Goal: Task Accomplishment & Management: Use online tool/utility

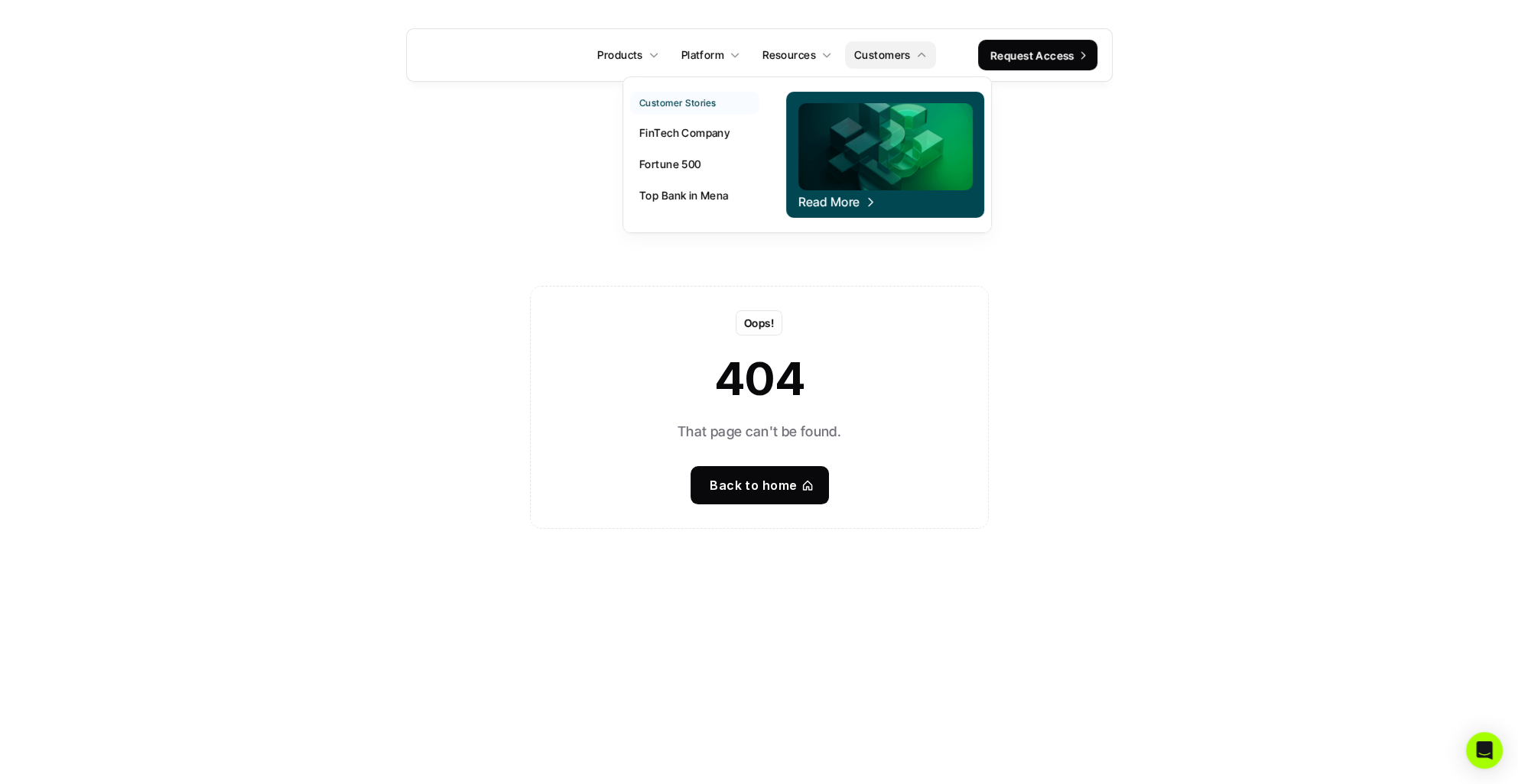
click at [655, 124] on p "FinTech Company" at bounding box center [684, 131] width 90 height 16
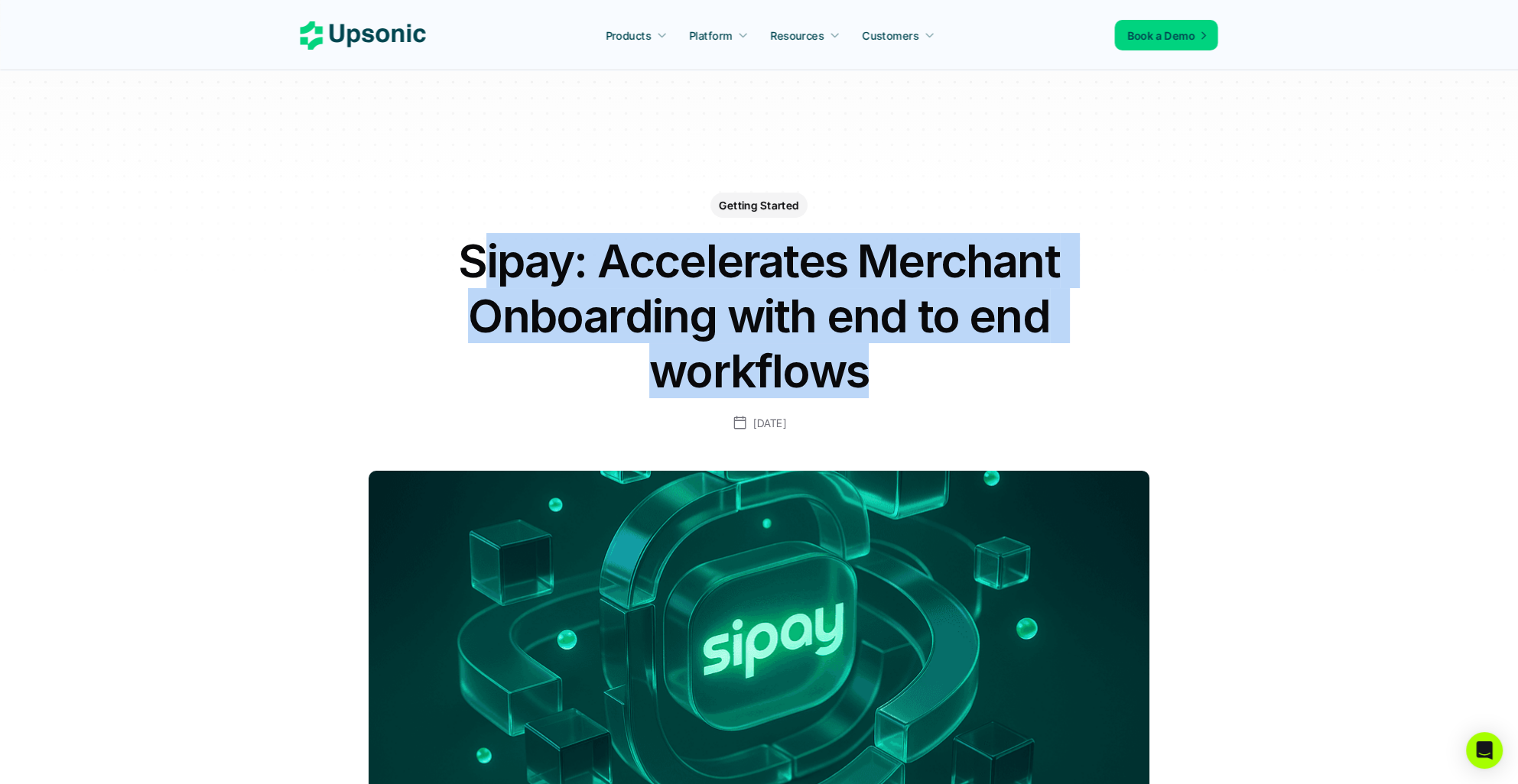
drag, startPoint x: 478, startPoint y: 266, endPoint x: 1100, endPoint y: 354, distance: 628.2
click at [1104, 354] on div "Getting Started Sipay: Accelerates Merchant Onboarding with end to end workflow…" at bounding box center [759, 277] width 887 height 310
drag, startPoint x: 1100, startPoint y: 354, endPoint x: 911, endPoint y: 369, distance: 189.6
click at [911, 369] on h1 "Sipay: Accelerates Merchant Onboarding with end to end workflows" at bounding box center [759, 316] width 612 height 165
click at [604, 302] on h1 "Sipay: Accelerates Merchant Onboarding with end to end workflows" at bounding box center [759, 316] width 612 height 165
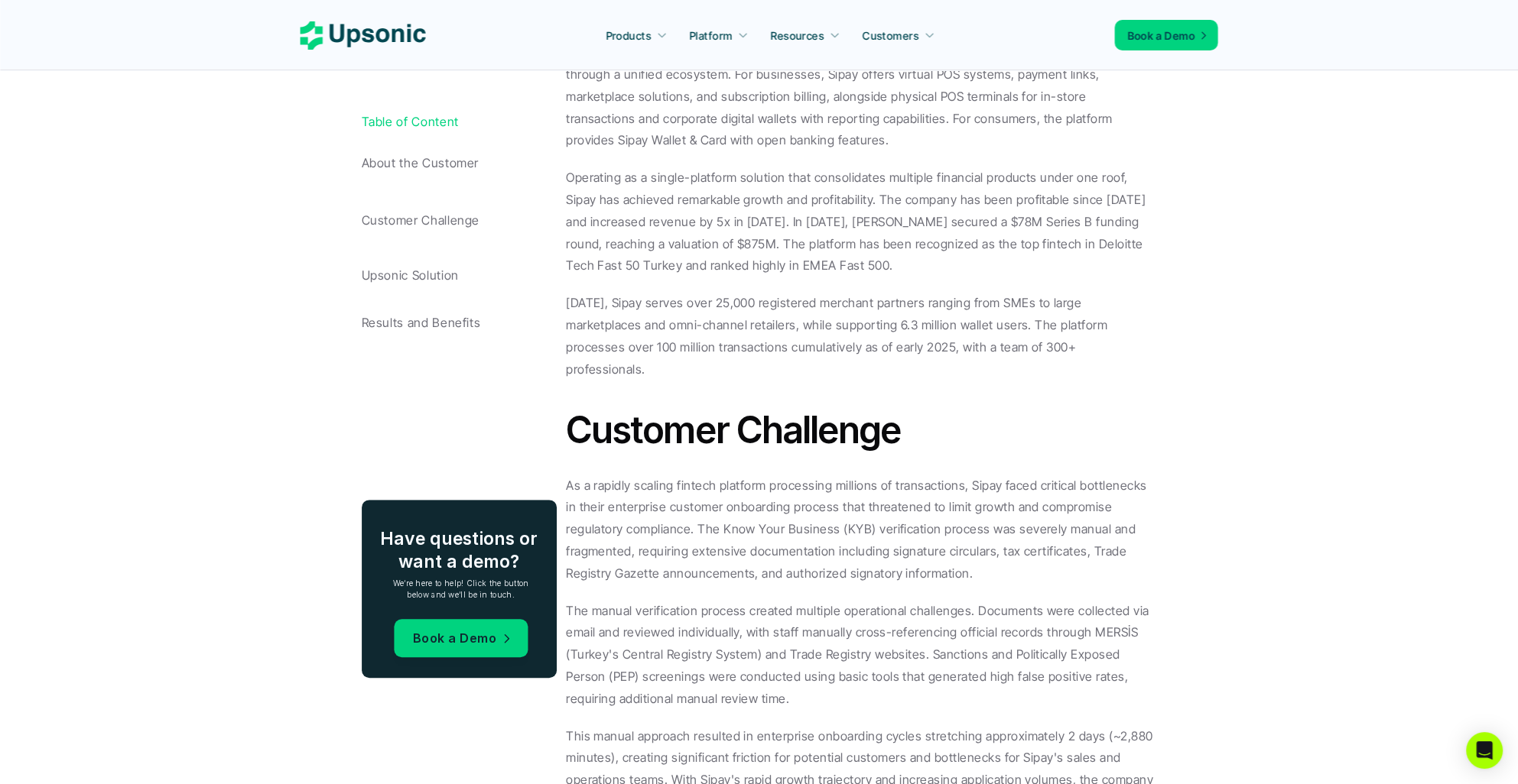
scroll to position [1105, 0]
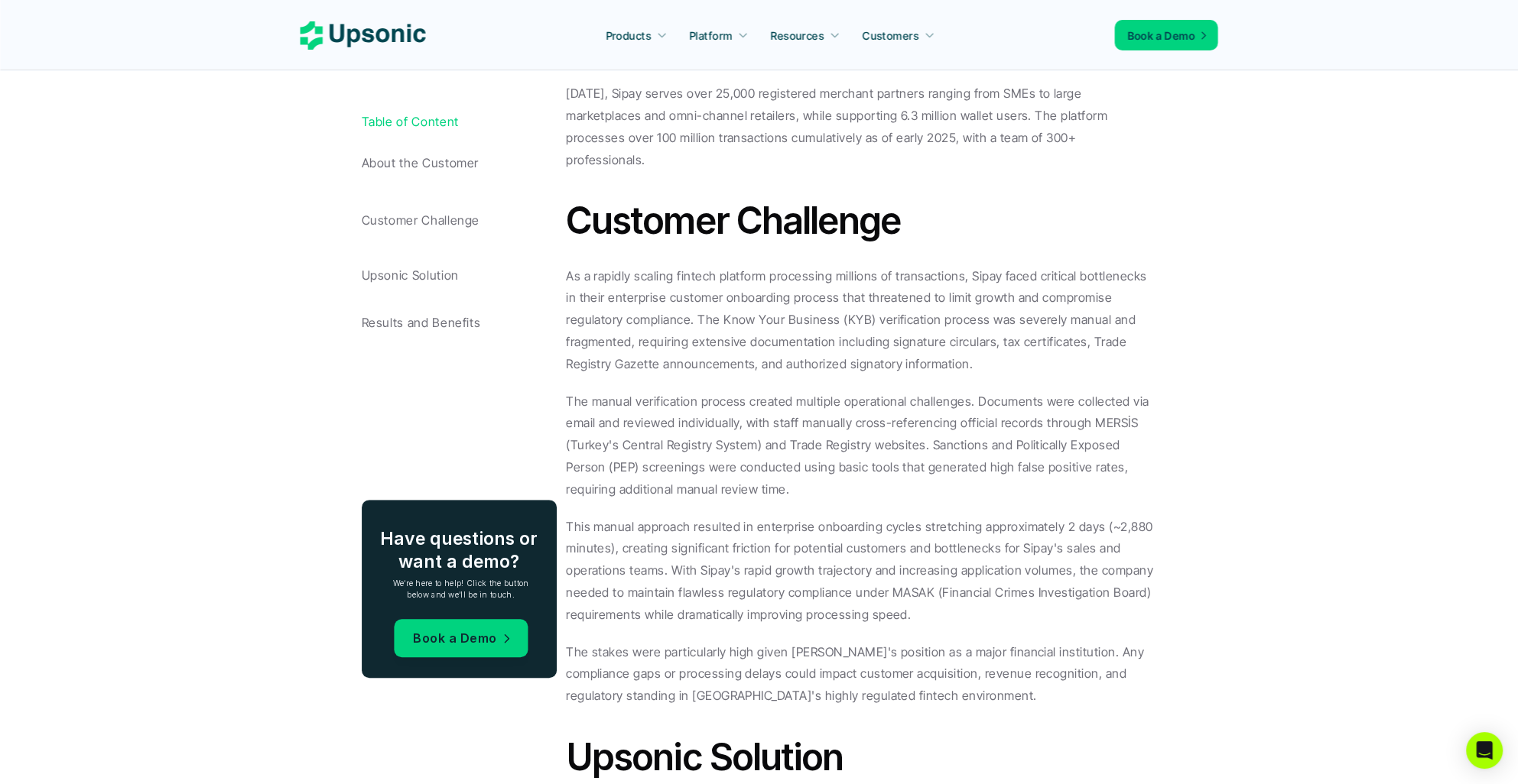
click at [441, 475] on div "Table of Content About the Customer Customer Challenge Upsonic Solution Results…" at bounding box center [460, 430] width 197 height 632
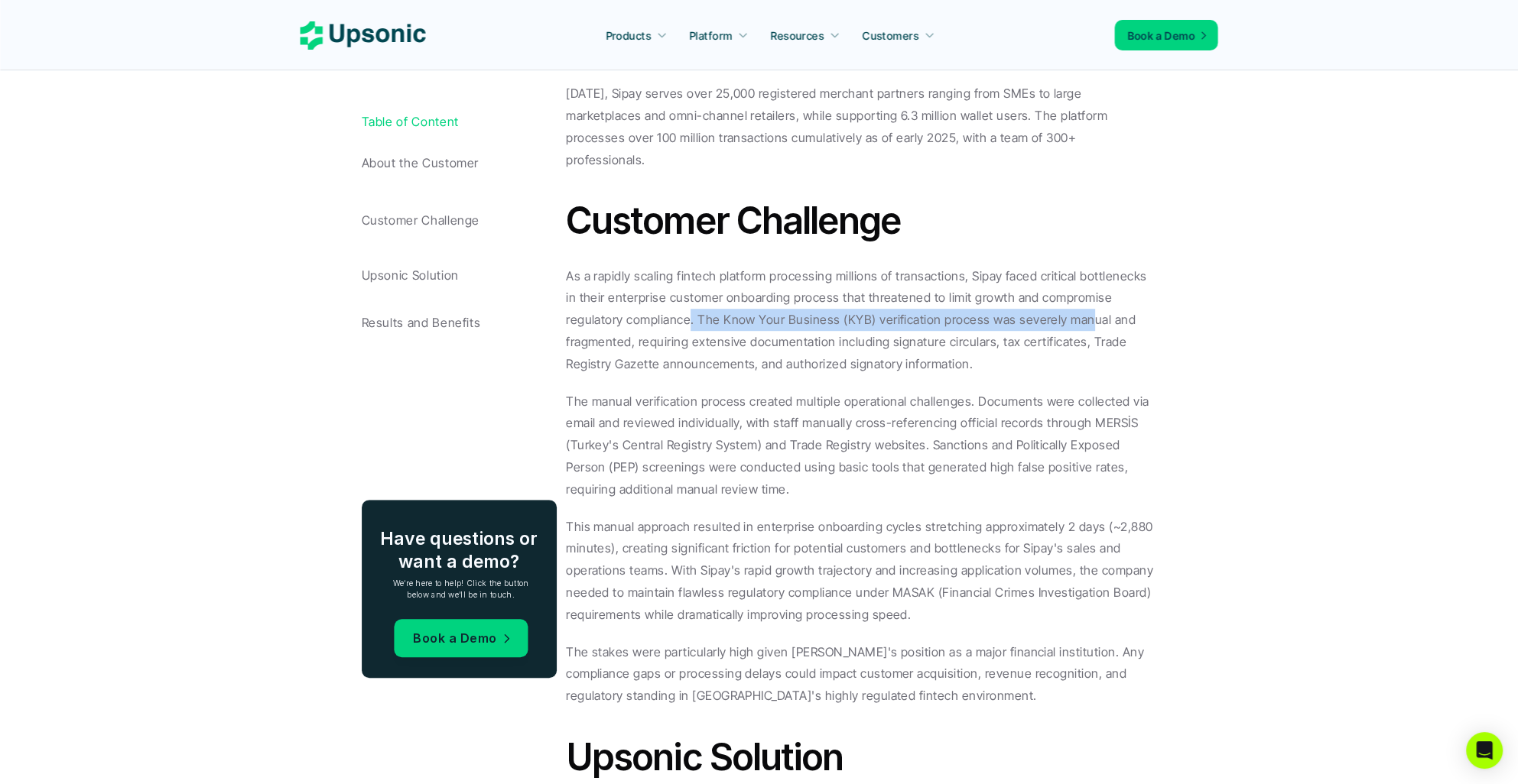
drag, startPoint x: 630, startPoint y: 294, endPoint x: 1027, endPoint y: 297, distance: 397.0
click at [1027, 297] on p "As a rapidly scaling fintech platform processing millions of transactions, Sipa…" at bounding box center [861, 320] width 591 height 110
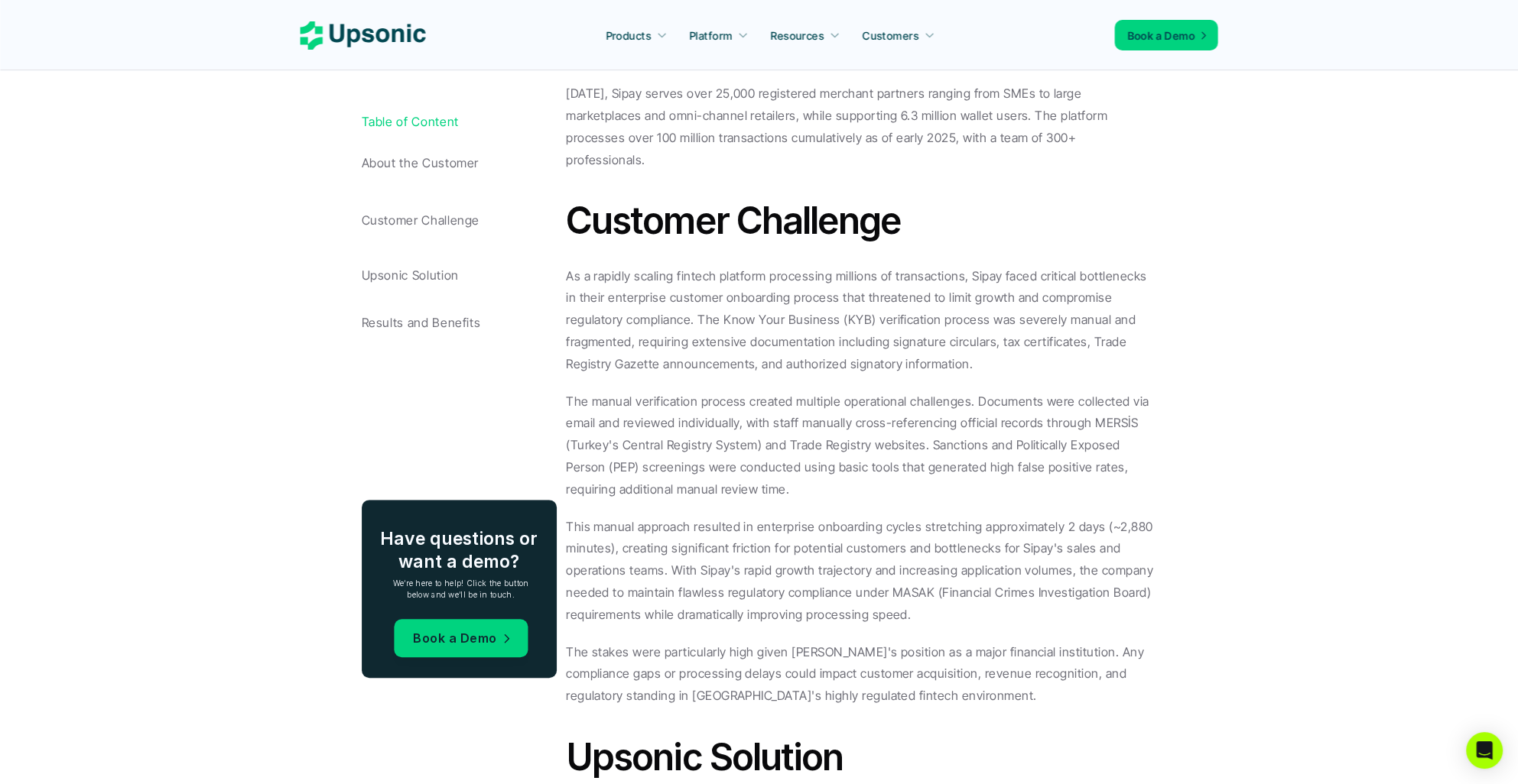
drag, startPoint x: 1027, startPoint y: 297, endPoint x: 1122, endPoint y: 310, distance: 95.9
click at [1138, 303] on p "As a rapidly scaling fintech platform processing millions of transactions, Sipa…" at bounding box center [861, 320] width 591 height 110
drag, startPoint x: 795, startPoint y: 319, endPoint x: 870, endPoint y: 323, distance: 75.1
click at [870, 323] on p "As a rapidly scaling fintech platform processing millions of transactions, Sipa…" at bounding box center [861, 320] width 591 height 110
drag, startPoint x: 870, startPoint y: 323, endPoint x: 994, endPoint y: 324, distance: 124.0
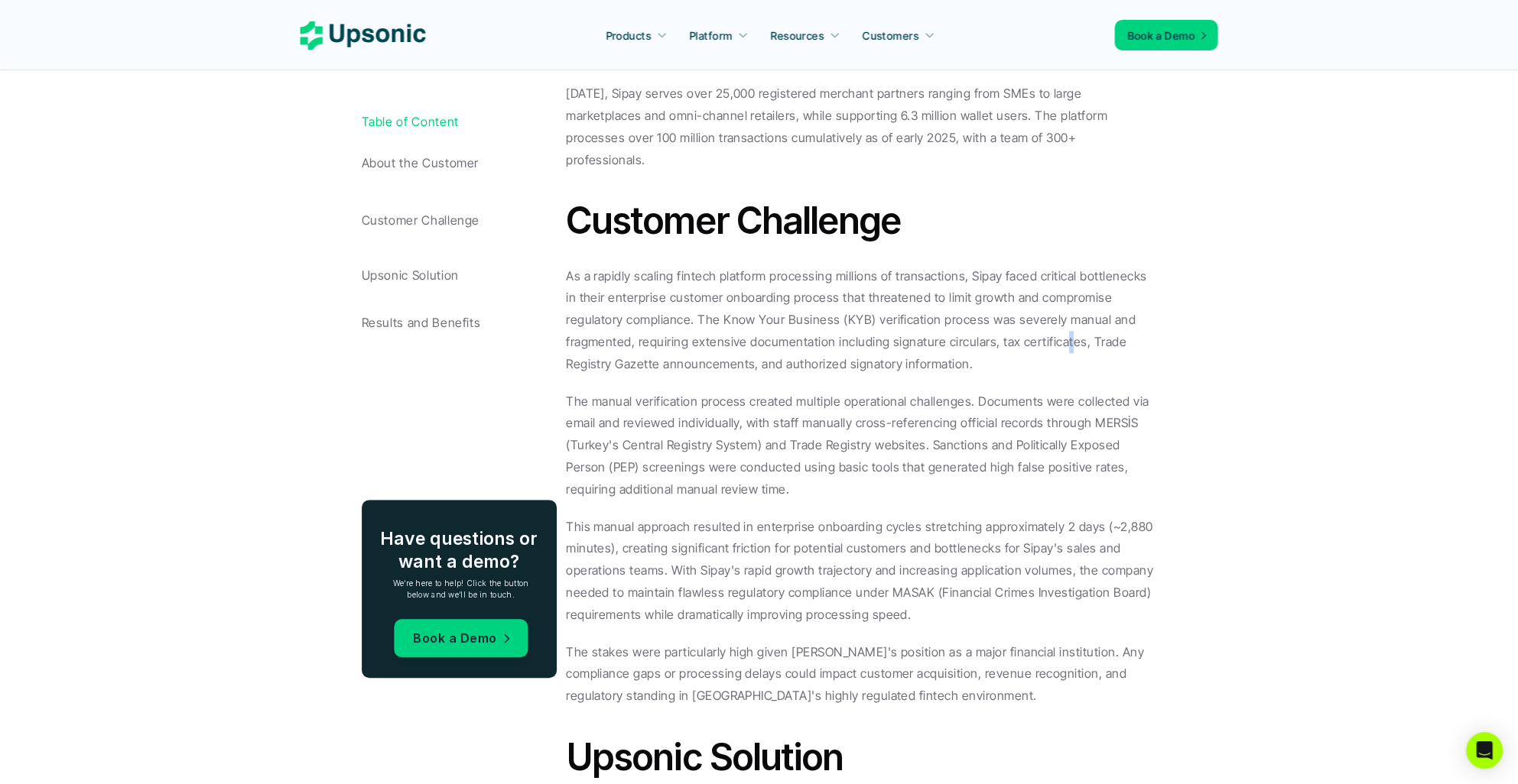
click at [994, 324] on p "As a rapidly scaling fintech platform processing millions of transactions, Sipa…" at bounding box center [861, 320] width 591 height 110
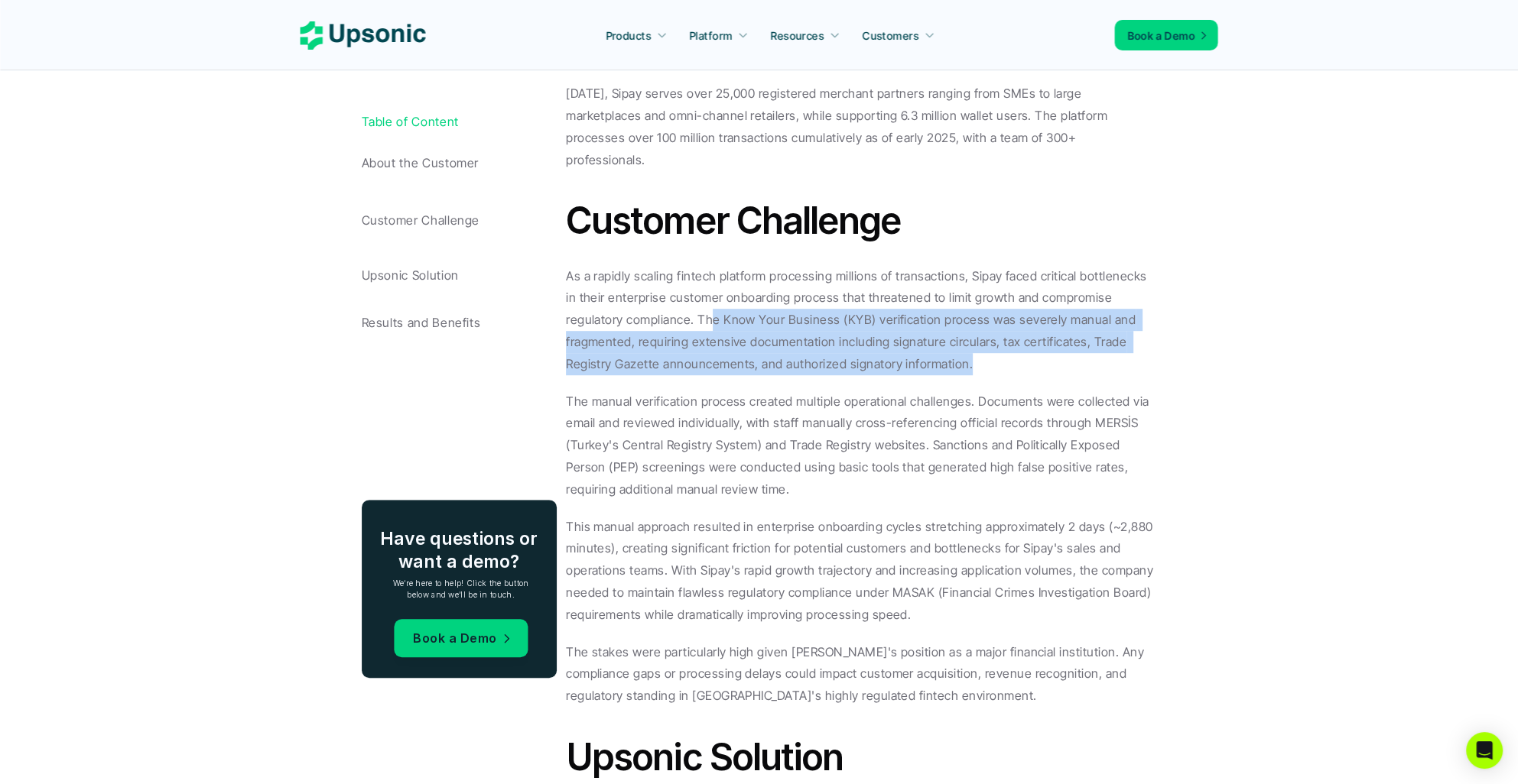
drag, startPoint x: 994, startPoint y: 324, endPoint x: 645, endPoint y: 293, distance: 350.4
click at [645, 293] on p "As a rapidly scaling fintech platform processing millions of transactions, Sipa…" at bounding box center [861, 320] width 591 height 110
click at [755, 298] on p "As a rapidly scaling fintech platform processing millions of transactions, Sipa…" at bounding box center [861, 320] width 591 height 110
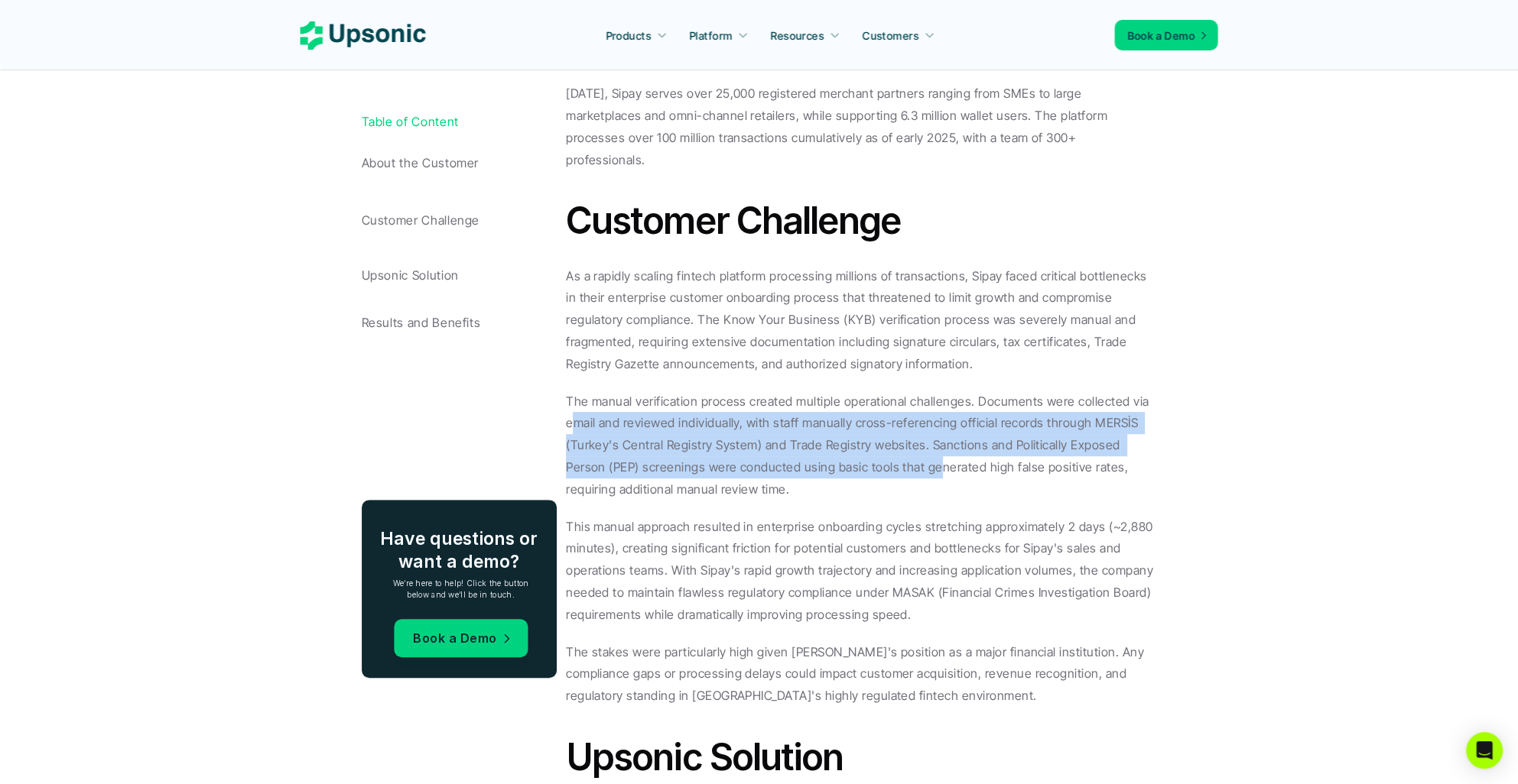
drag, startPoint x: 569, startPoint y: 396, endPoint x: 897, endPoint y: 440, distance: 330.9
click at [897, 440] on p "The manual verification process created multiple operational challenges. Docume…" at bounding box center [861, 445] width 591 height 110
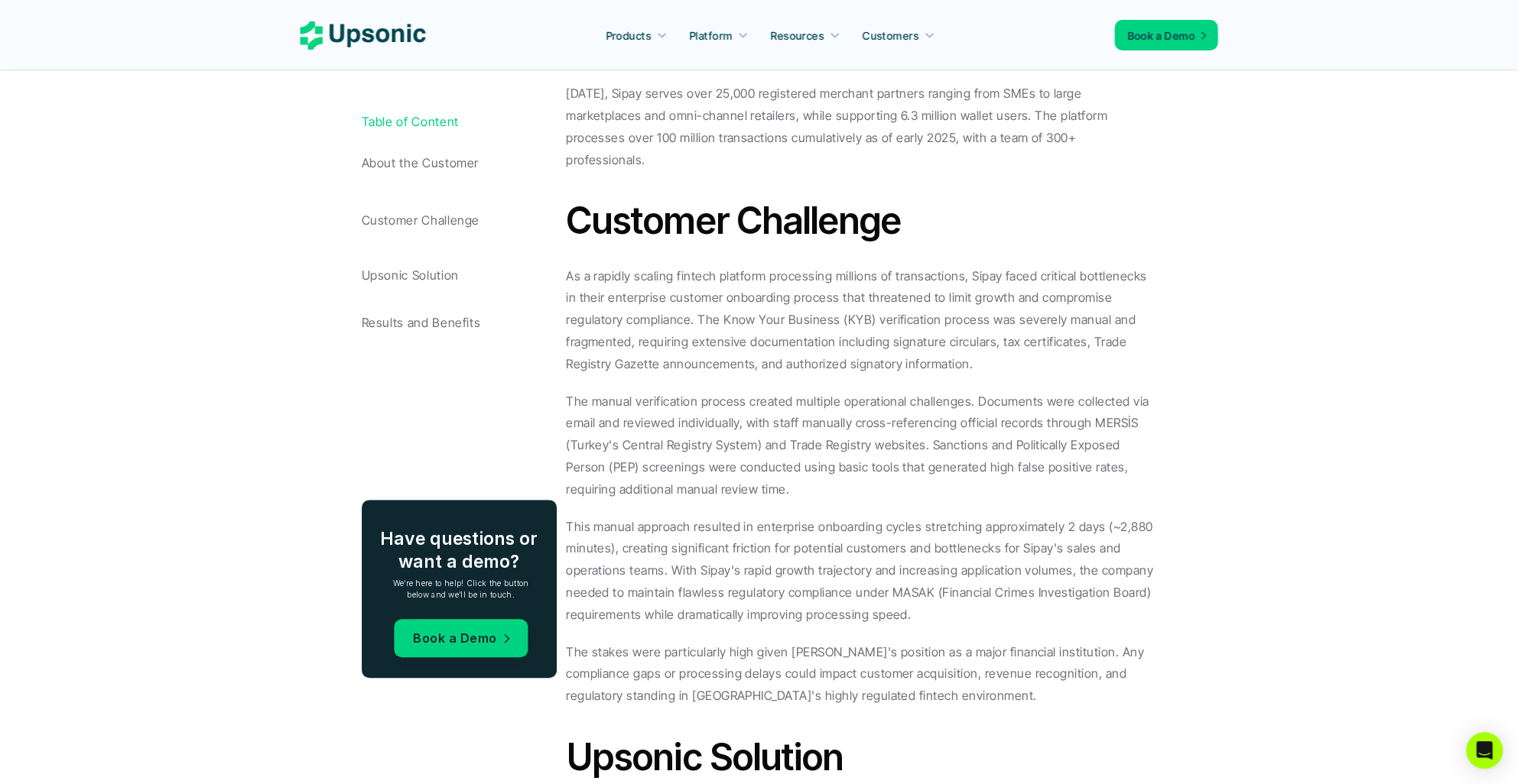
click at [646, 390] on p "The manual verification process created multiple operational challenges. Docume…" at bounding box center [861, 445] width 591 height 110
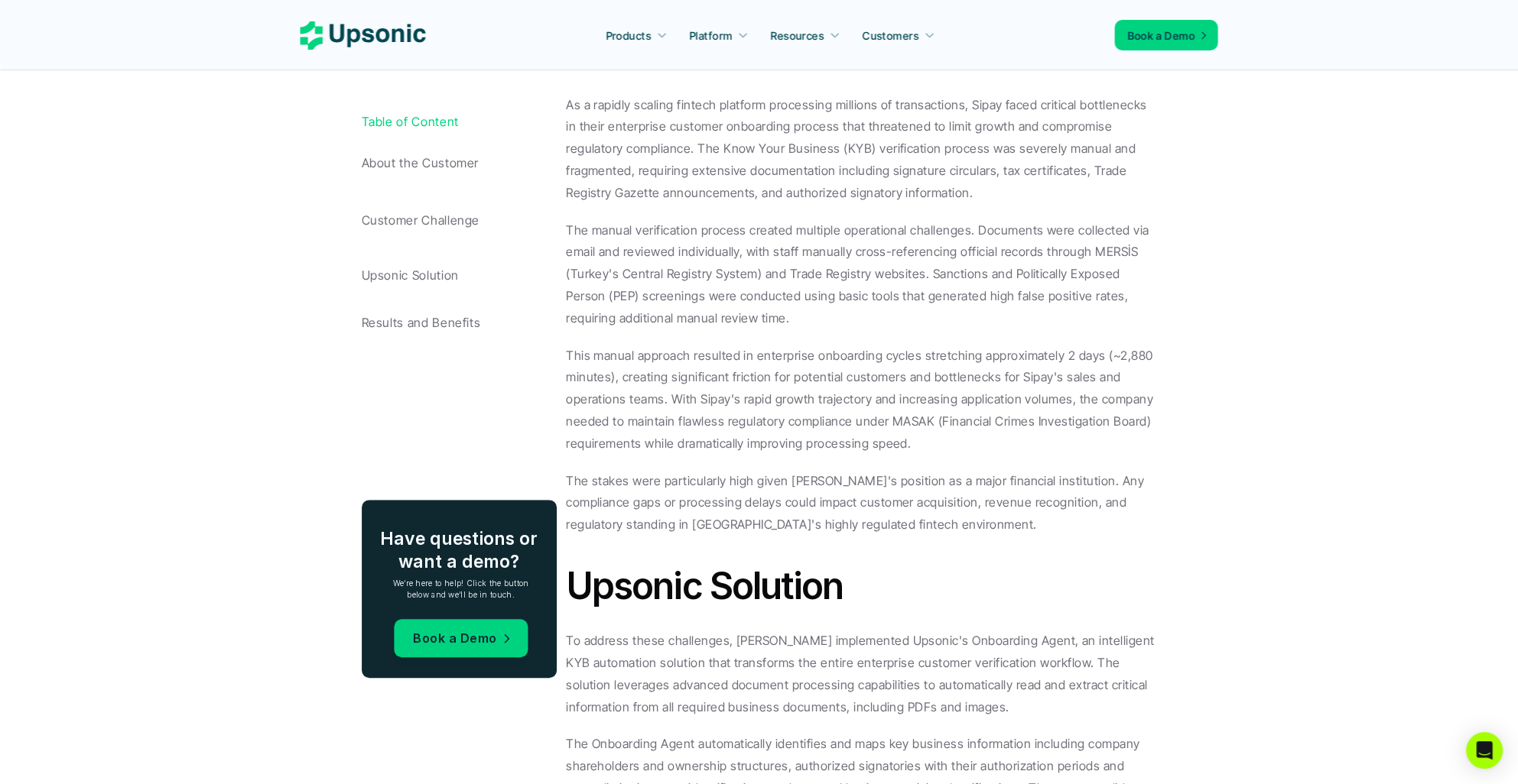
scroll to position [1391, 0]
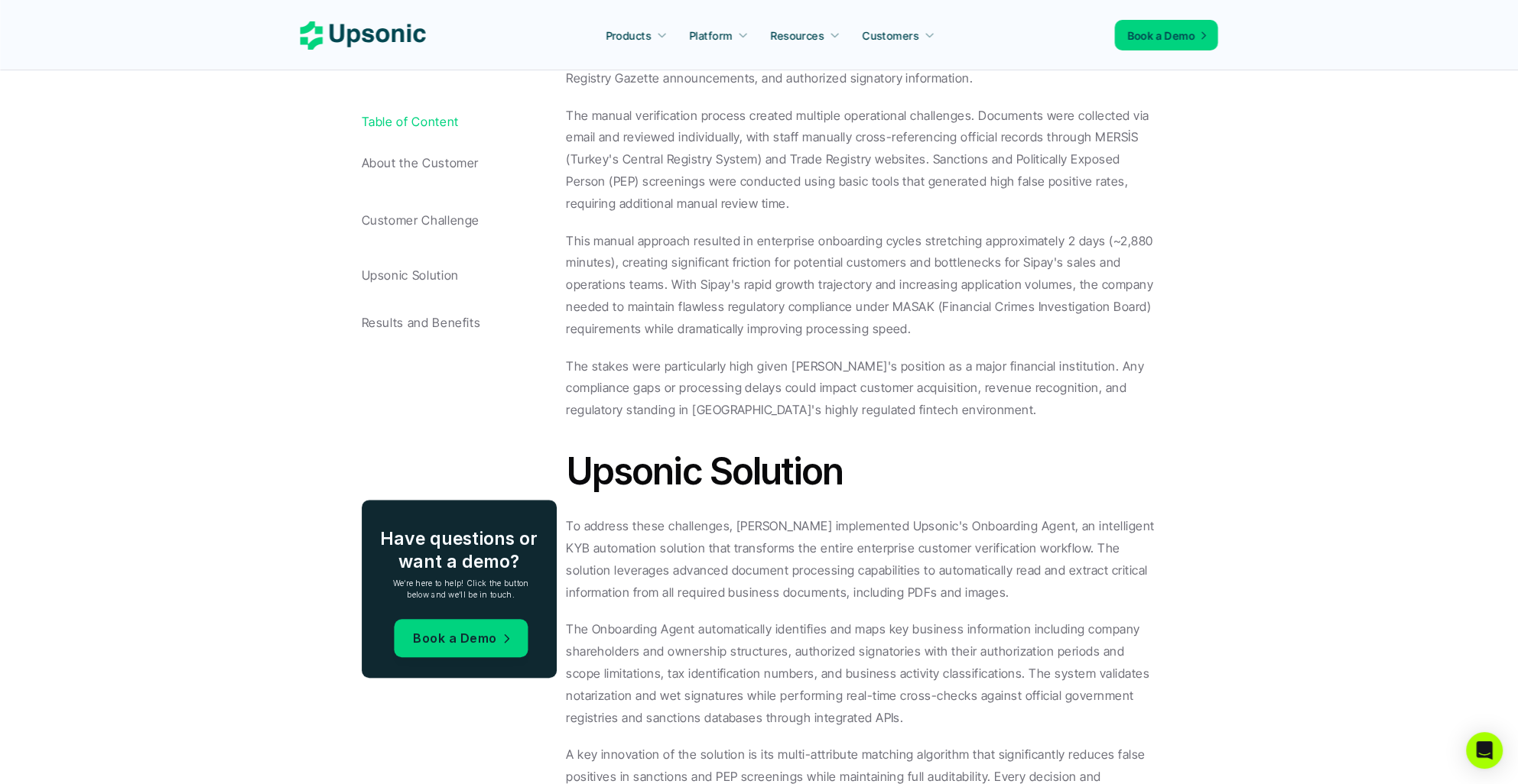
click at [721, 541] on p "To address these challenges, [PERSON_NAME] implemented Upsonic's Onboarding Age…" at bounding box center [861, 559] width 591 height 88
click at [853, 534] on p "To address these challenges, [PERSON_NAME] implemented Upsonic's Onboarding Age…" at bounding box center [861, 557] width 591 height 88
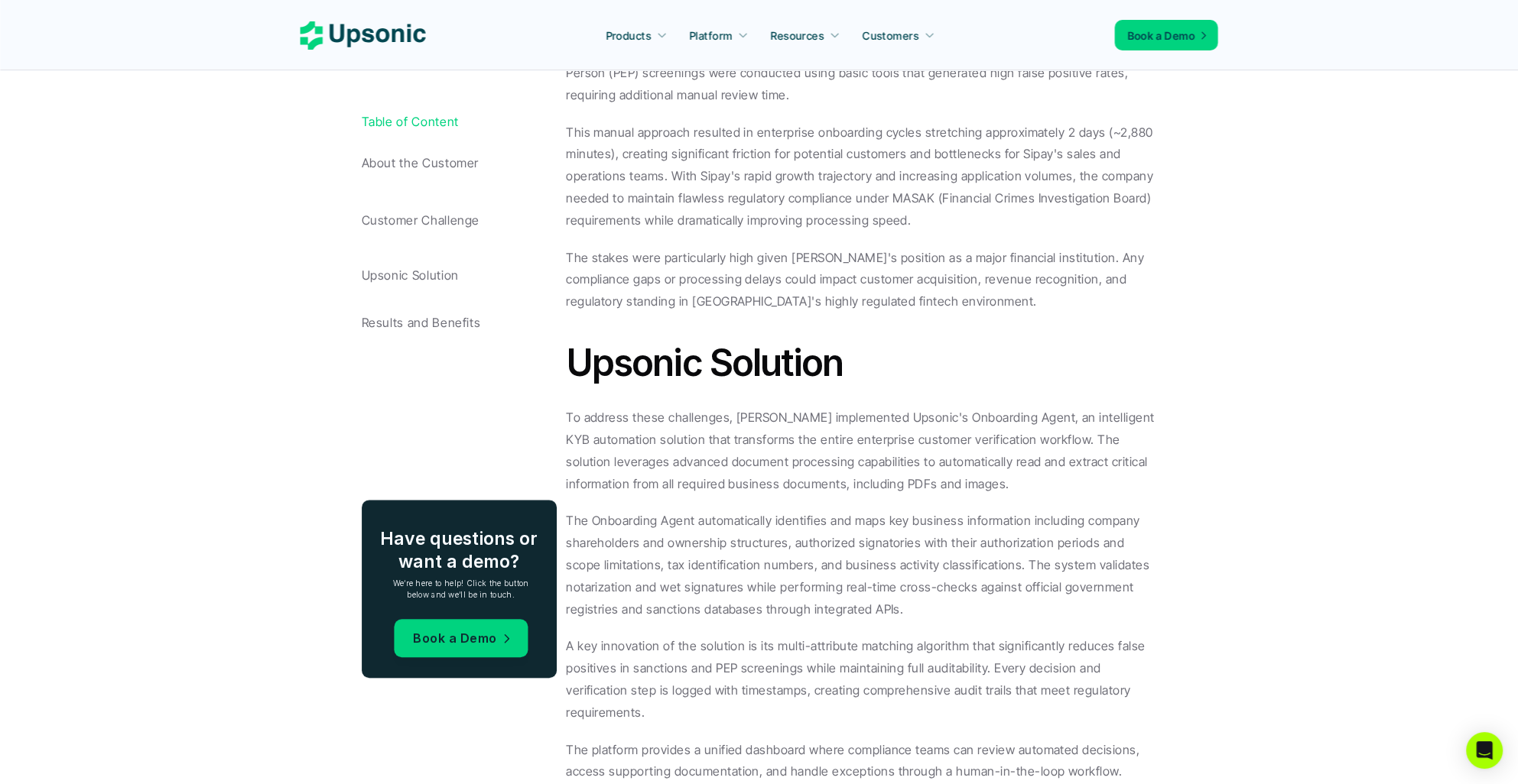
scroll to position [1500, 0]
click at [853, 542] on p "The Onboarding Agent automatically identifies and maps key business information…" at bounding box center [861, 564] width 591 height 110
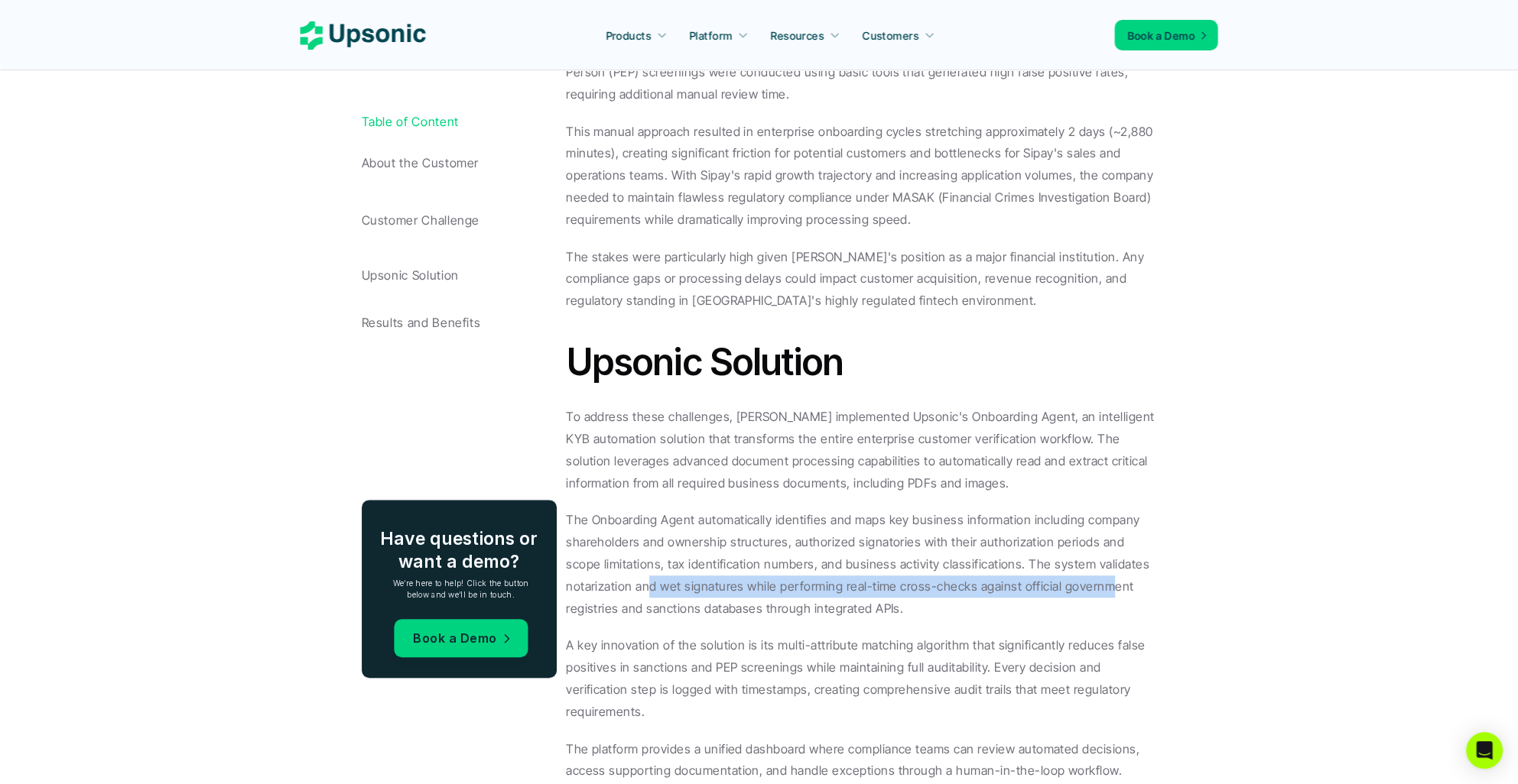
drag, startPoint x: 649, startPoint y: 562, endPoint x: 1093, endPoint y: 555, distance: 444.1
click at [1093, 555] on p "The Onboarding Agent automatically identifies and maps key business information…" at bounding box center [861, 564] width 591 height 110
drag, startPoint x: 1093, startPoint y: 555, endPoint x: 673, endPoint y: 497, distance: 424.0
click at [673, 509] on p "The Onboarding Agent automatically identifies and maps key business information…" at bounding box center [861, 564] width 591 height 110
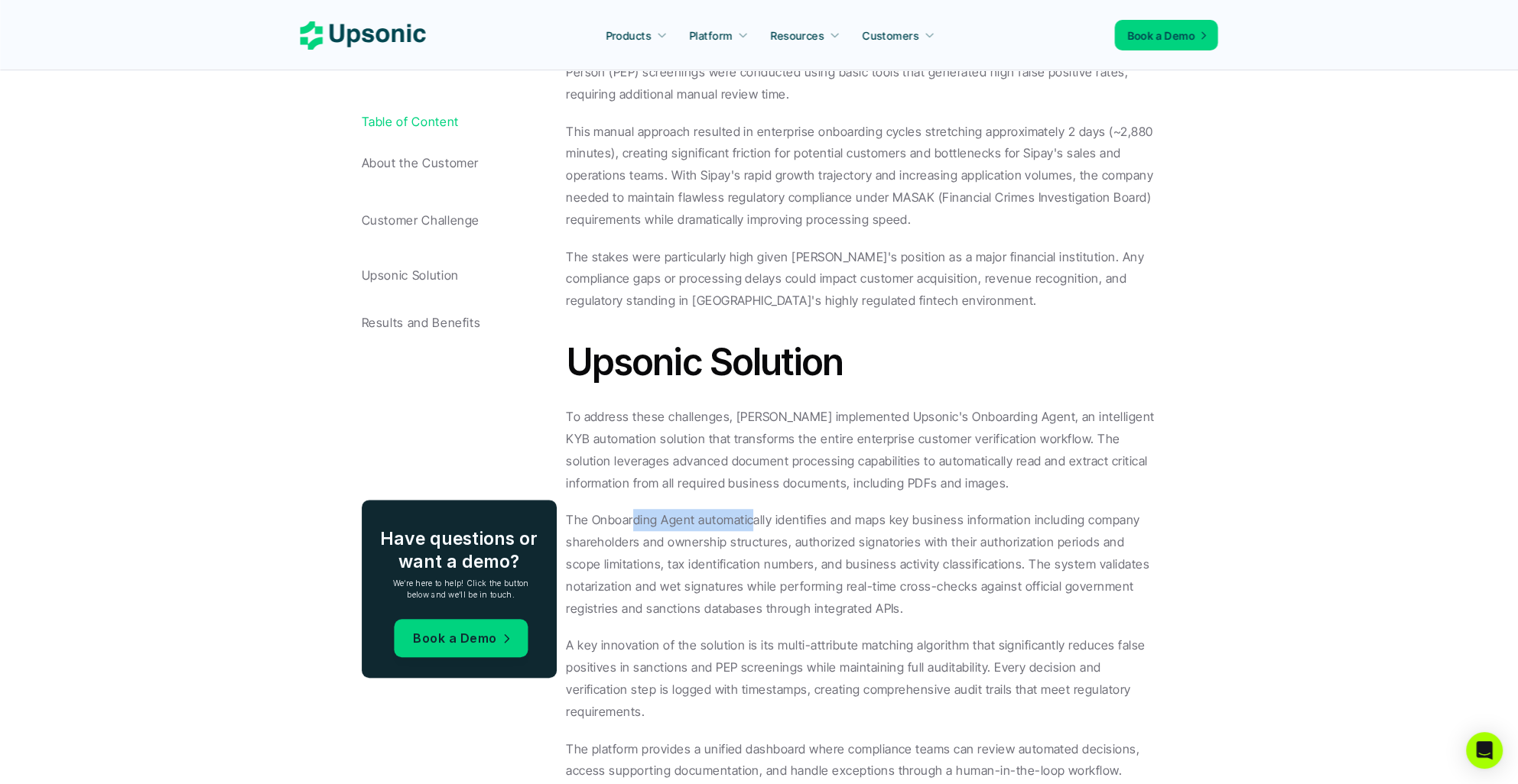
drag, startPoint x: 634, startPoint y: 497, endPoint x: 753, endPoint y: 502, distance: 119.1
click at [753, 509] on p "The Onboarding Agent automatically identifies and maps key business information…" at bounding box center [861, 564] width 591 height 110
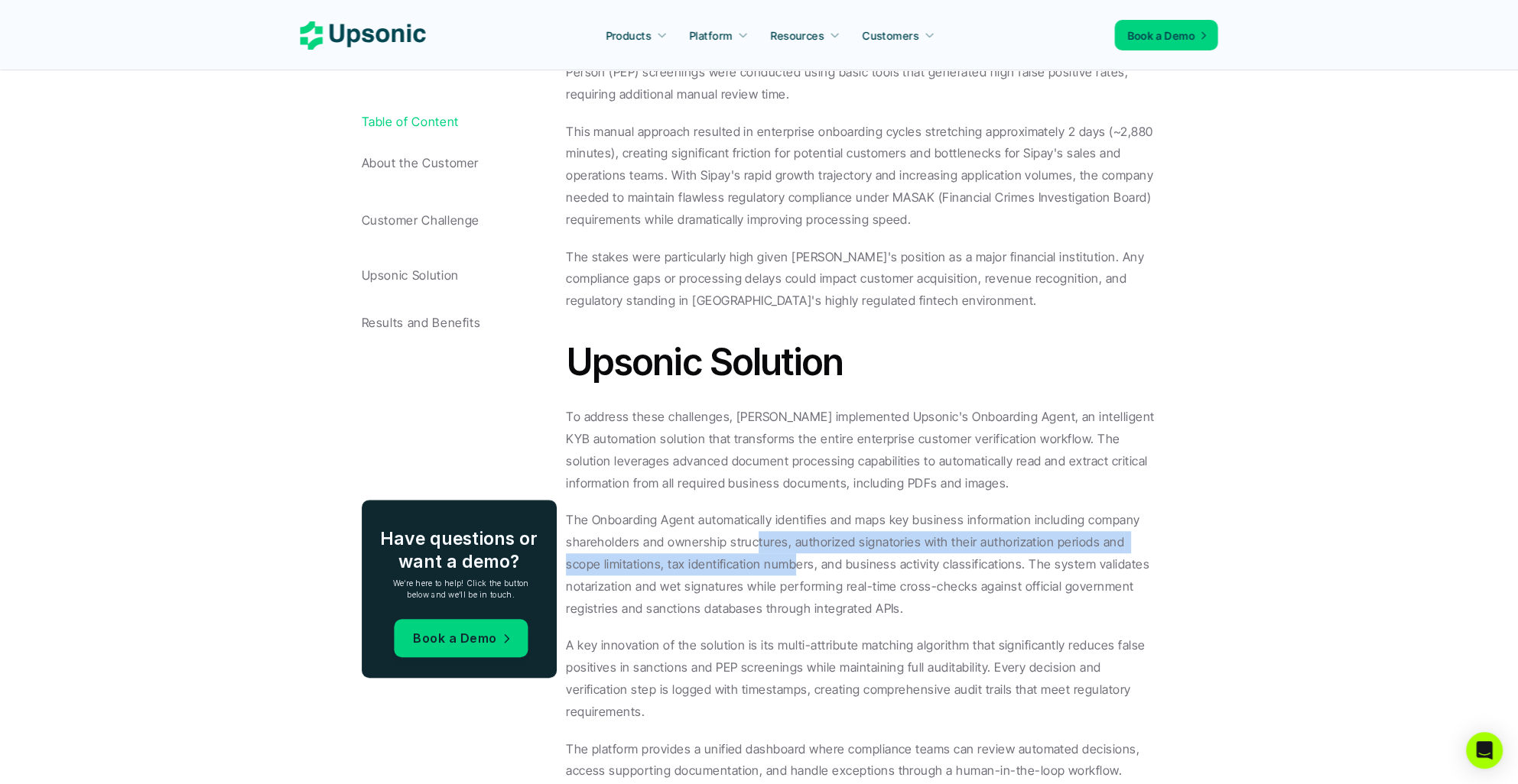
drag, startPoint x: 753, startPoint y: 502, endPoint x: 753, endPoint y: 532, distance: 30.0
click at [753, 532] on p "The Onboarding Agent automatically identifies and maps key business information…" at bounding box center [861, 564] width 591 height 110
click at [1053, 514] on p "The Onboarding Agent automatically identifies and maps key business information…" at bounding box center [861, 564] width 591 height 110
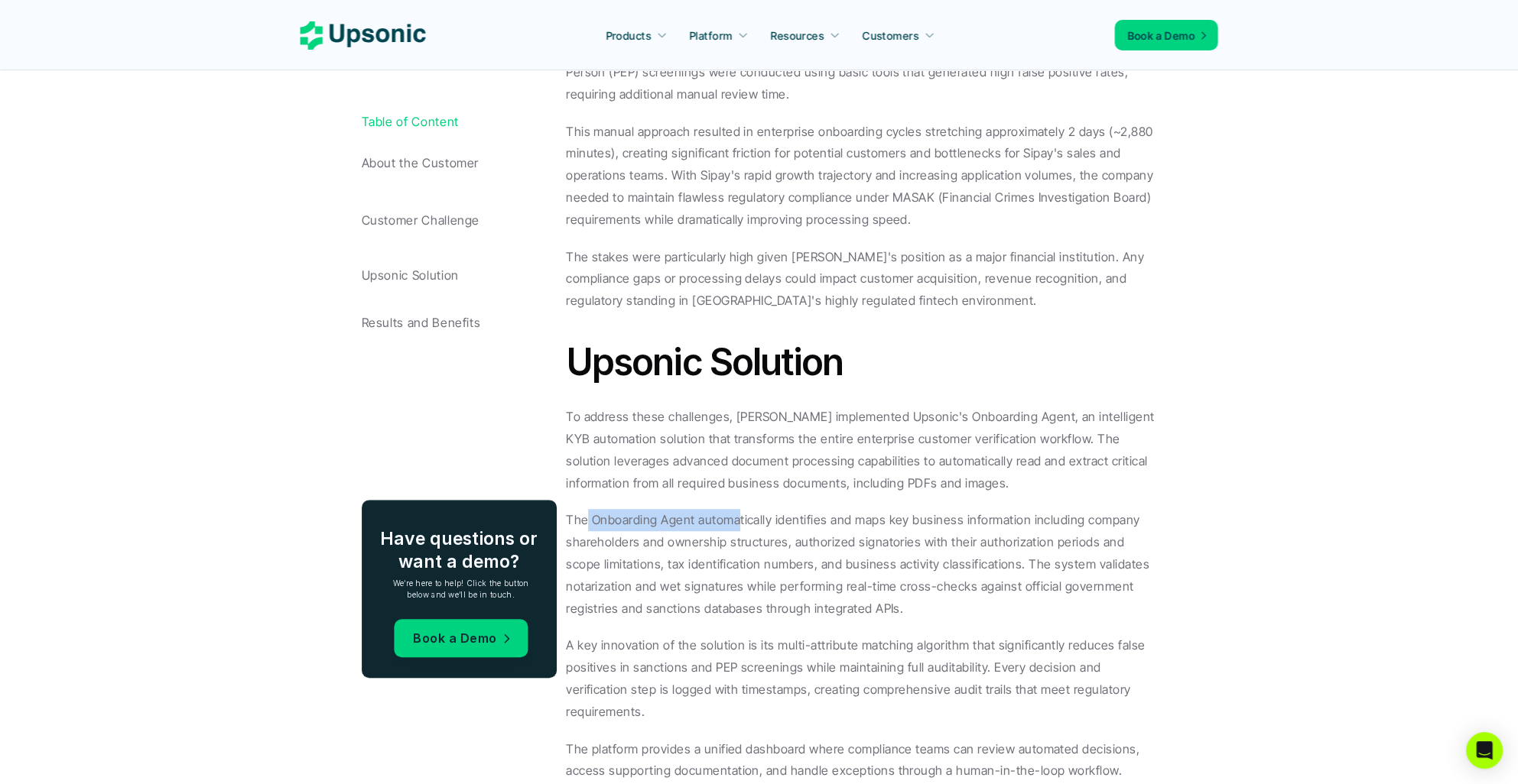
drag, startPoint x: 587, startPoint y: 497, endPoint x: 734, endPoint y: 500, distance: 147.0
click at [734, 509] on p "The Onboarding Agent automatically identifies and maps key business information…" at bounding box center [861, 564] width 591 height 110
drag, startPoint x: 734, startPoint y: 500, endPoint x: 792, endPoint y: 534, distance: 67.2
click at [792, 534] on p "The Onboarding Agent automatically identifies and maps key business information…" at bounding box center [861, 564] width 591 height 110
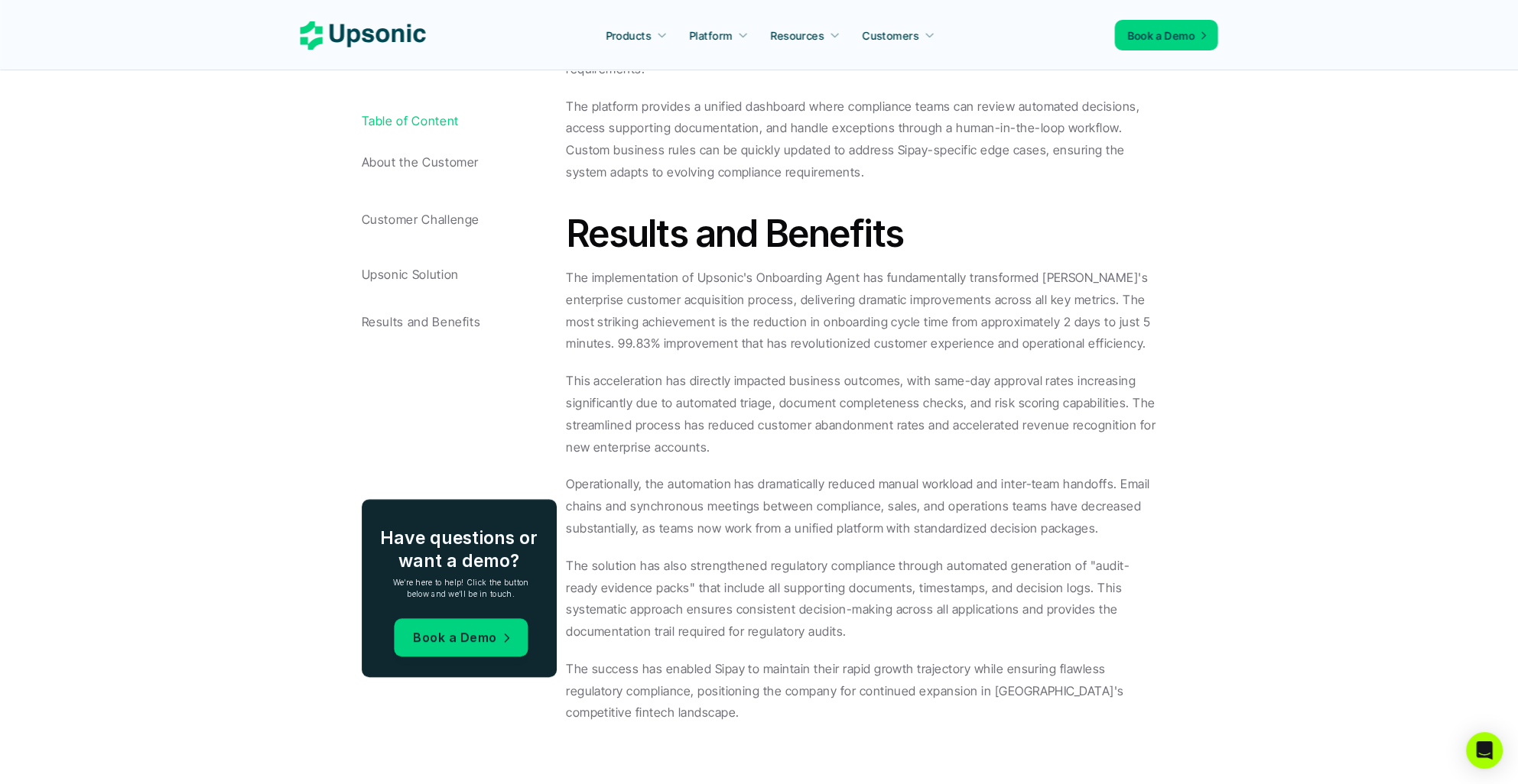
scroll to position [2142, 0]
click at [784, 283] on p "The implementation of Upsonic's Onboarding Agent has fundamentally transformed …" at bounding box center [861, 311] width 591 height 88
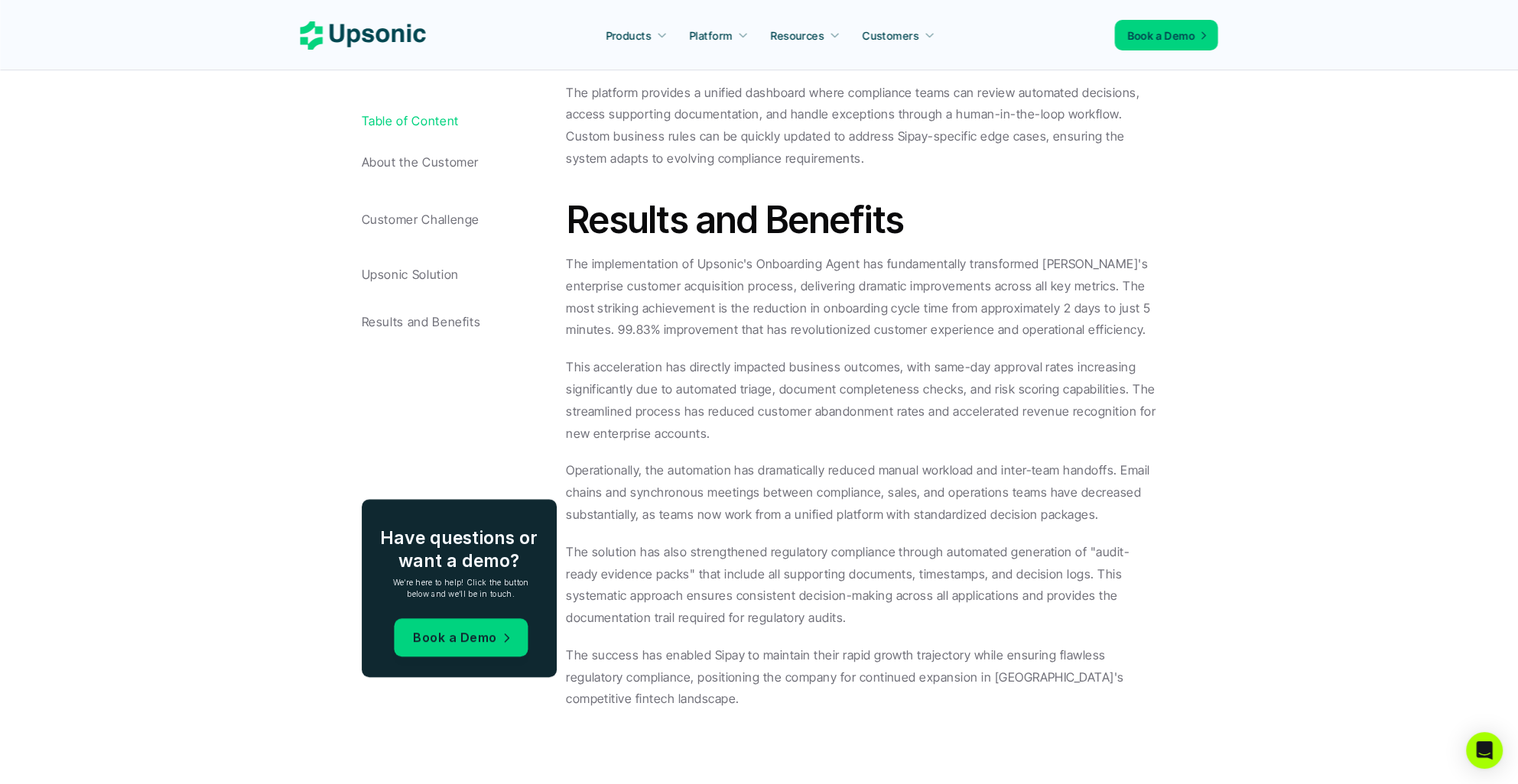
drag, startPoint x: 784, startPoint y: 283, endPoint x: 808, endPoint y: 374, distance: 94.1
click at [808, 374] on p "This acceleration has directly impacted business outcomes, with same-day approv…" at bounding box center [861, 400] width 591 height 88
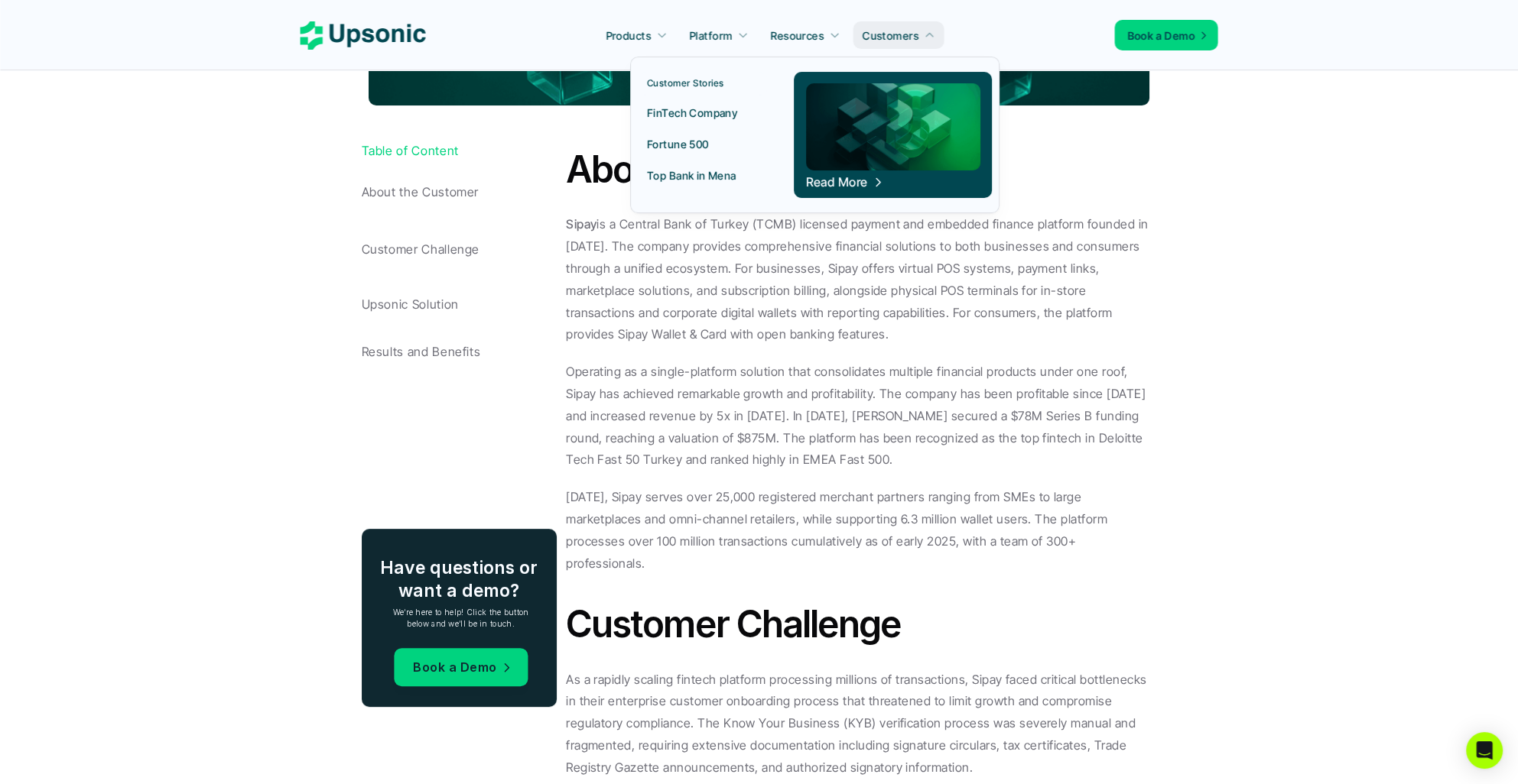
scroll to position [701, 0]
click at [709, 103] on link "FinTech Company" at bounding box center [703, 112] width 129 height 27
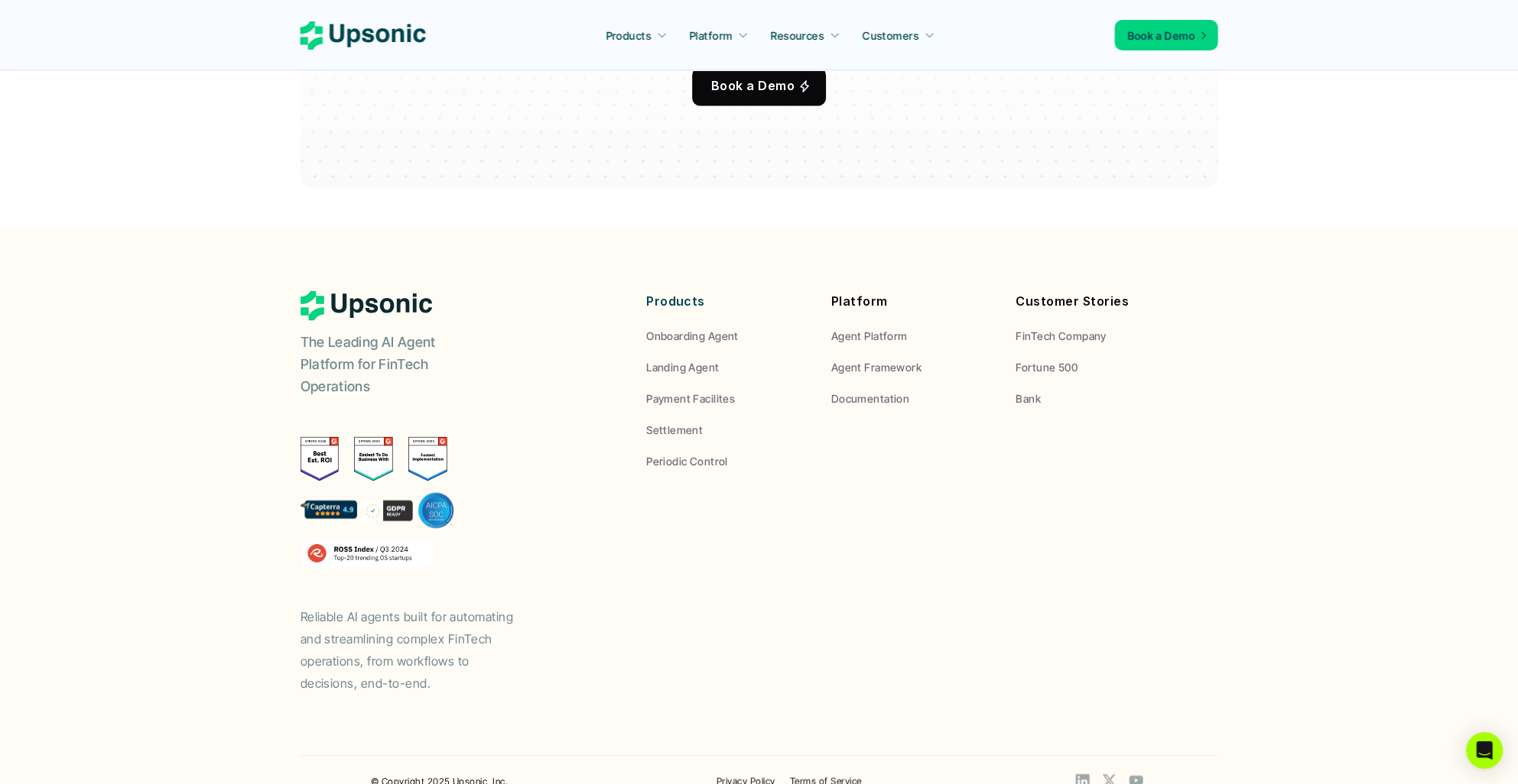
scroll to position [2863, 0]
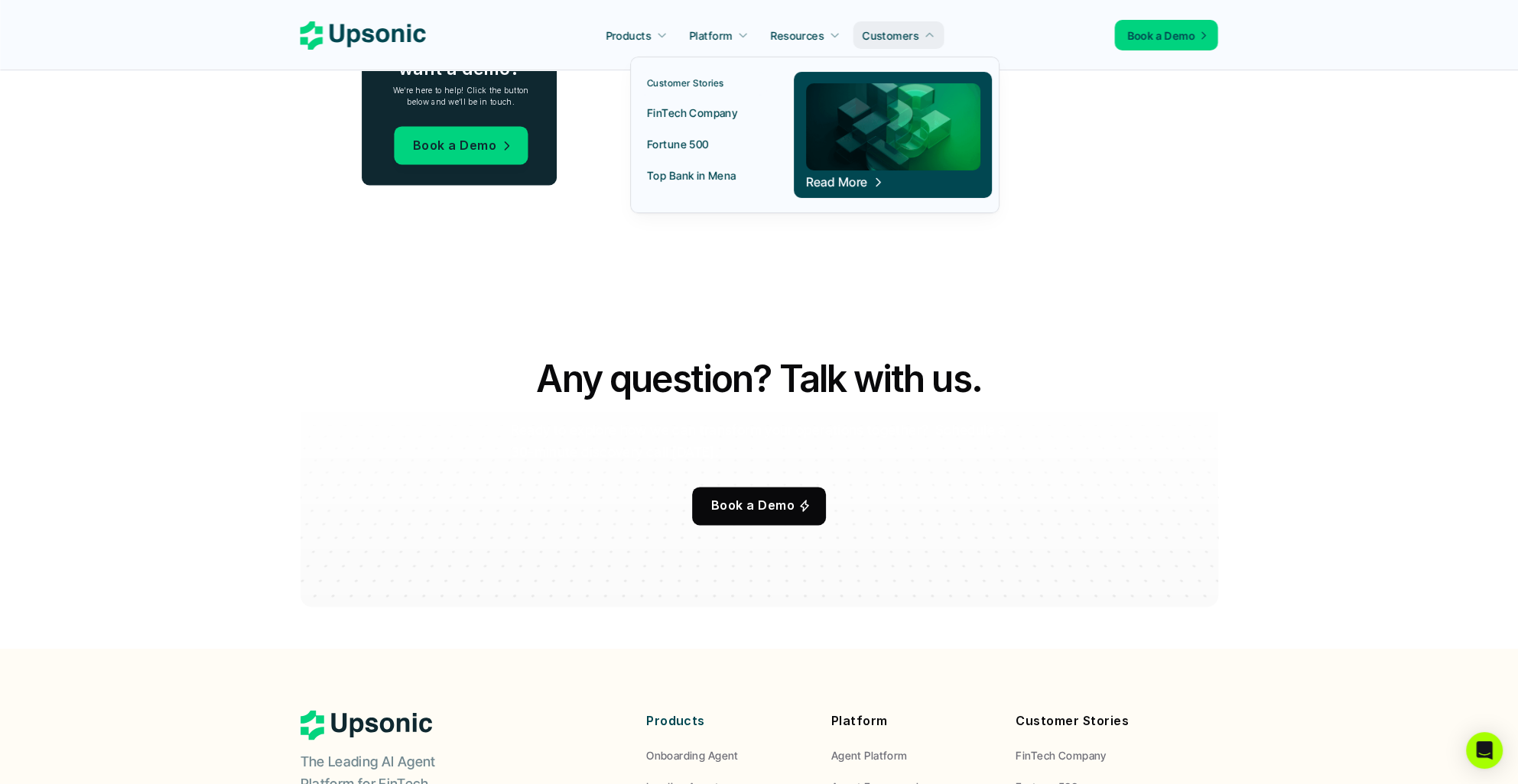
click at [696, 144] on p "Fortune 500" at bounding box center [677, 143] width 62 height 16
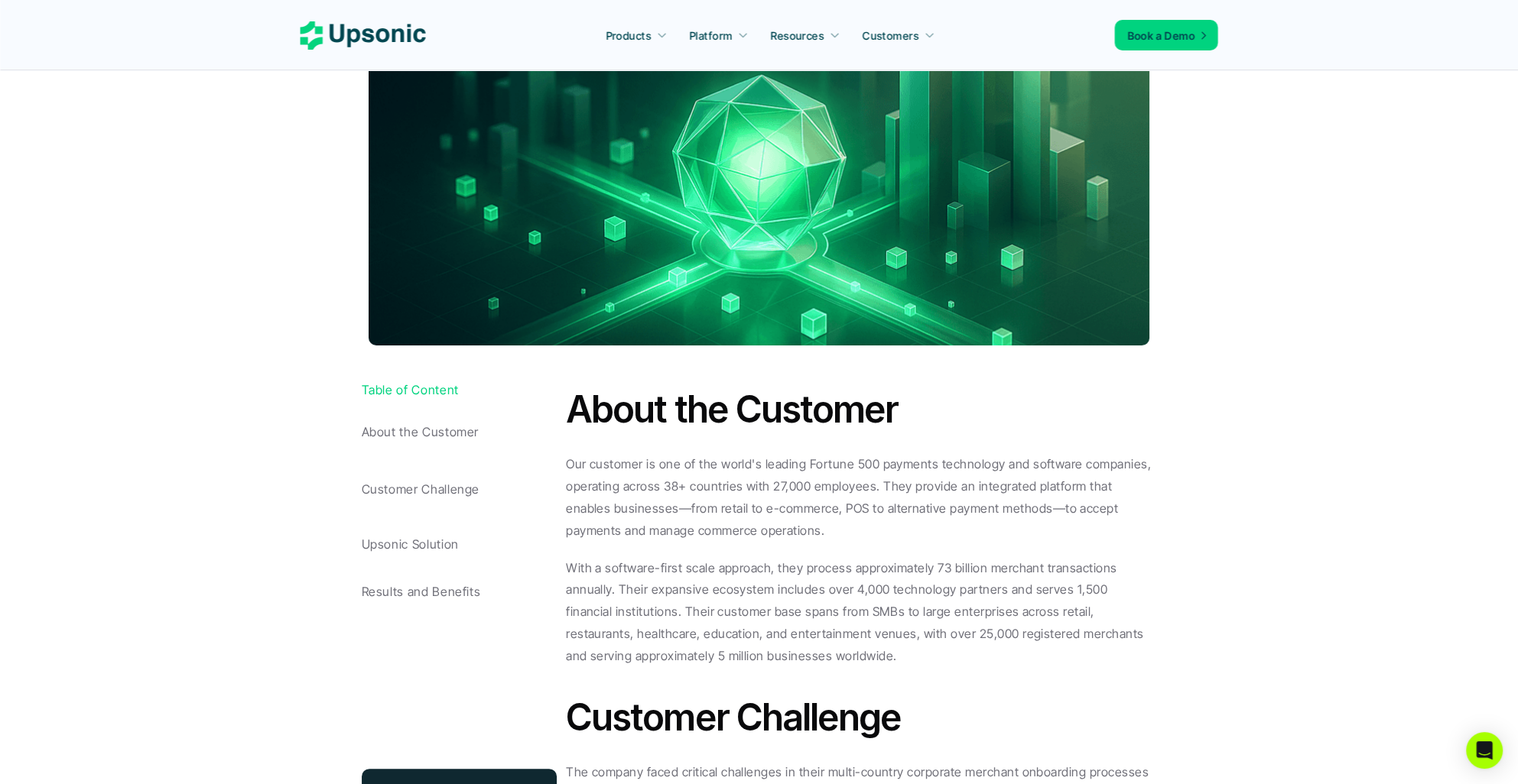
scroll to position [354, 0]
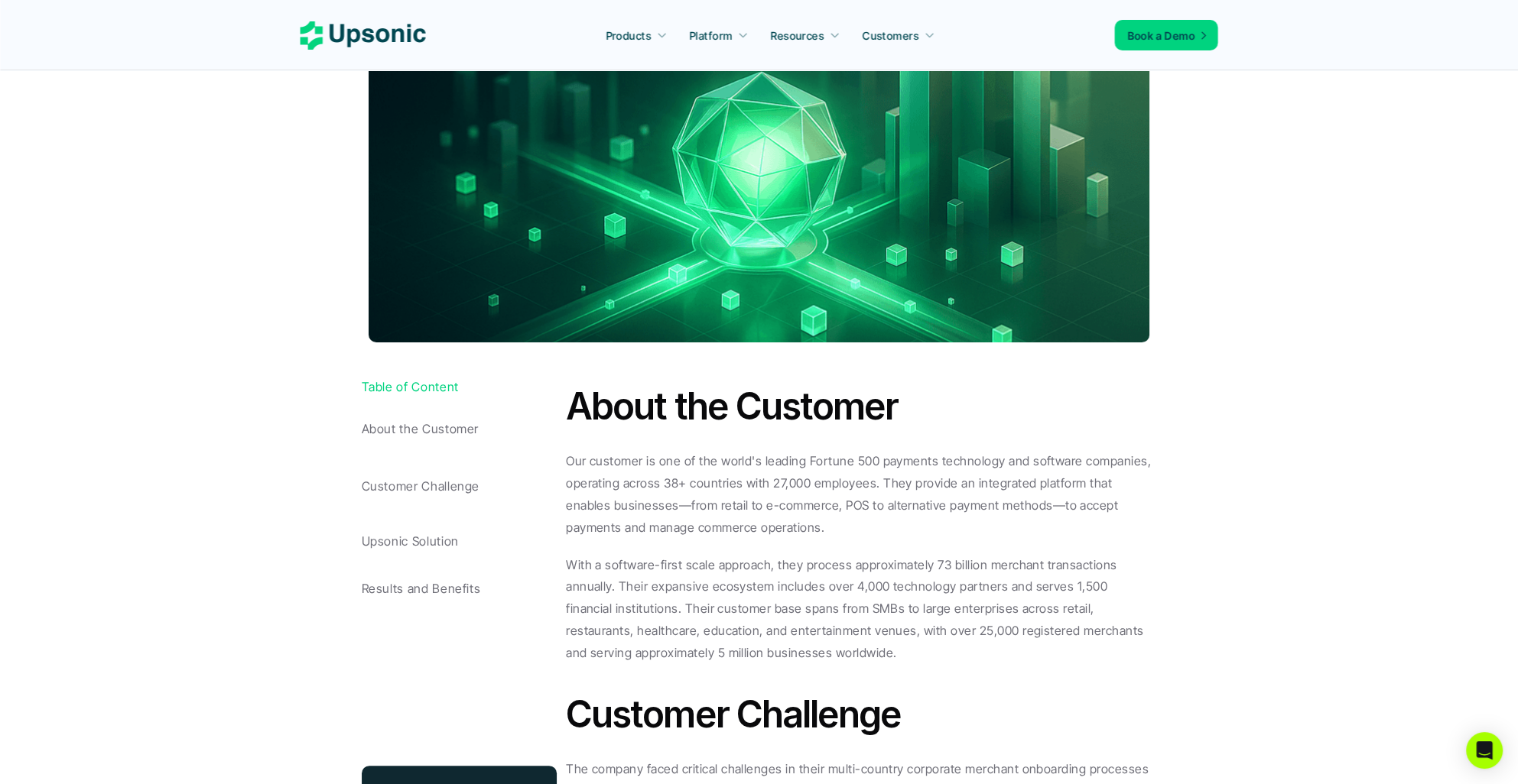
click at [736, 505] on p "Our customer is one of the world's leading Fortune 500 payments technology and …" at bounding box center [861, 494] width 591 height 88
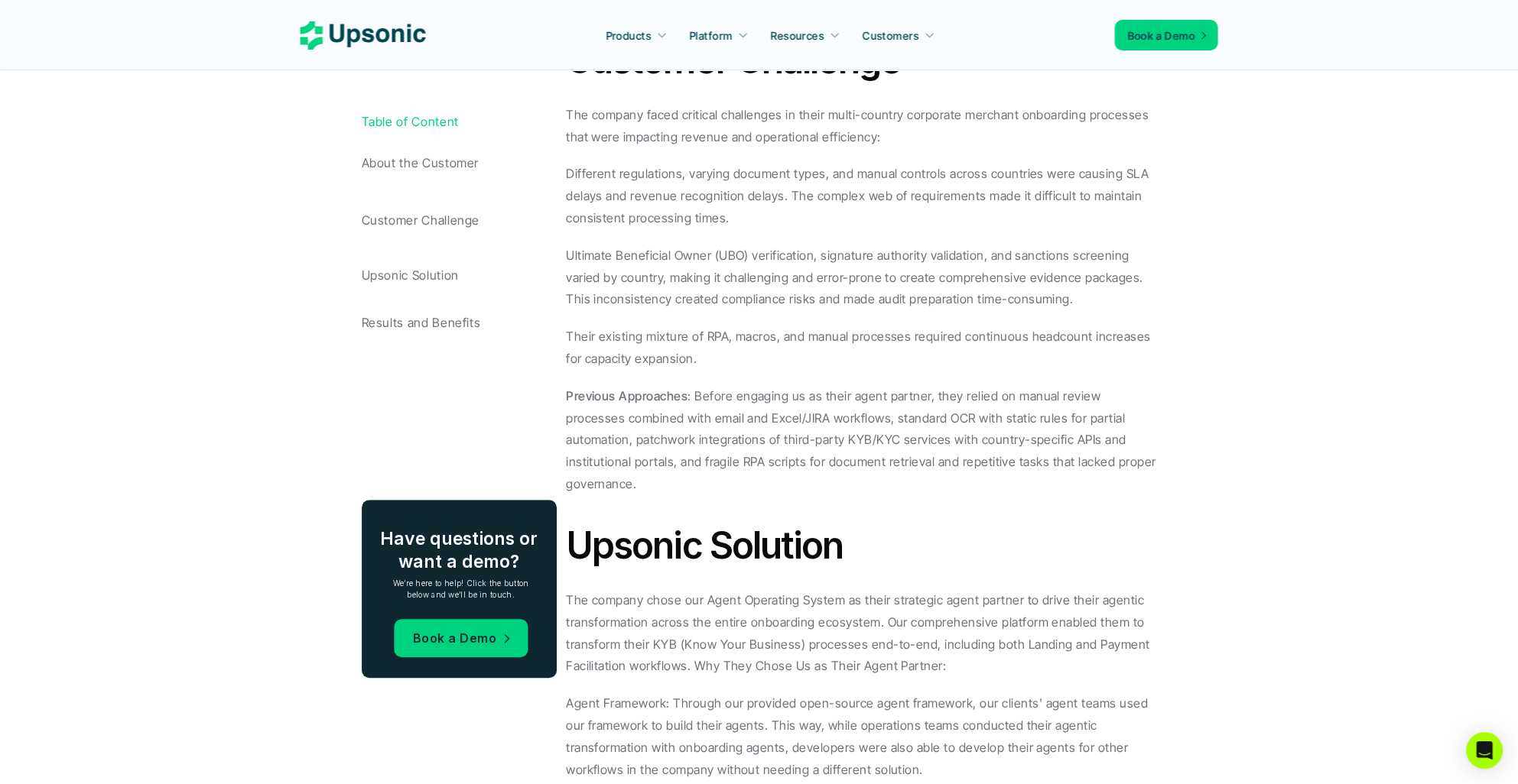
scroll to position [1009, 0]
click at [708, 378] on div "The company faced critical challenges in their multi-country corporate merchant…" at bounding box center [861, 299] width 591 height 391
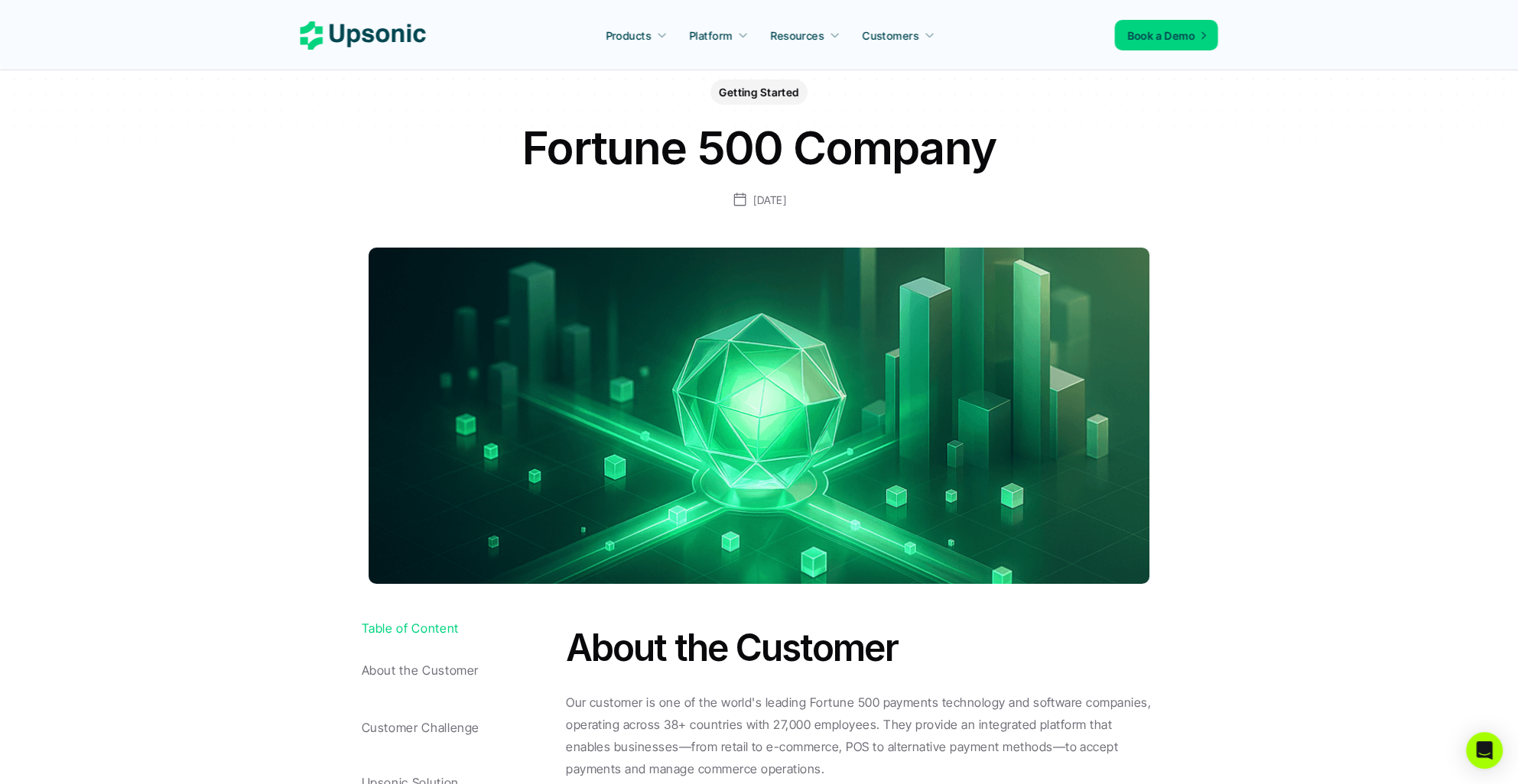
scroll to position [0, 0]
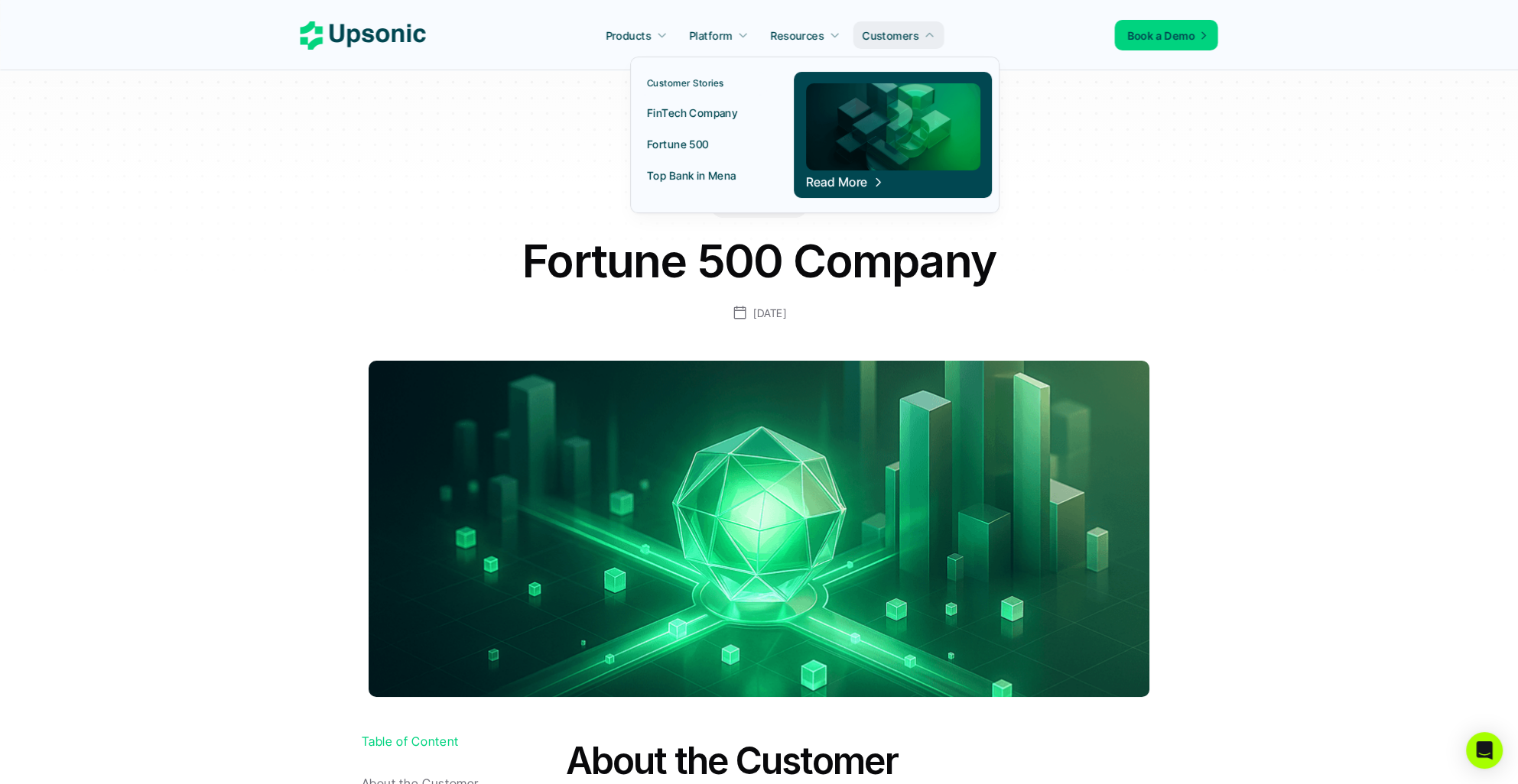
click at [713, 167] on link "Top Bank in Mena" at bounding box center [703, 174] width 129 height 27
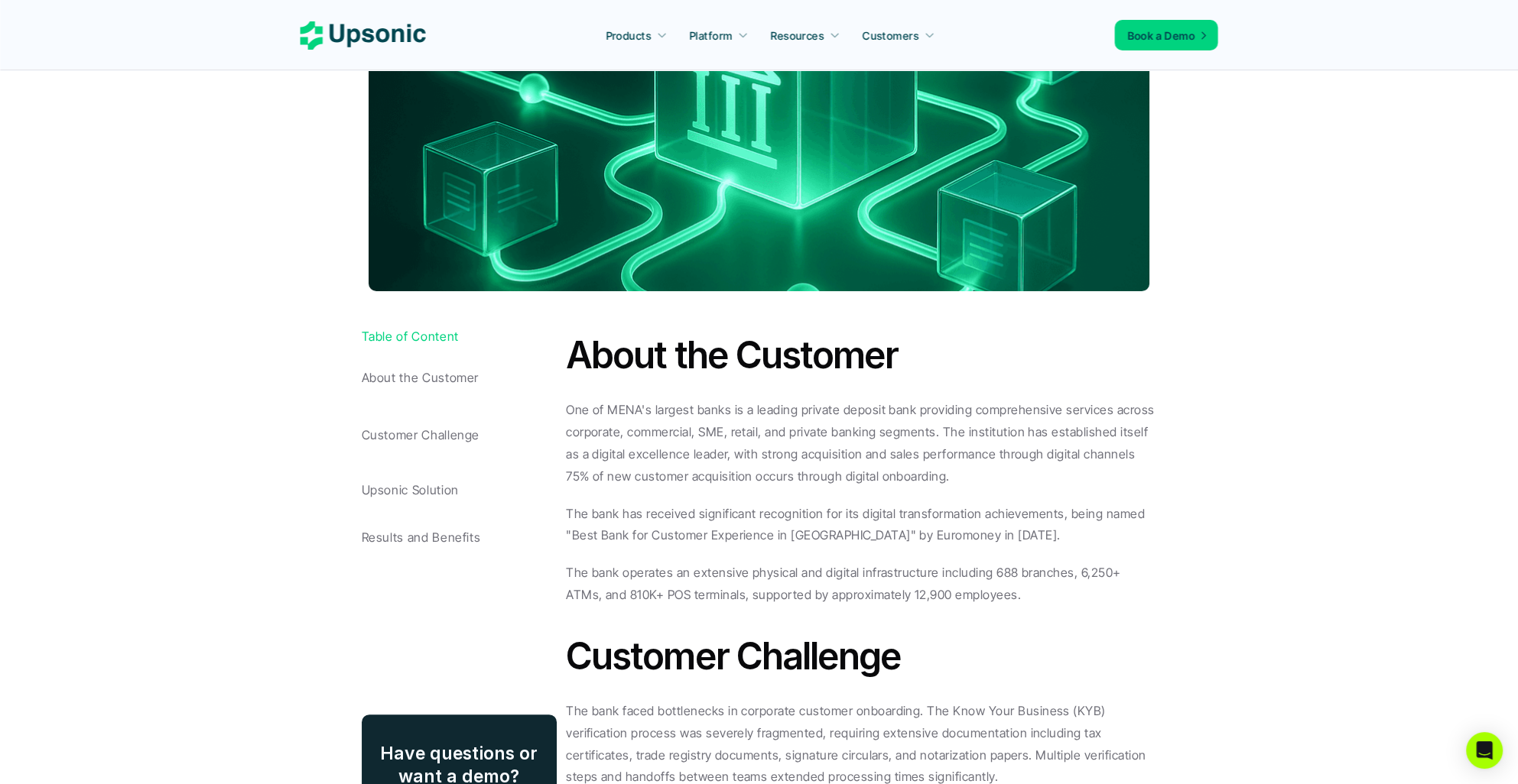
scroll to position [460, 0]
click at [746, 427] on p "One of MENA's largest banks is a leading private deposit bank providing compreh…" at bounding box center [861, 444] width 591 height 88
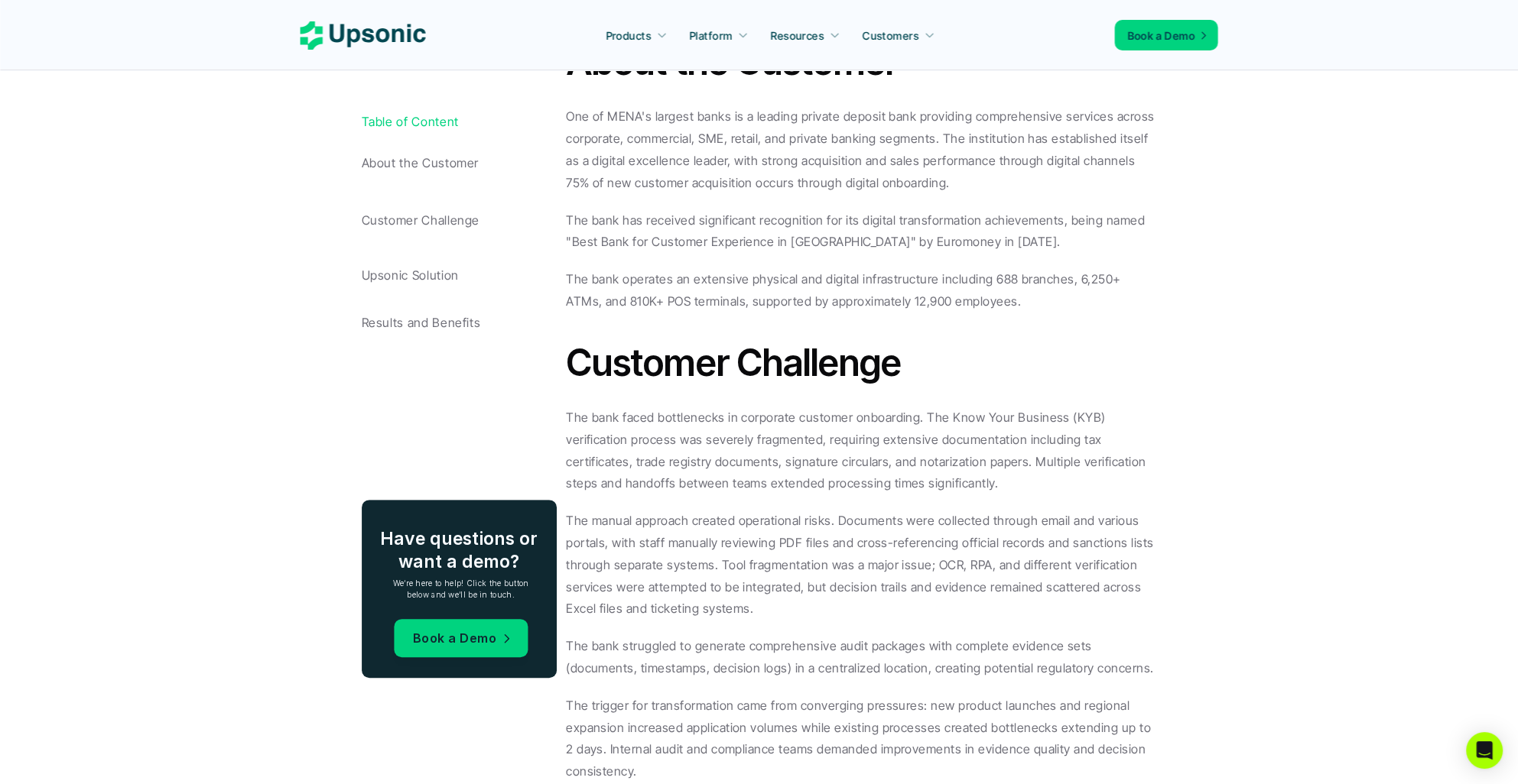
scroll to position [755, 0]
click at [853, 509] on p "The manual approach created operational risks. Documents were collected through…" at bounding box center [861, 564] width 591 height 110
drag, startPoint x: 853, startPoint y: 478, endPoint x: 796, endPoint y: 381, distance: 112.5
click at [796, 406] on p "The bank faced bottlenecks in corporate customer onboarding. The Know Your Busi…" at bounding box center [861, 450] width 591 height 88
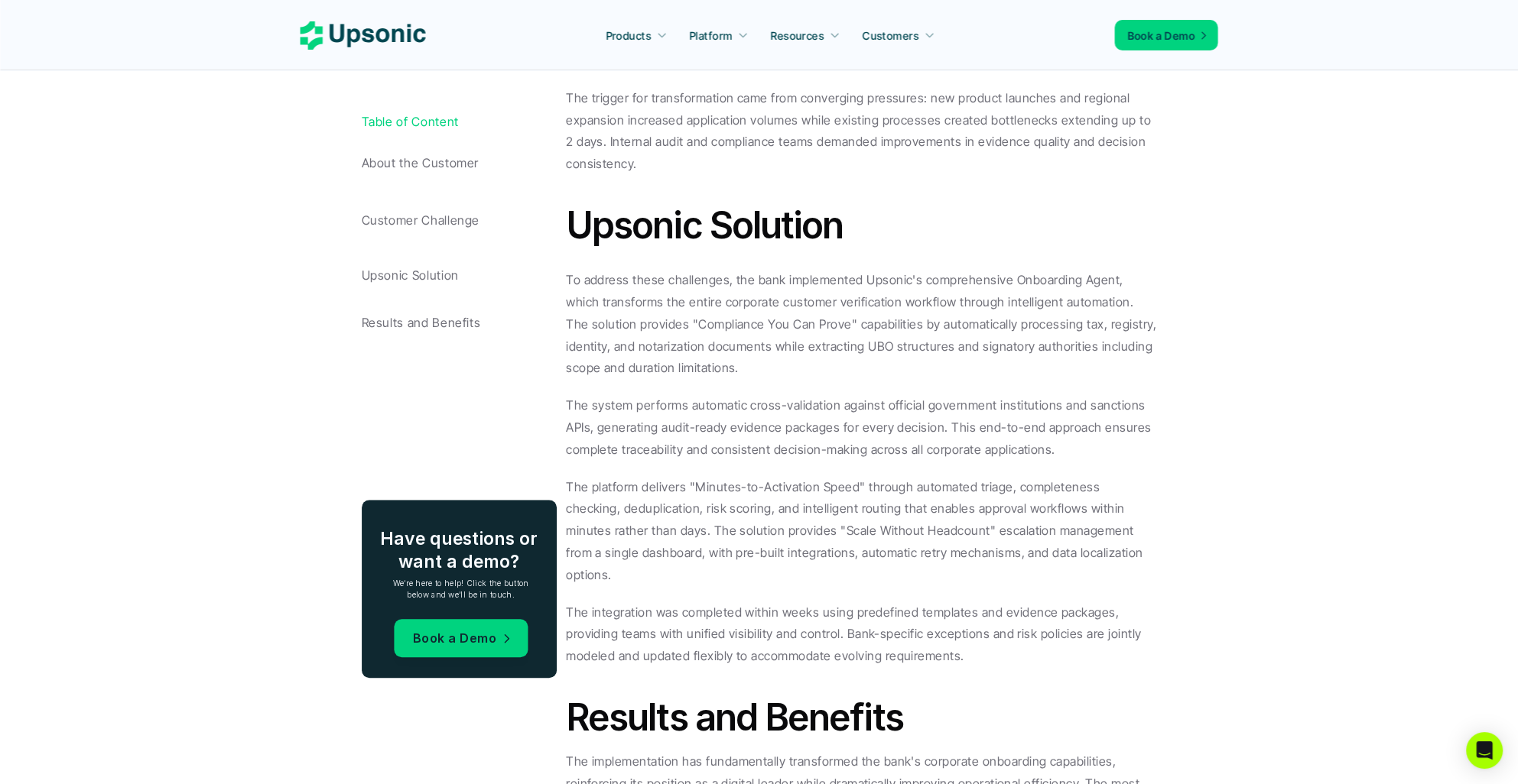
scroll to position [1038, 0]
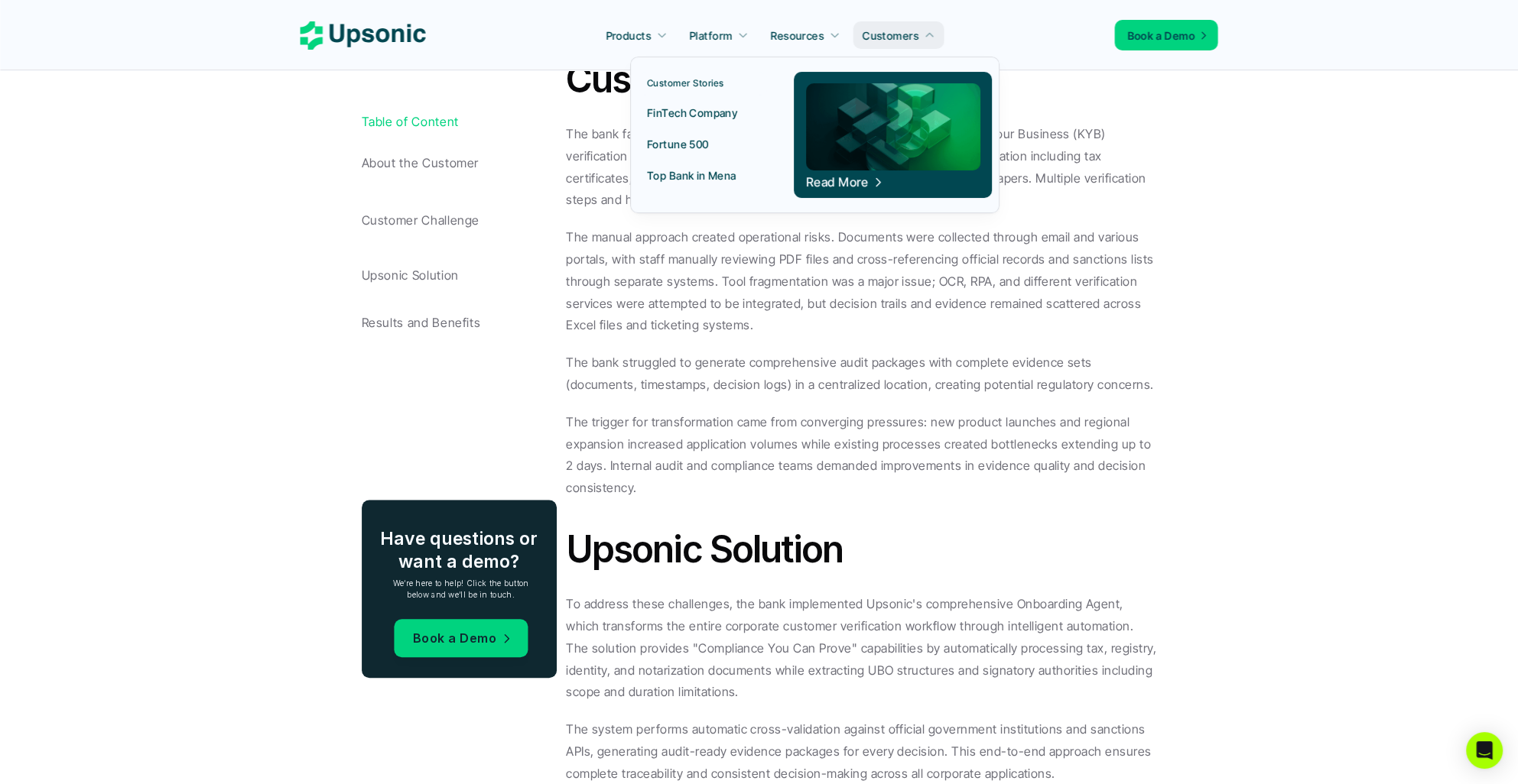
click at [872, 148] on img at bounding box center [893, 127] width 175 height 87
click at [843, 180] on p "Read More" at bounding box center [837, 182] width 62 height 4
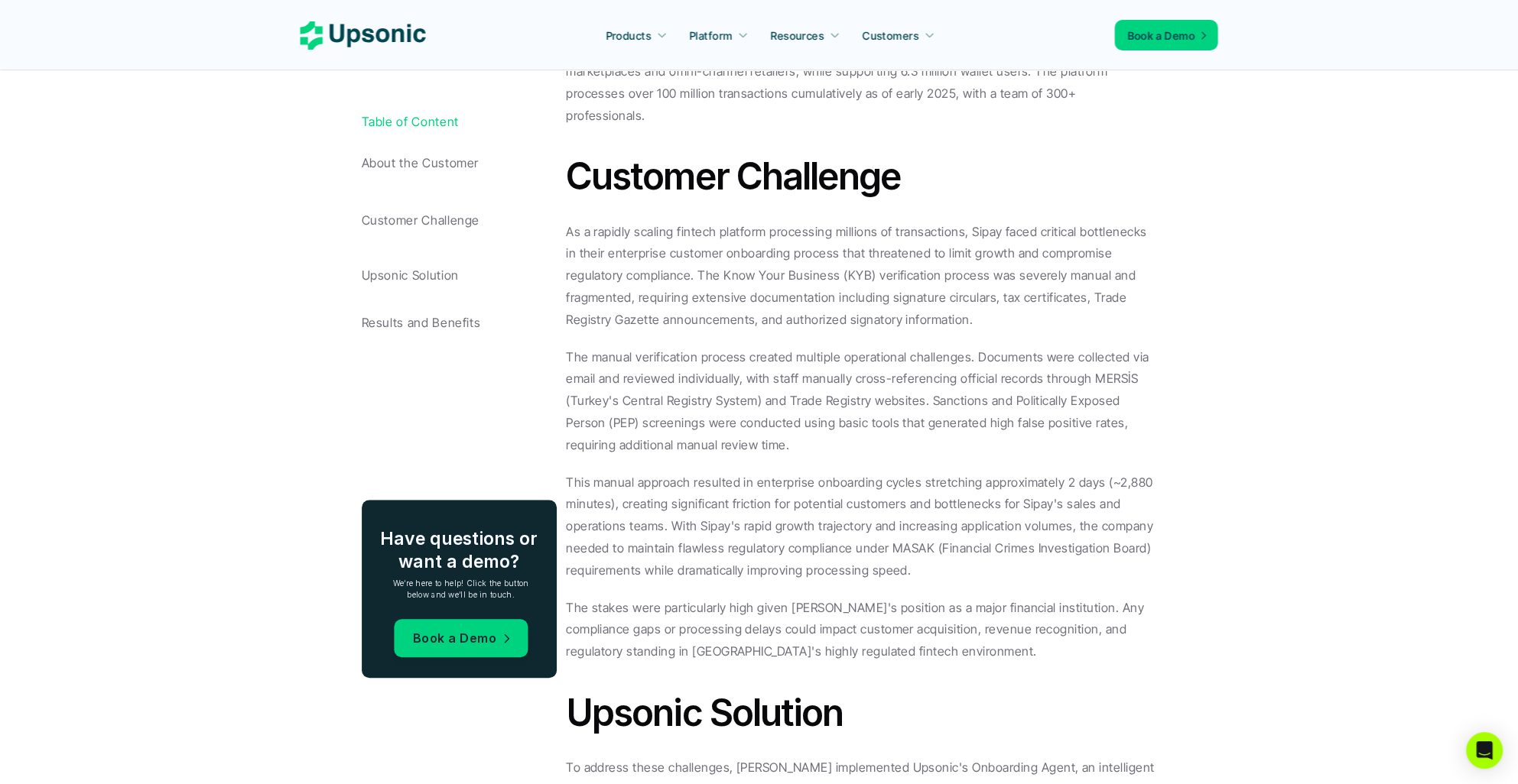
scroll to position [299, 0]
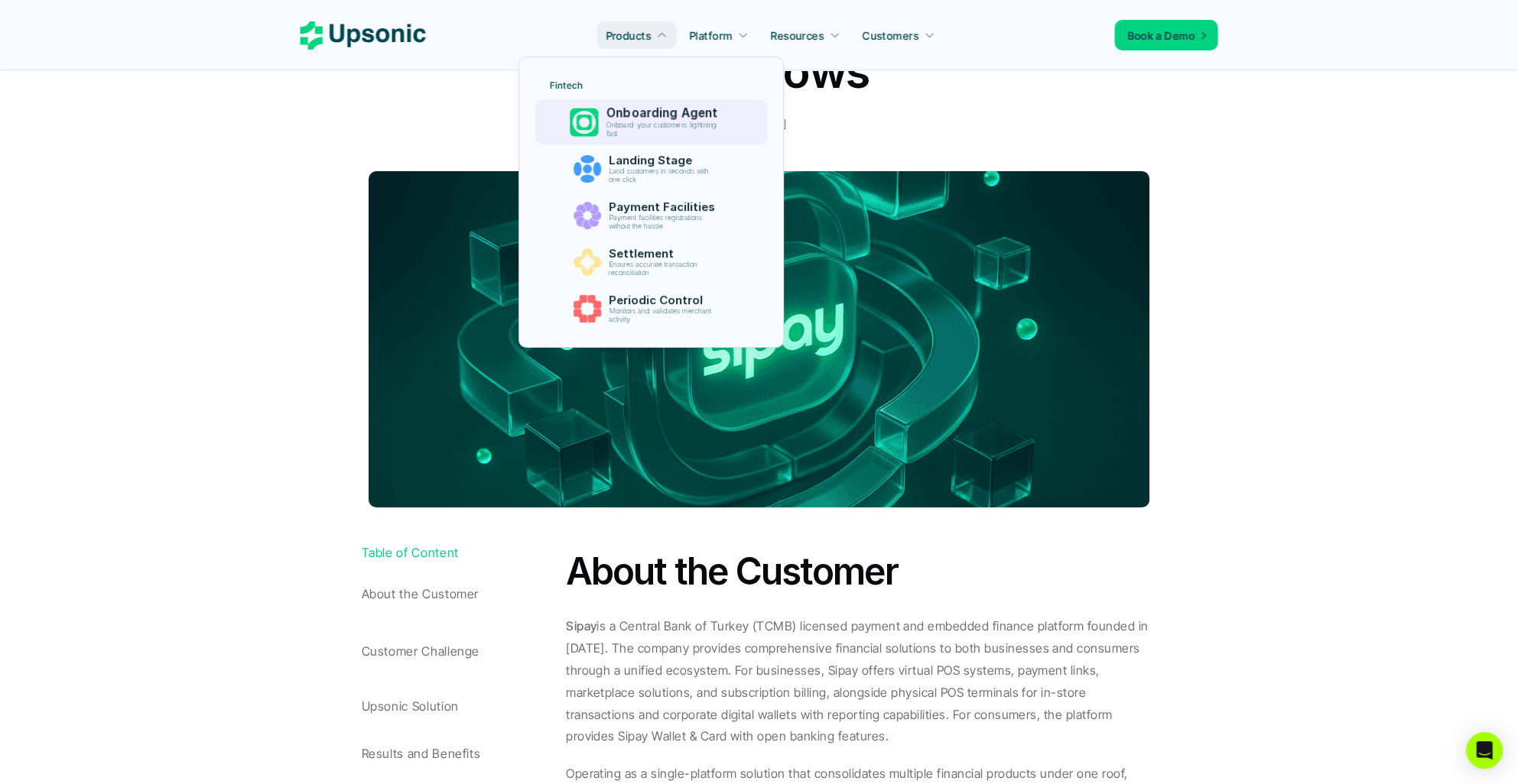
click at [630, 126] on p "Onboard your customers lightning fast" at bounding box center [664, 129] width 117 height 18
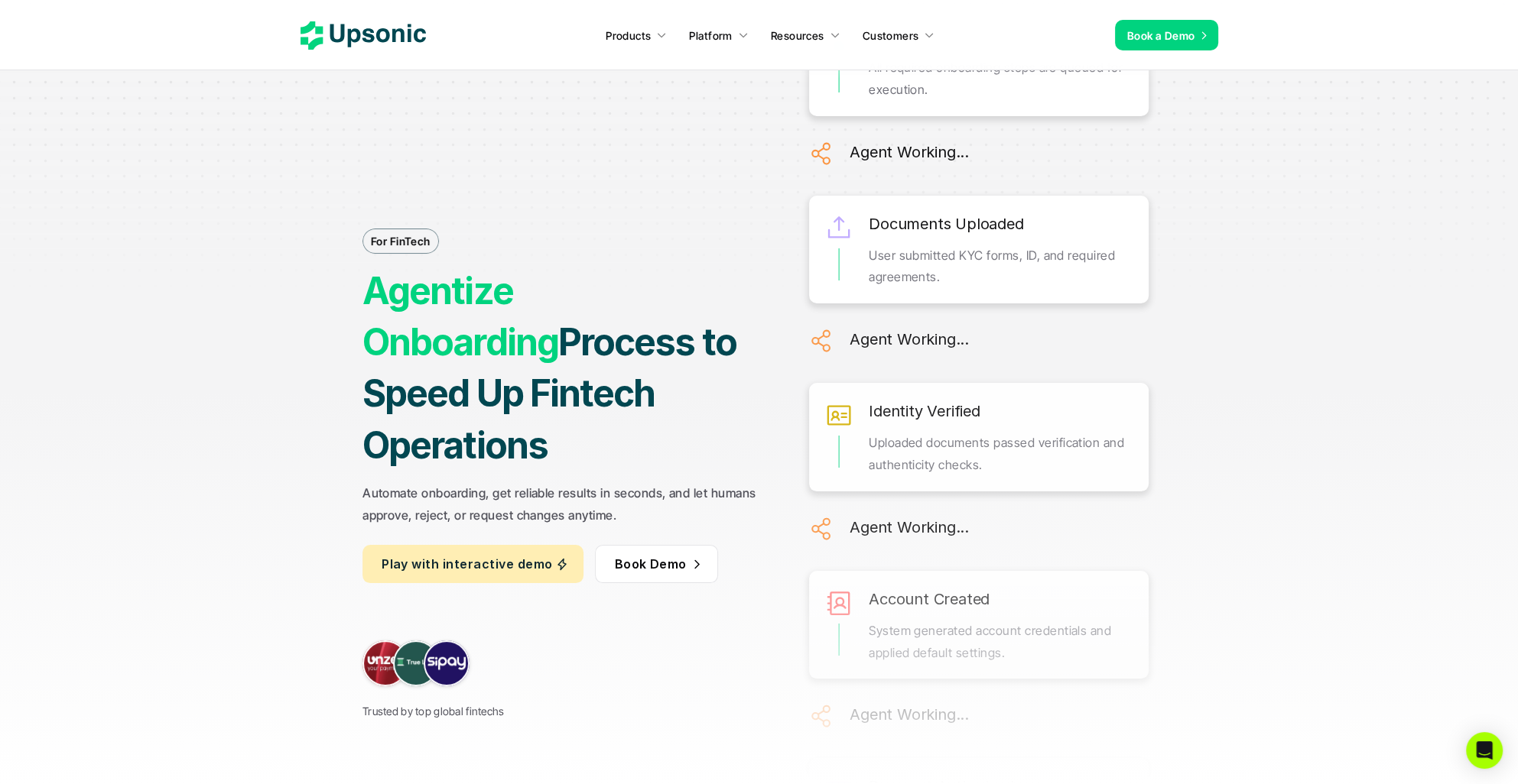
click at [374, 312] on strong "Agentize Onboarding" at bounding box center [460, 316] width 196 height 97
click at [587, 411] on strong "Process to Speed Up Fintech Operations" at bounding box center [553, 393] width 381 height 147
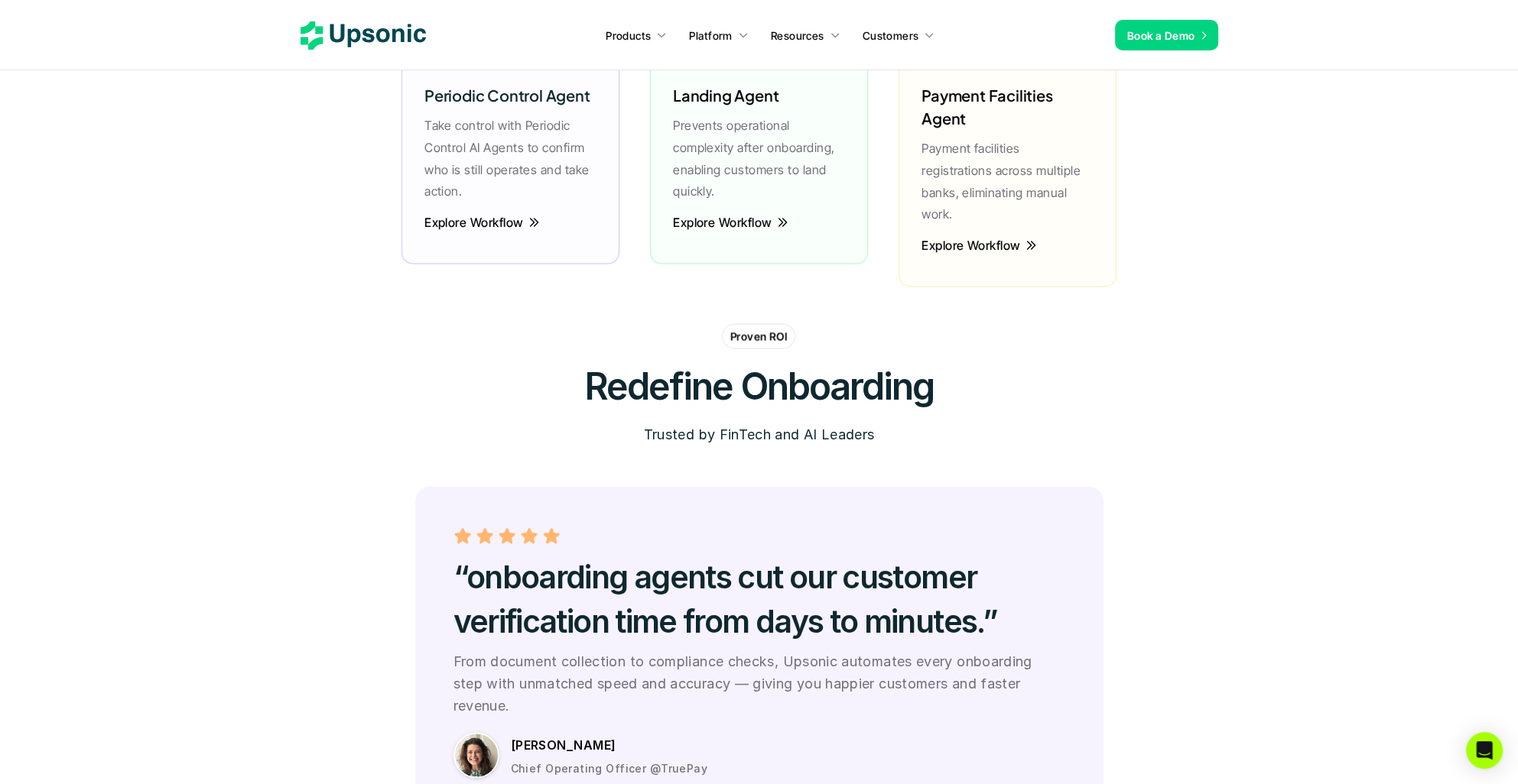
scroll to position [3873, 0]
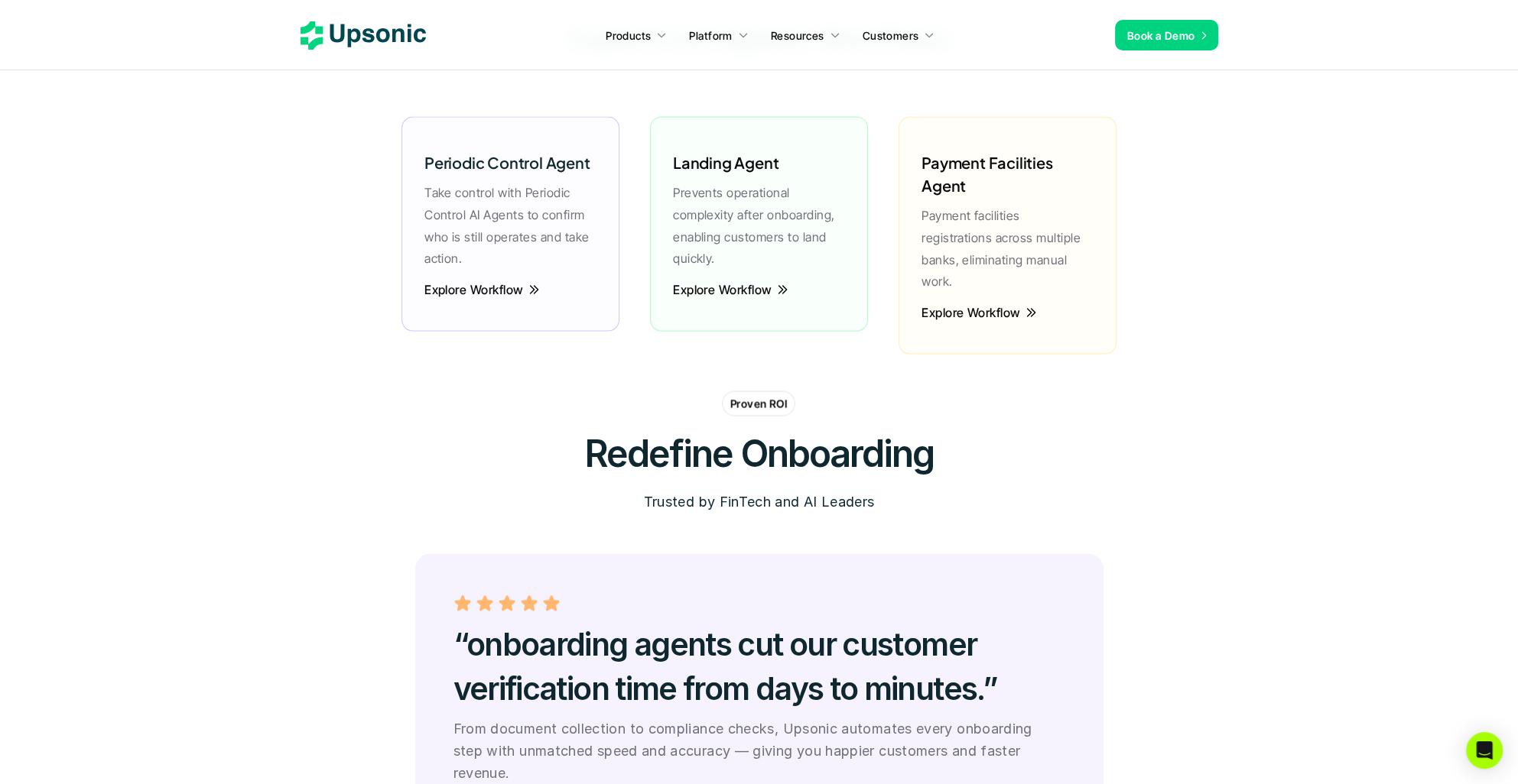
click at [960, 192] on h6 "Payment Facilities Agent" at bounding box center [1007, 173] width 172 height 46
click at [954, 311] on p "Explore Workflow" at bounding box center [971, 313] width 99 height 4
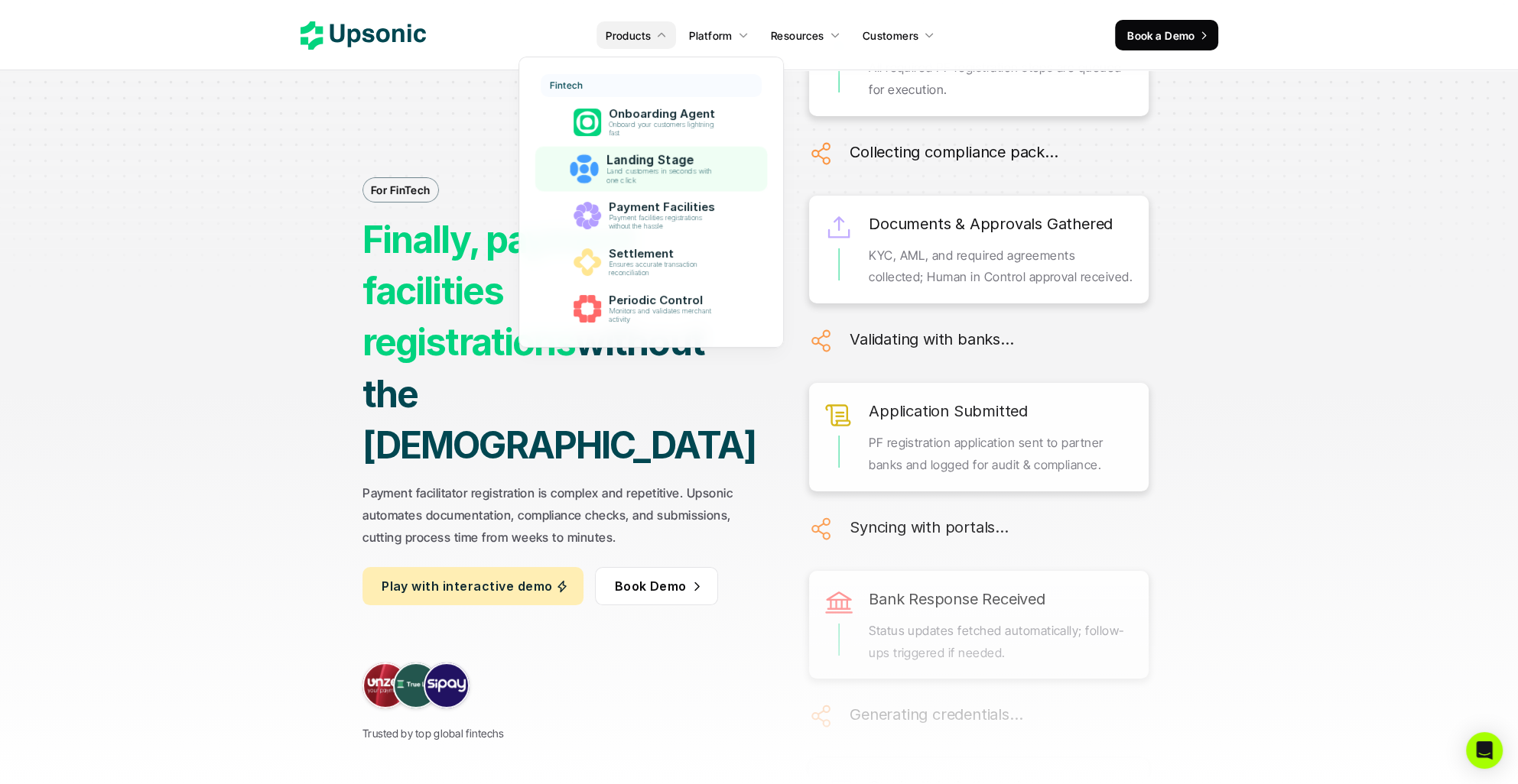
click at [621, 148] on link "Landing Stage Land customers in seconds with one click" at bounding box center [650, 169] width 232 height 45
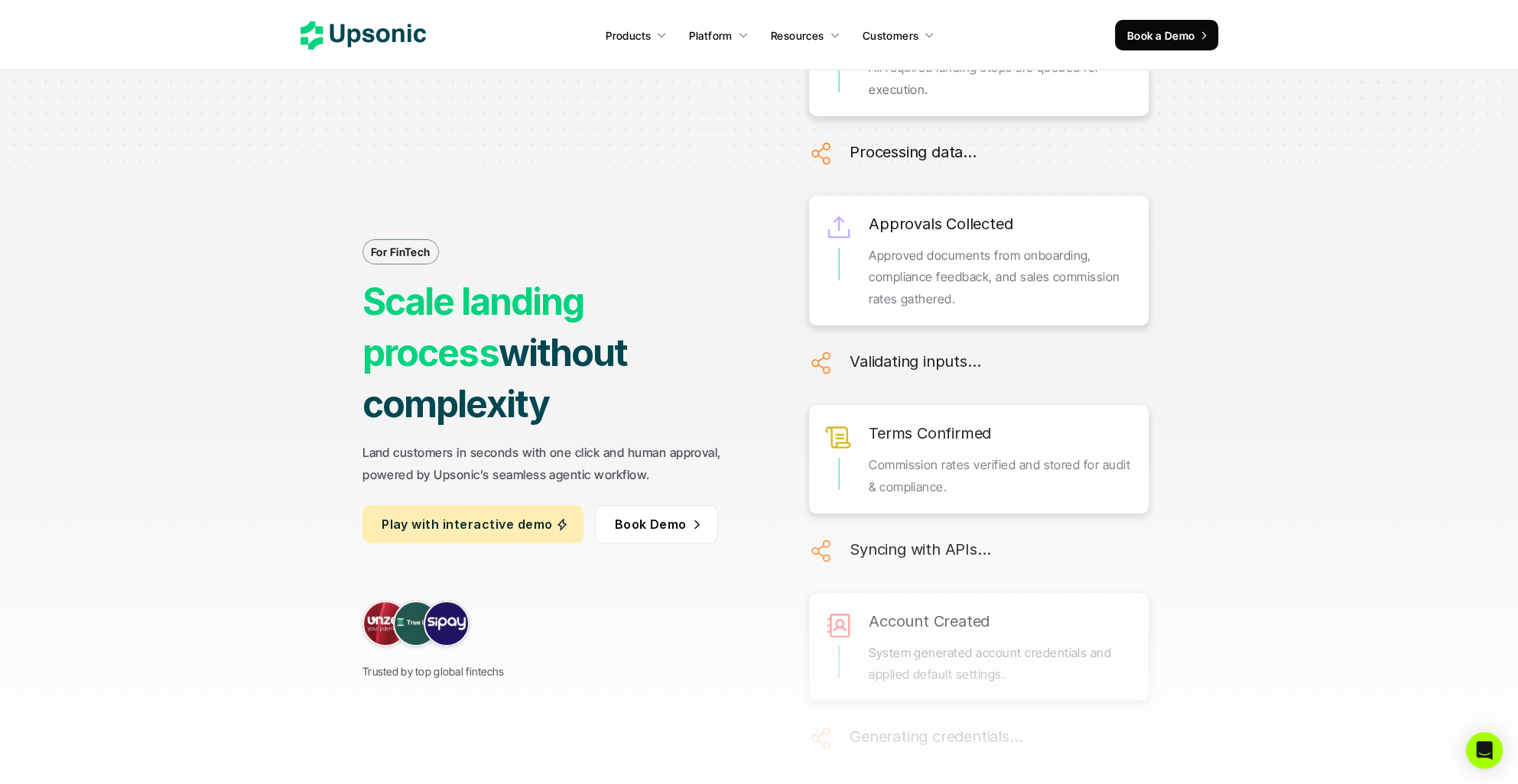
drag, startPoint x: 326, startPoint y: 348, endPoint x: 712, endPoint y: 413, distance: 391.4
click at [712, 413] on div "For FinTech Scale landing process without complexity Land customers in seconds …" at bounding box center [759, 392] width 1146 height 784
drag, startPoint x: 712, startPoint y: 413, endPoint x: 645, endPoint y: 460, distance: 81.8
click at [645, 460] on p "Land customers in seconds with one click and human approval, powered by Upsonic…" at bounding box center [563, 463] width 402 height 44
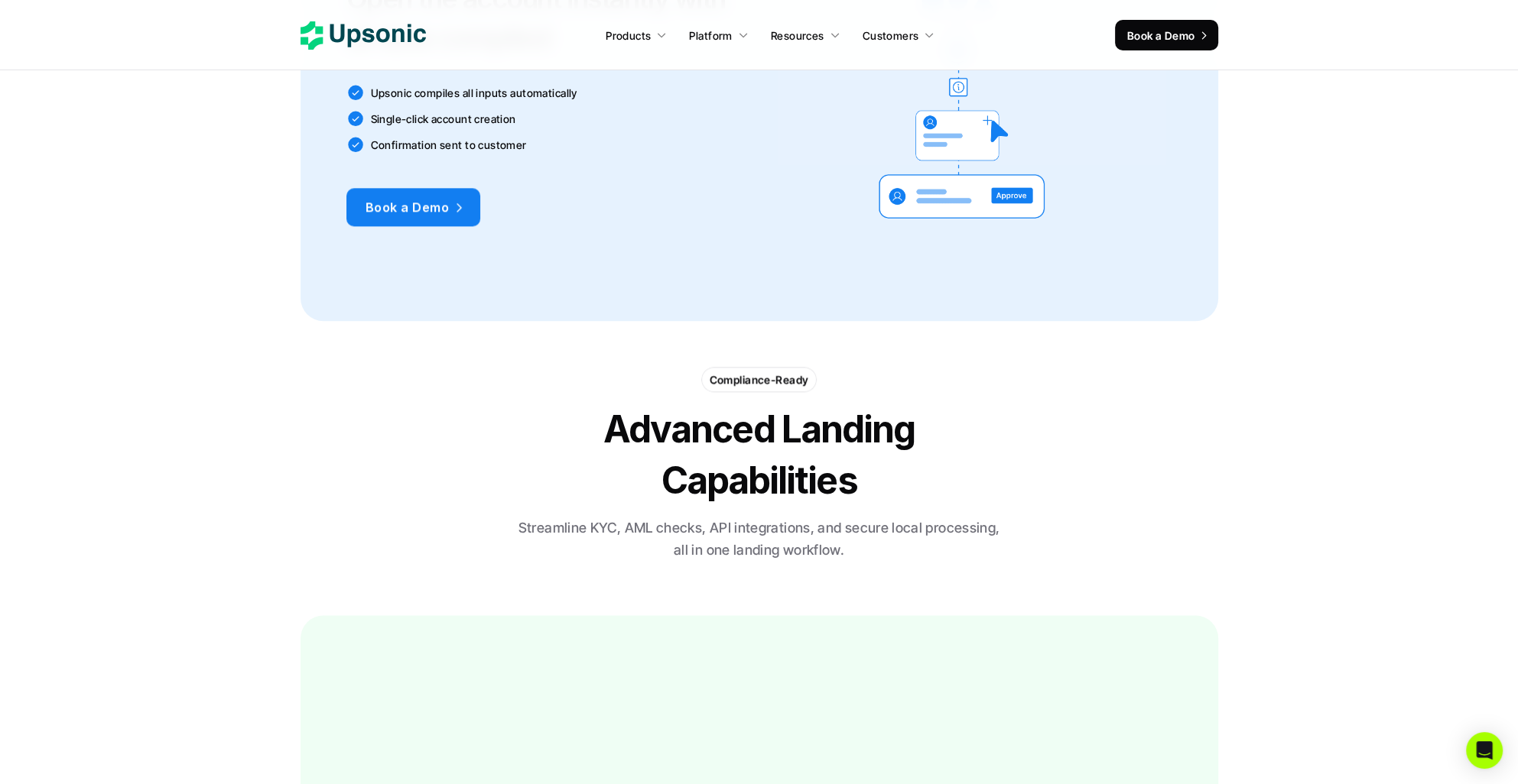
scroll to position [2522, 0]
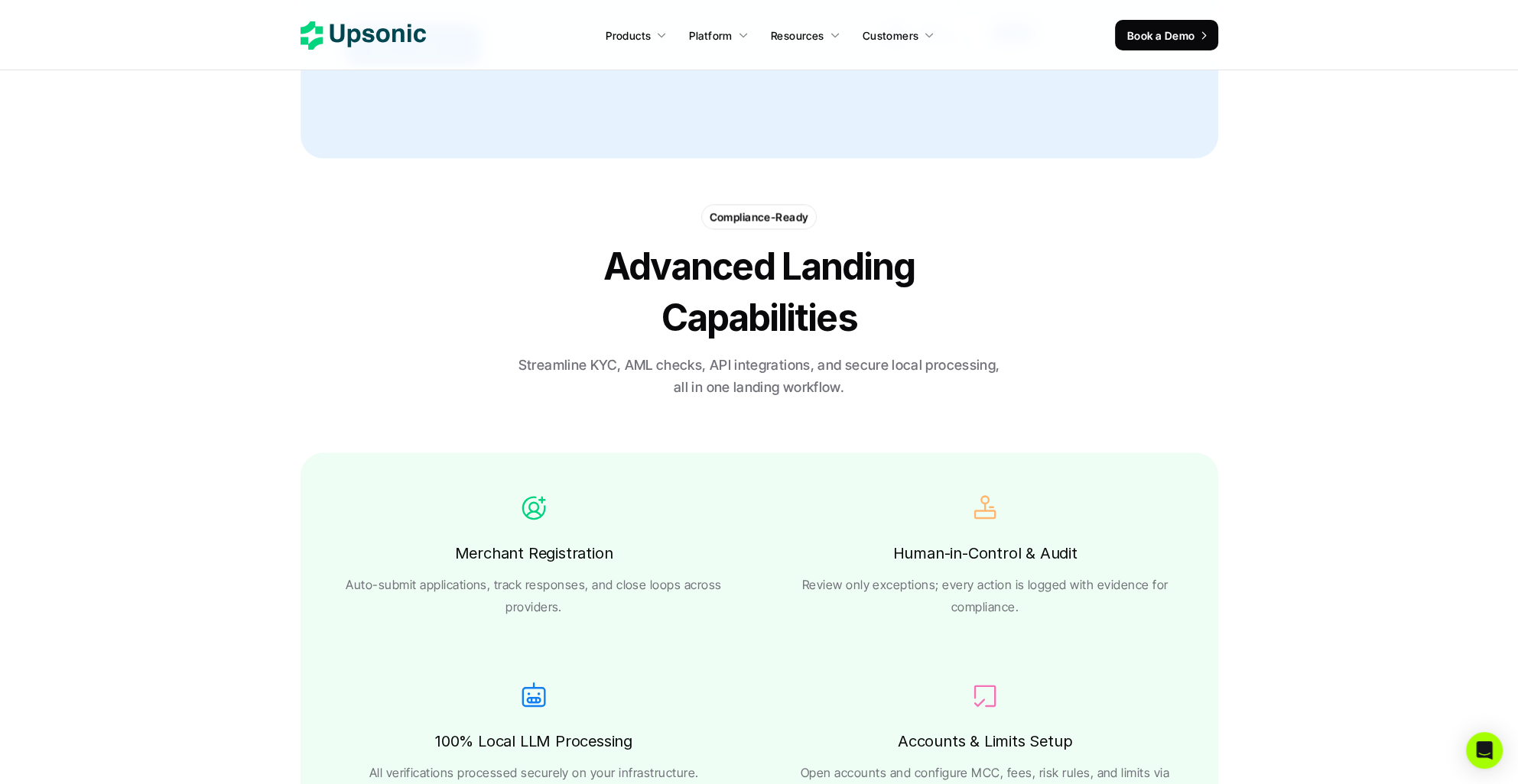
drag, startPoint x: 506, startPoint y: 373, endPoint x: 911, endPoint y: 403, distance: 406.1
click at [911, 403] on div "Compliance-Ready Advanced Landing Capabilities Streamline KYC, AML checks, API …" at bounding box center [759, 306] width 918 height 203
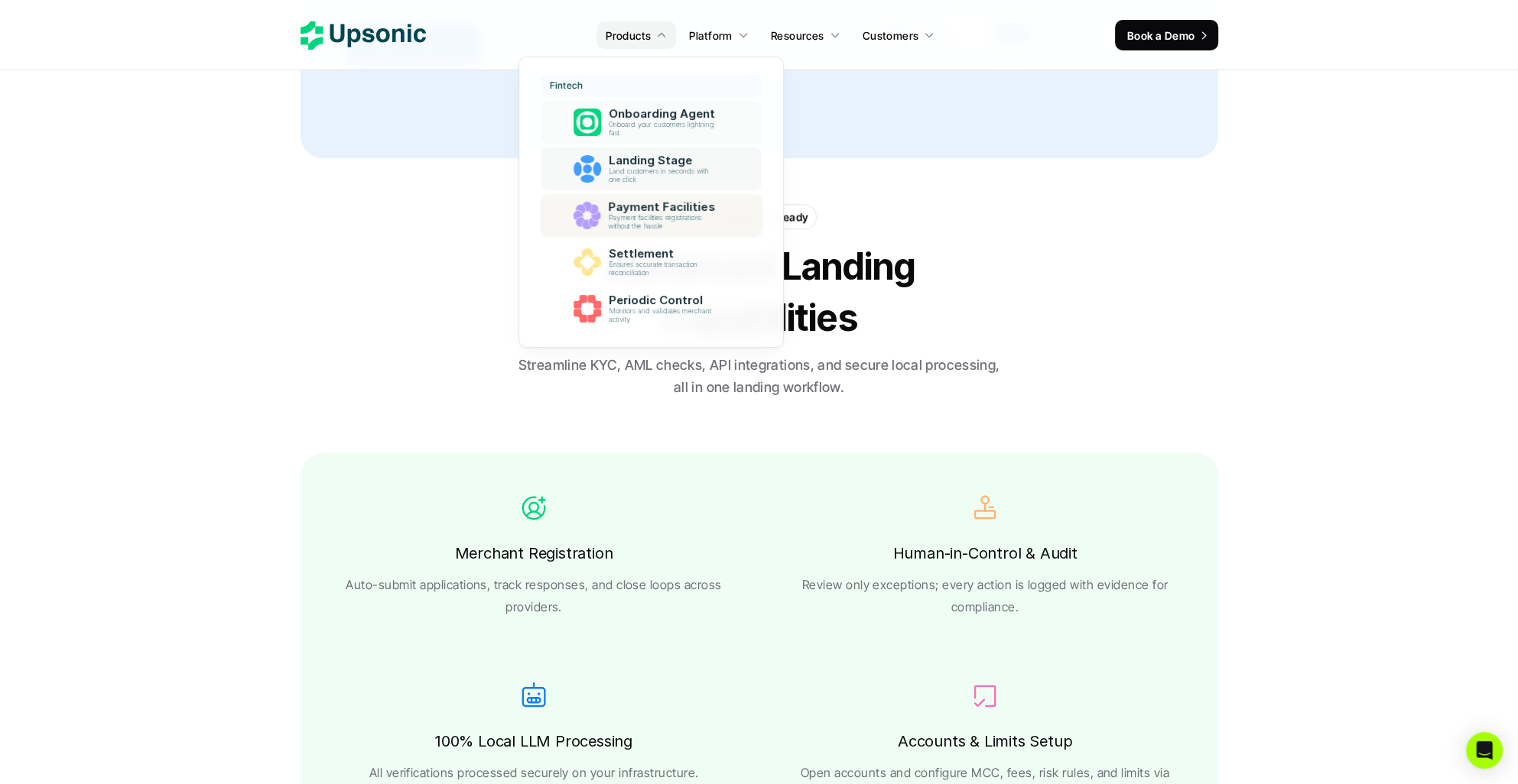
click at [620, 219] on p "Payment facilities registrations without the hassle" at bounding box center [664, 222] width 113 height 17
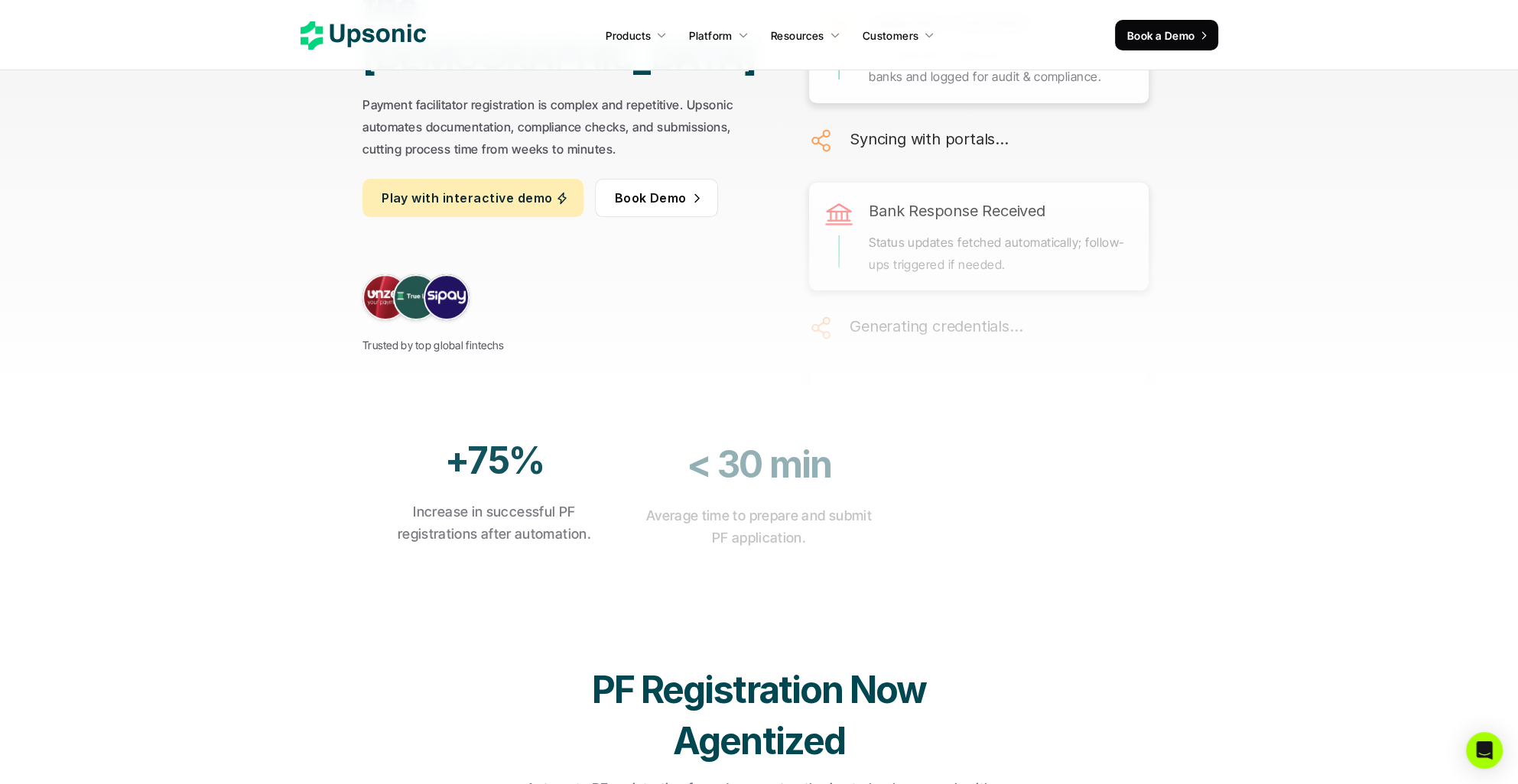
scroll to position [390, 0]
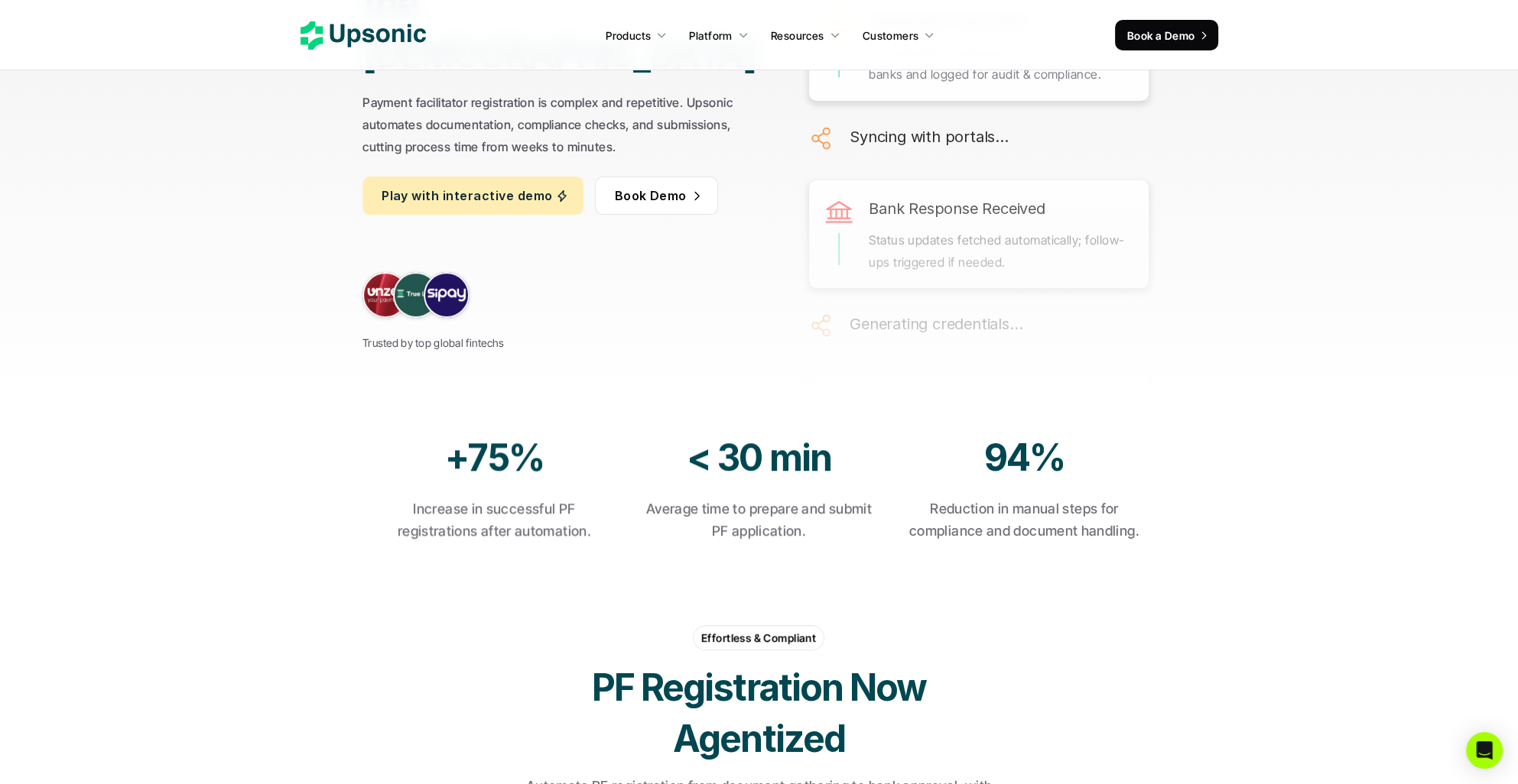
click at [461, 338] on div "For FinTech Finally, payment facilities registrations without the hassle Paymen…" at bounding box center [759, 2] width 1146 height 784
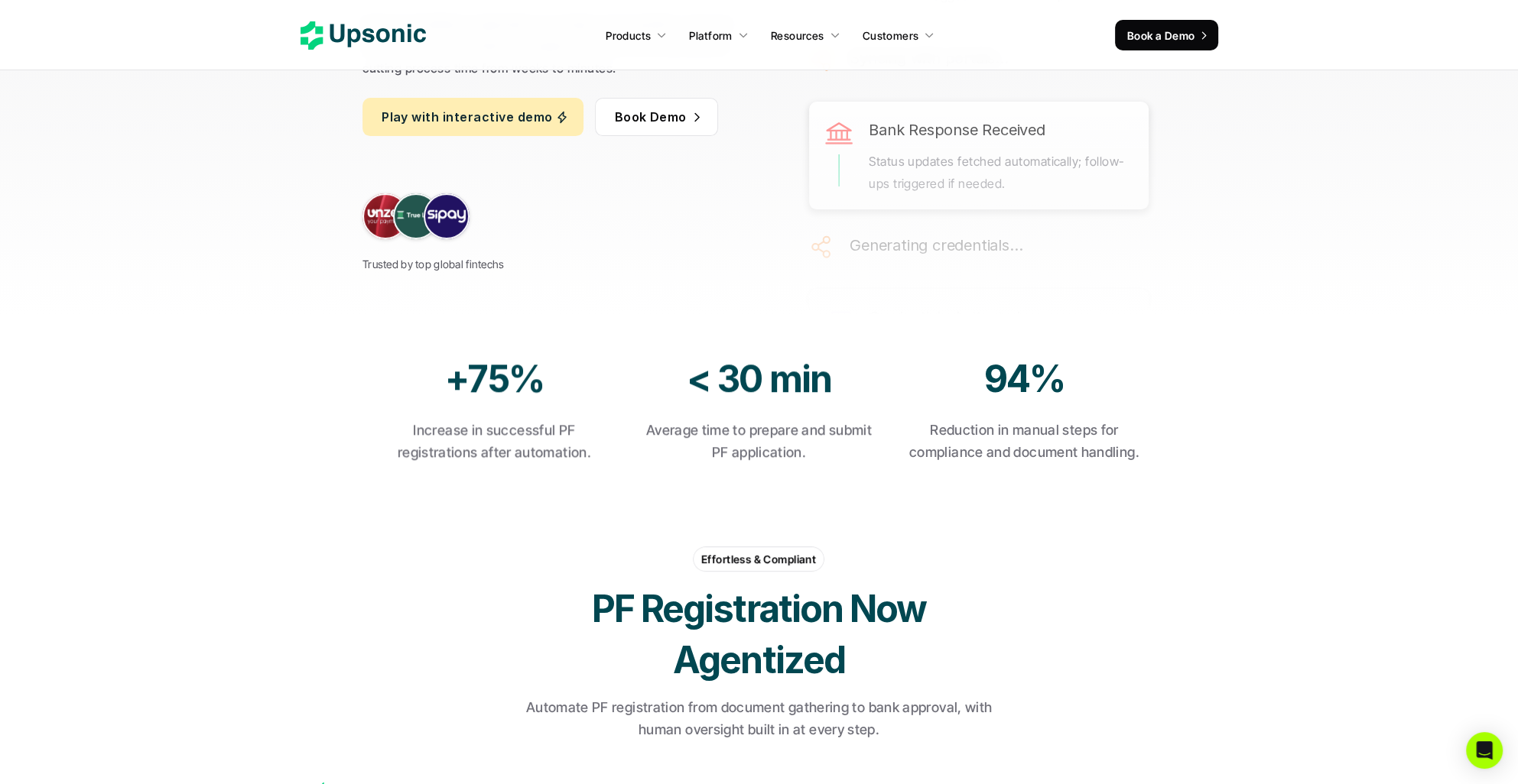
click at [450, 443] on p "Increase in successful PF registrations after automation." at bounding box center [494, 441] width 235 height 44
drag, startPoint x: 450, startPoint y: 443, endPoint x: 460, endPoint y: 498, distance: 55.9
click at [460, 498] on section "+75% Increase in successful PF registrations after automation. < 30 min Average…" at bounding box center [759, 409] width 1518 height 188
click at [734, 457] on p "Average time to prepare and submit PF application." at bounding box center [759, 441] width 235 height 44
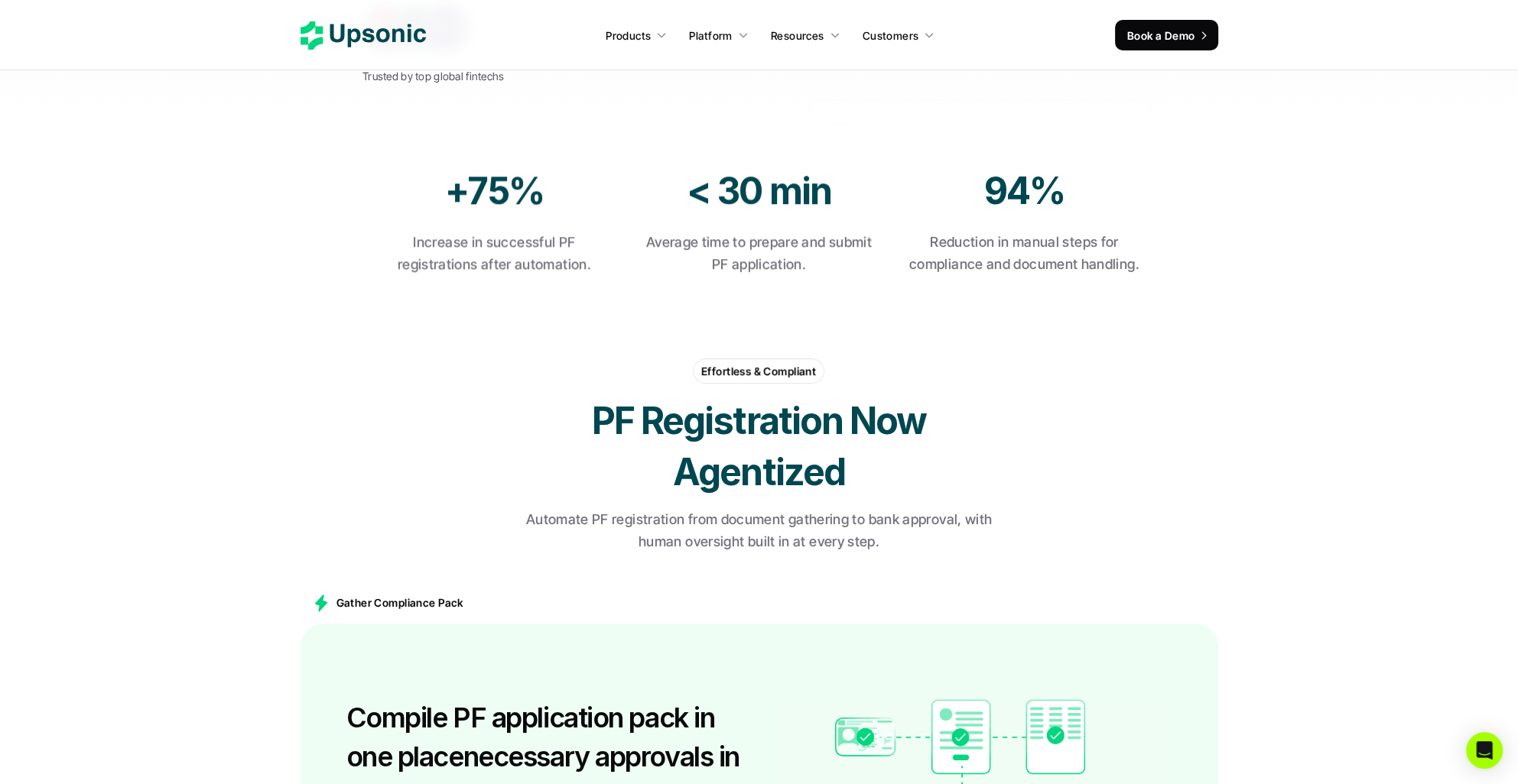
scroll to position [657, 0]
drag, startPoint x: 593, startPoint y: 407, endPoint x: 945, endPoint y: 490, distance: 361.7
click at [945, 490] on h2 "PF Registration Now Agentized" at bounding box center [759, 445] width 459 height 102
drag, startPoint x: 945, startPoint y: 490, endPoint x: 829, endPoint y: 508, distance: 117.4
click at [829, 508] on div "Effortless & Compliant PF Registration Now Agentized Automate PF registration f…" at bounding box center [759, 456] width 918 height 222
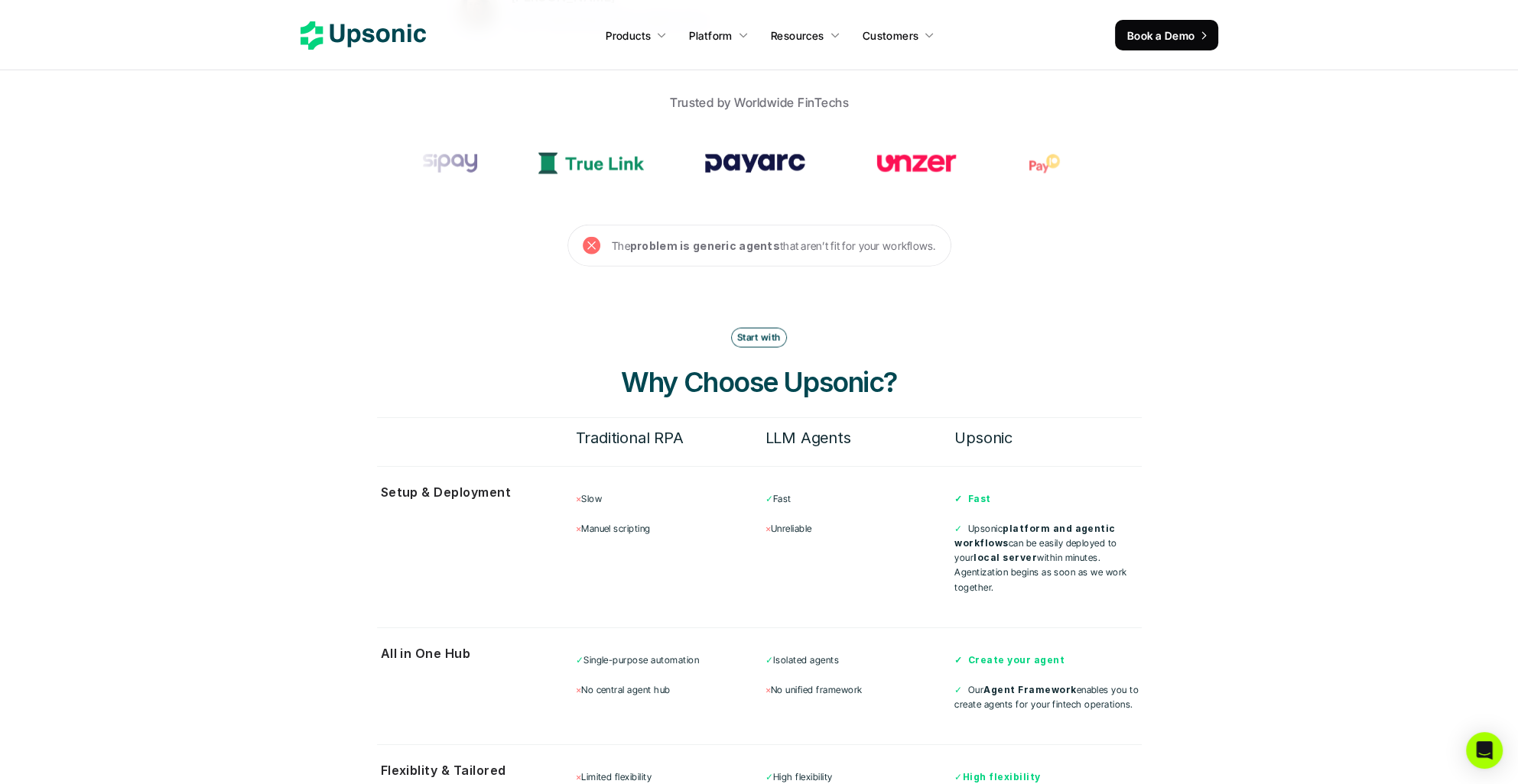
scroll to position [4671, 0]
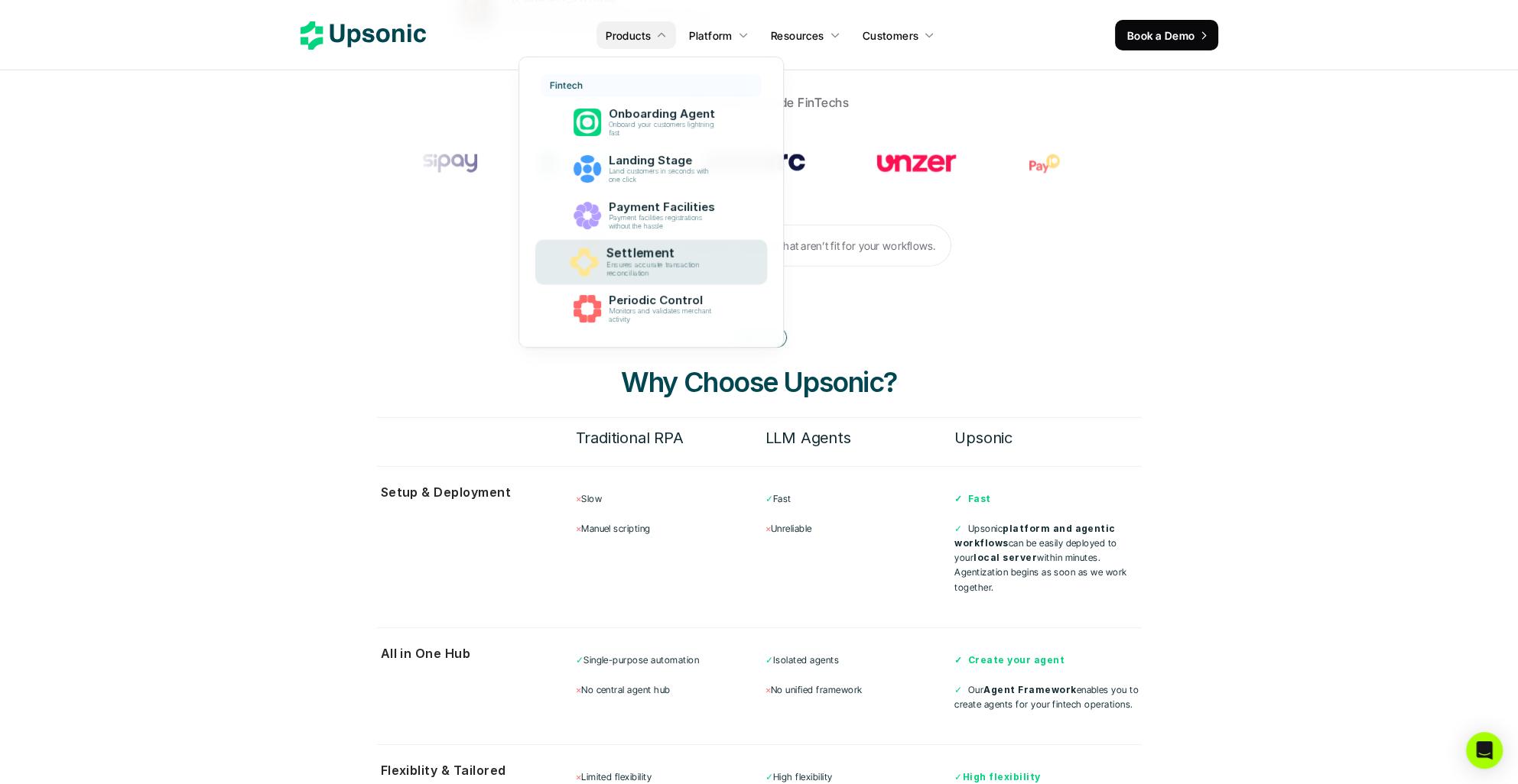
click at [634, 258] on p "Settlement" at bounding box center [665, 252] width 118 height 14
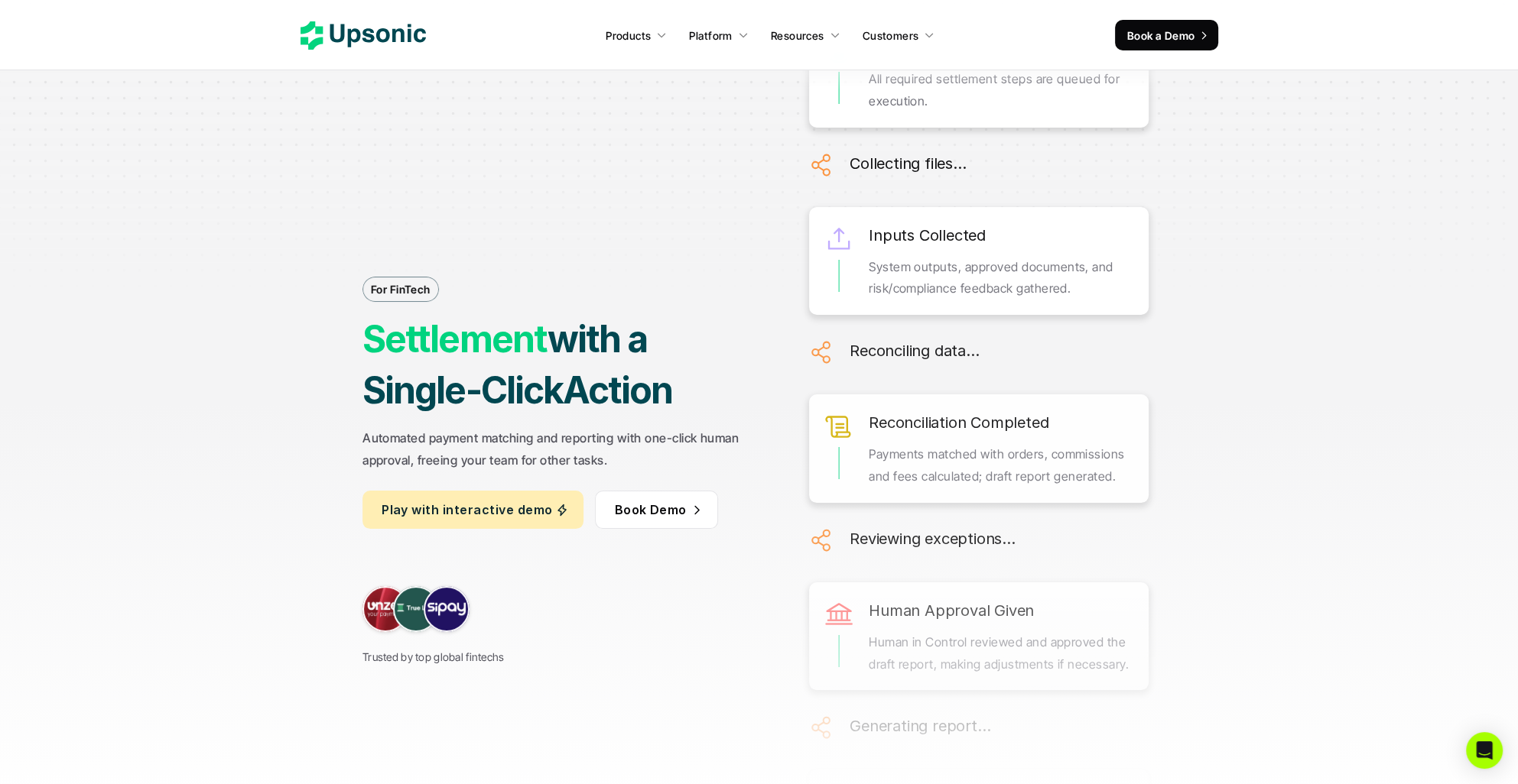
click at [401, 350] on strong "Settlement" at bounding box center [454, 339] width 185 height 45
drag, startPoint x: 401, startPoint y: 350, endPoint x: 434, endPoint y: 388, distance: 50.3
click at [434, 388] on strong "with a Single-Click" at bounding box center [508, 364] width 291 height 97
click at [412, 422] on div "For FinTech Settlement with a Single-Click Action Automated payment matching an…" at bounding box center [563, 403] width 402 height 526
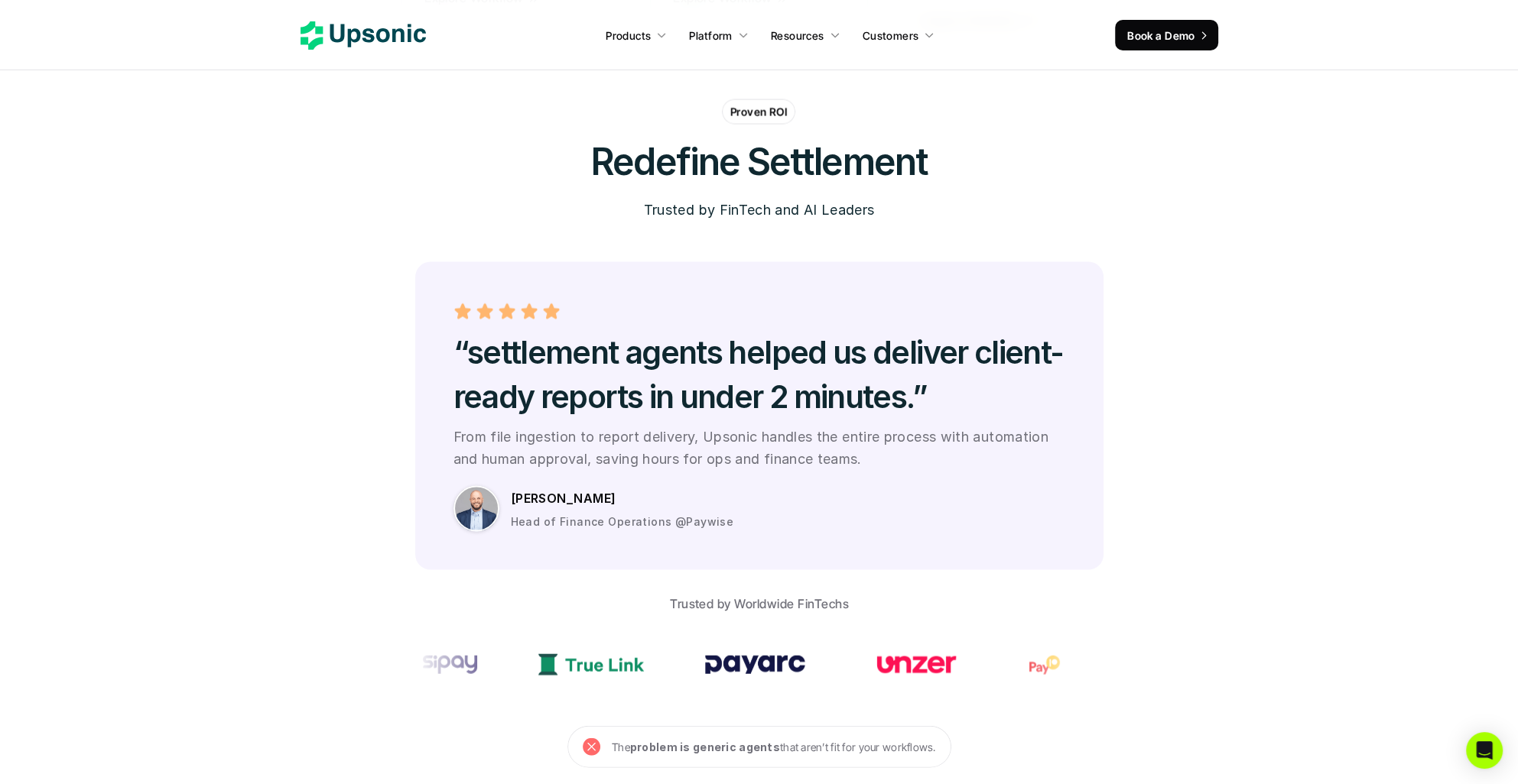
scroll to position [4196, 0]
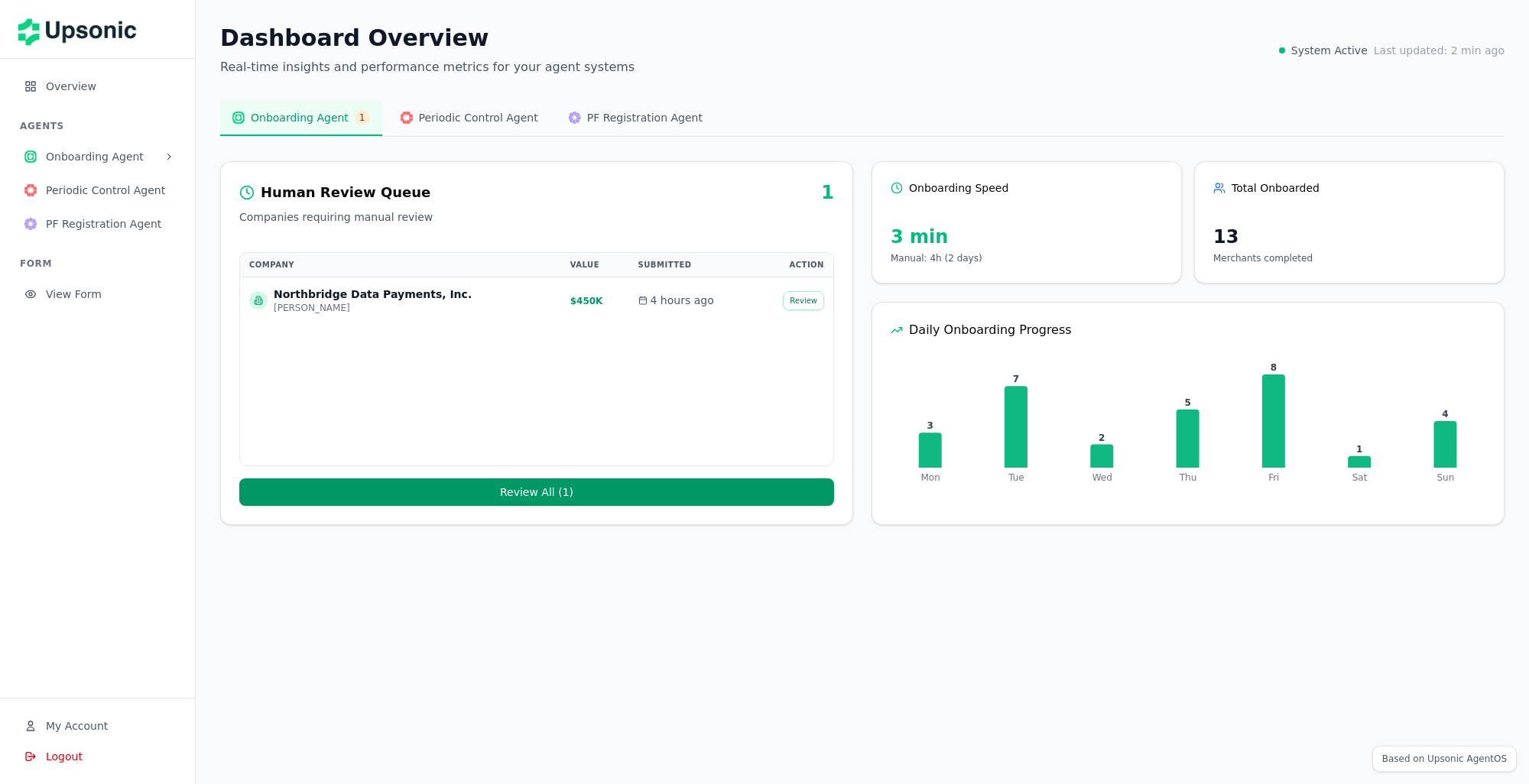
click at [498, 490] on button "Review All ( 1 )" at bounding box center [537, 491] width 595 height 27
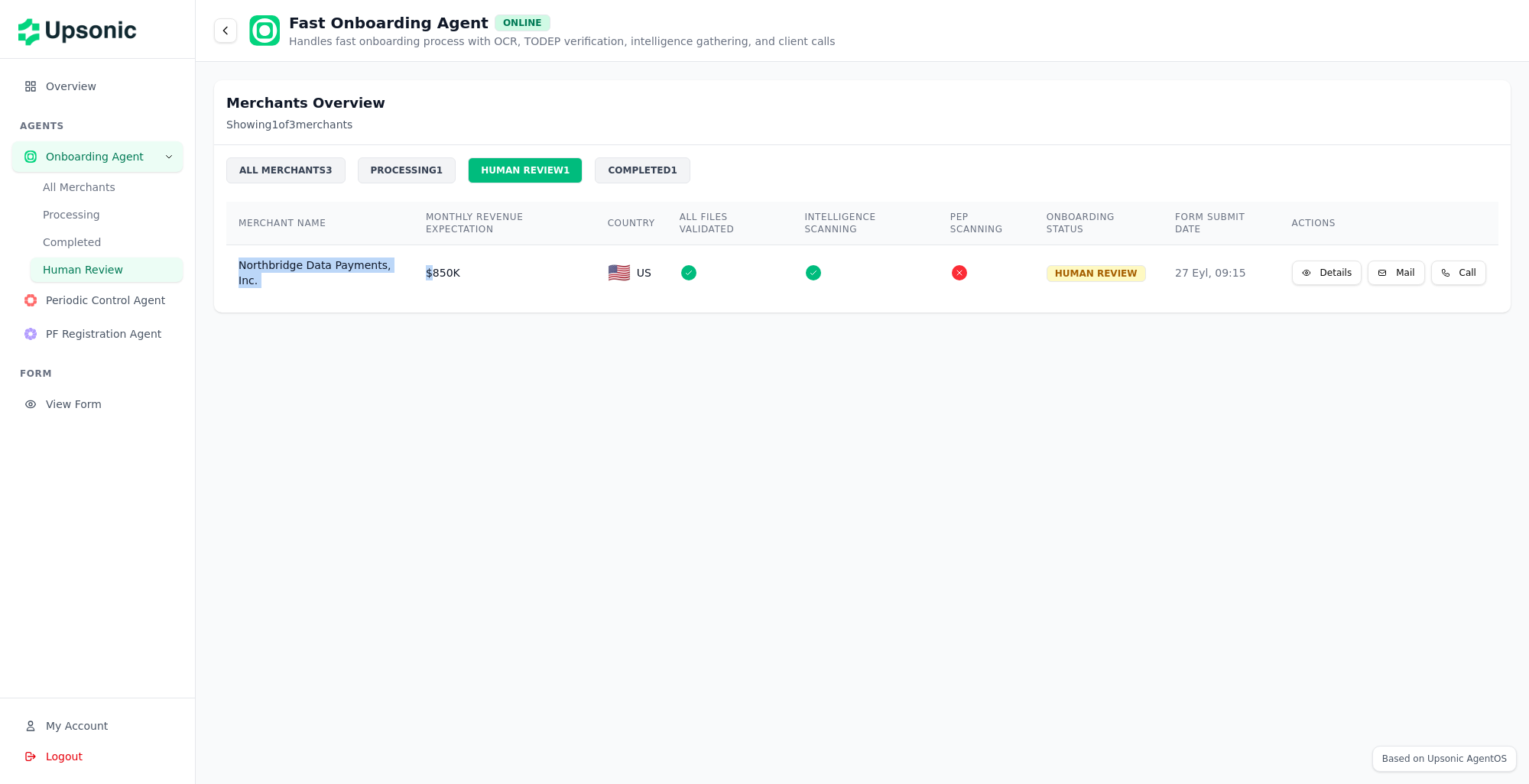
drag, startPoint x: 230, startPoint y: 262, endPoint x: 431, endPoint y: 261, distance: 201.0
click at [431, 261] on tr "Northbridge Data Payments, Inc. $850K 🇺🇸 US HUMAN REVIEW 27 Eyl, 09:15 Details …" at bounding box center [862, 273] width 1272 height 55
drag, startPoint x: 431, startPoint y: 261, endPoint x: 464, endPoint y: 272, distance: 34.8
click at [464, 272] on td "$850K" at bounding box center [505, 273] width 182 height 55
click at [963, 265] on div at bounding box center [960, 273] width 15 height 15
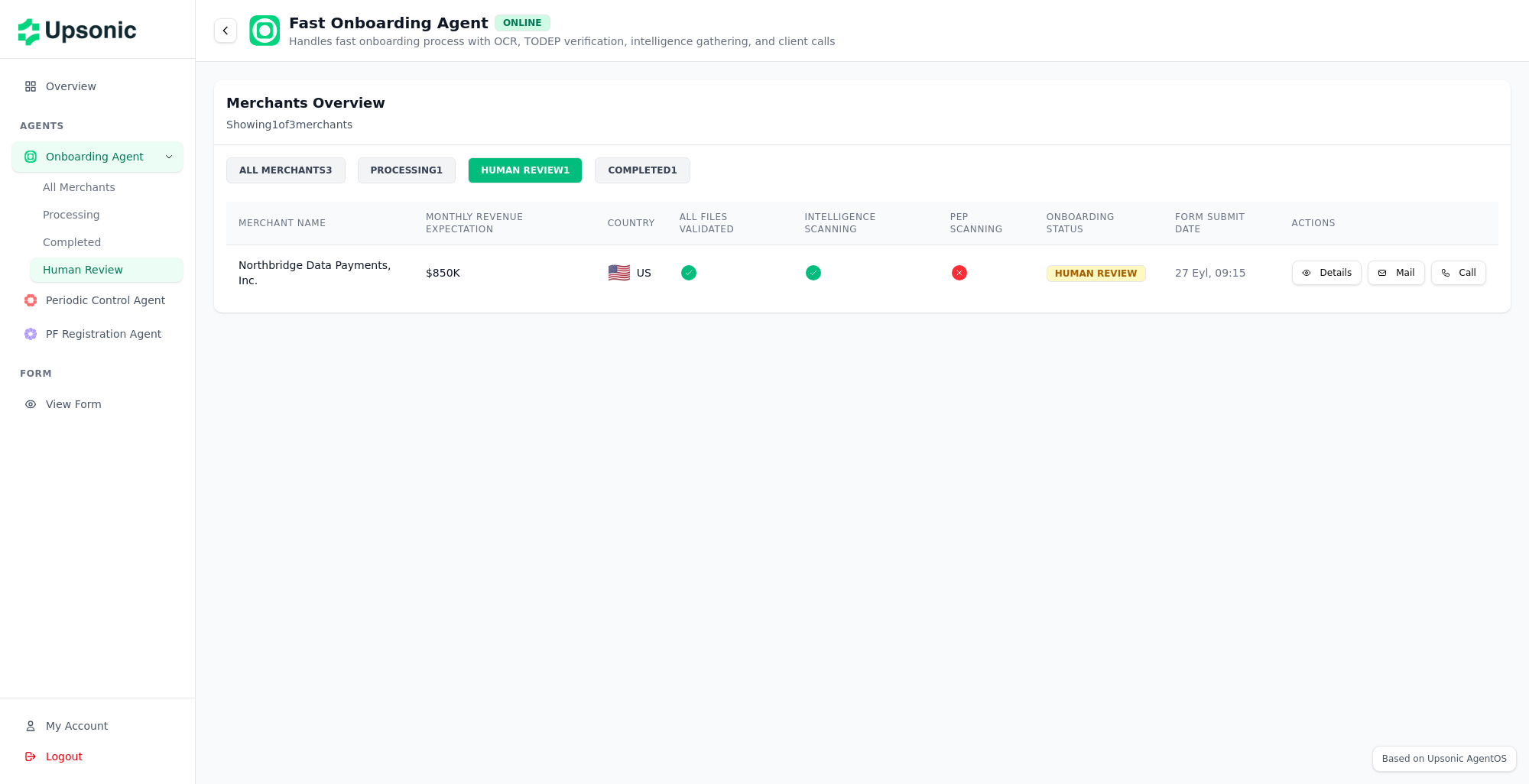
click at [1113, 265] on div "HUMAN REVIEW" at bounding box center [1097, 274] width 99 height 17
click at [1340, 261] on button "Details" at bounding box center [1326, 273] width 70 height 24
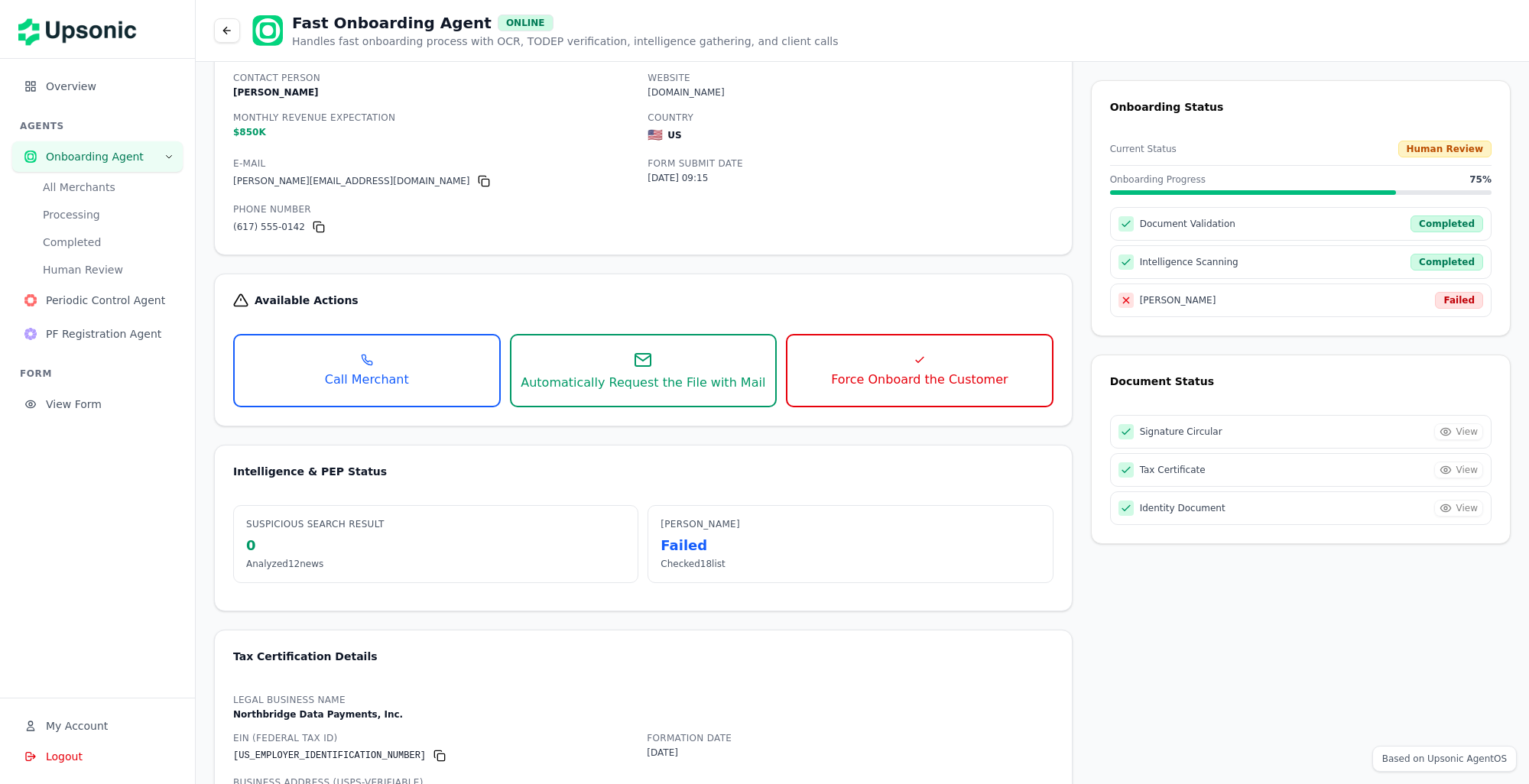
scroll to position [128, 0]
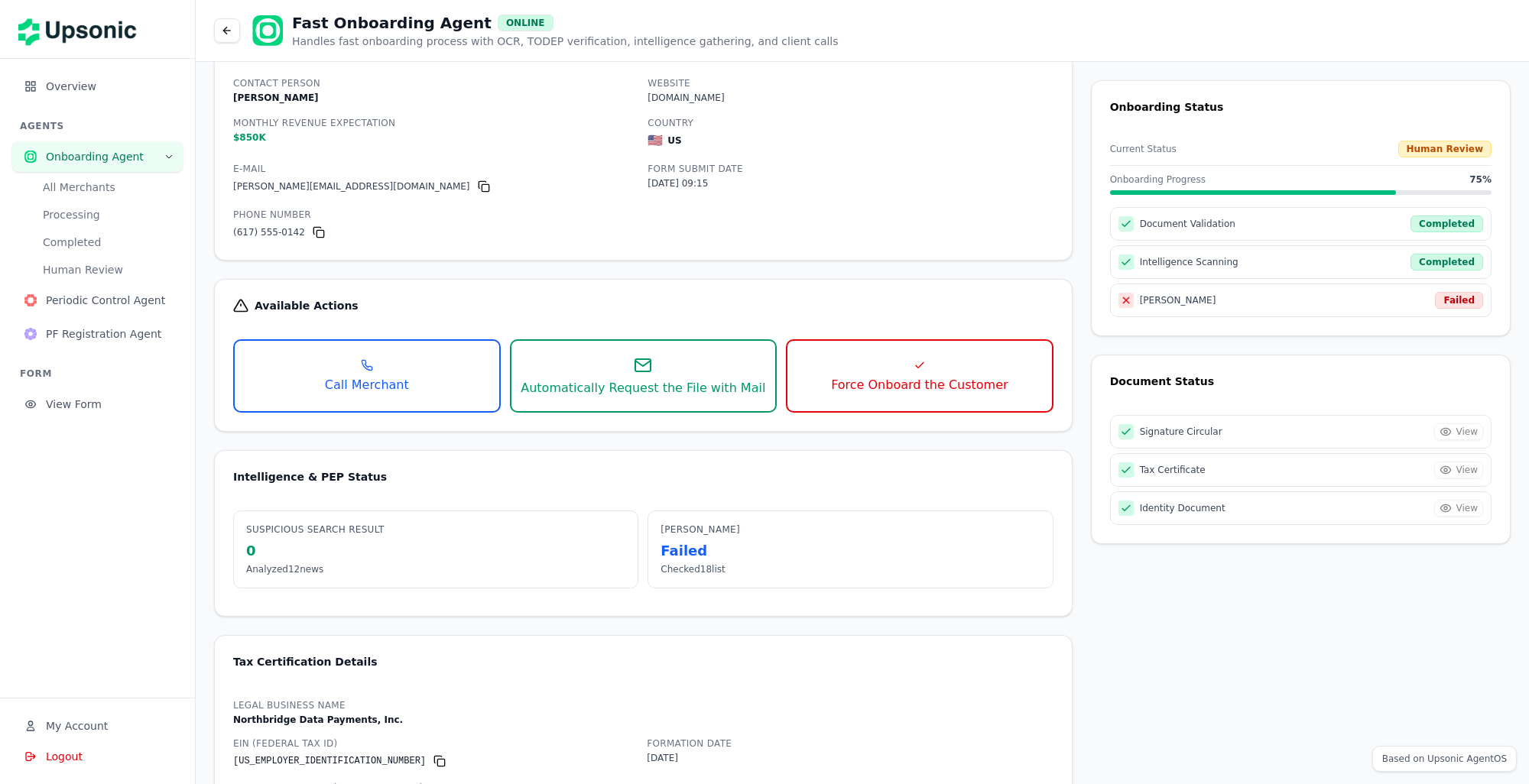
click at [651, 390] on span "Automatically Request the File with Mail" at bounding box center [643, 388] width 245 height 15
click at [667, 402] on button "Automatically Request the File with Mail" at bounding box center [643, 376] width 267 height 73
click at [614, 359] on button "Automatically Request the File with Mail" at bounding box center [643, 376] width 267 height 73
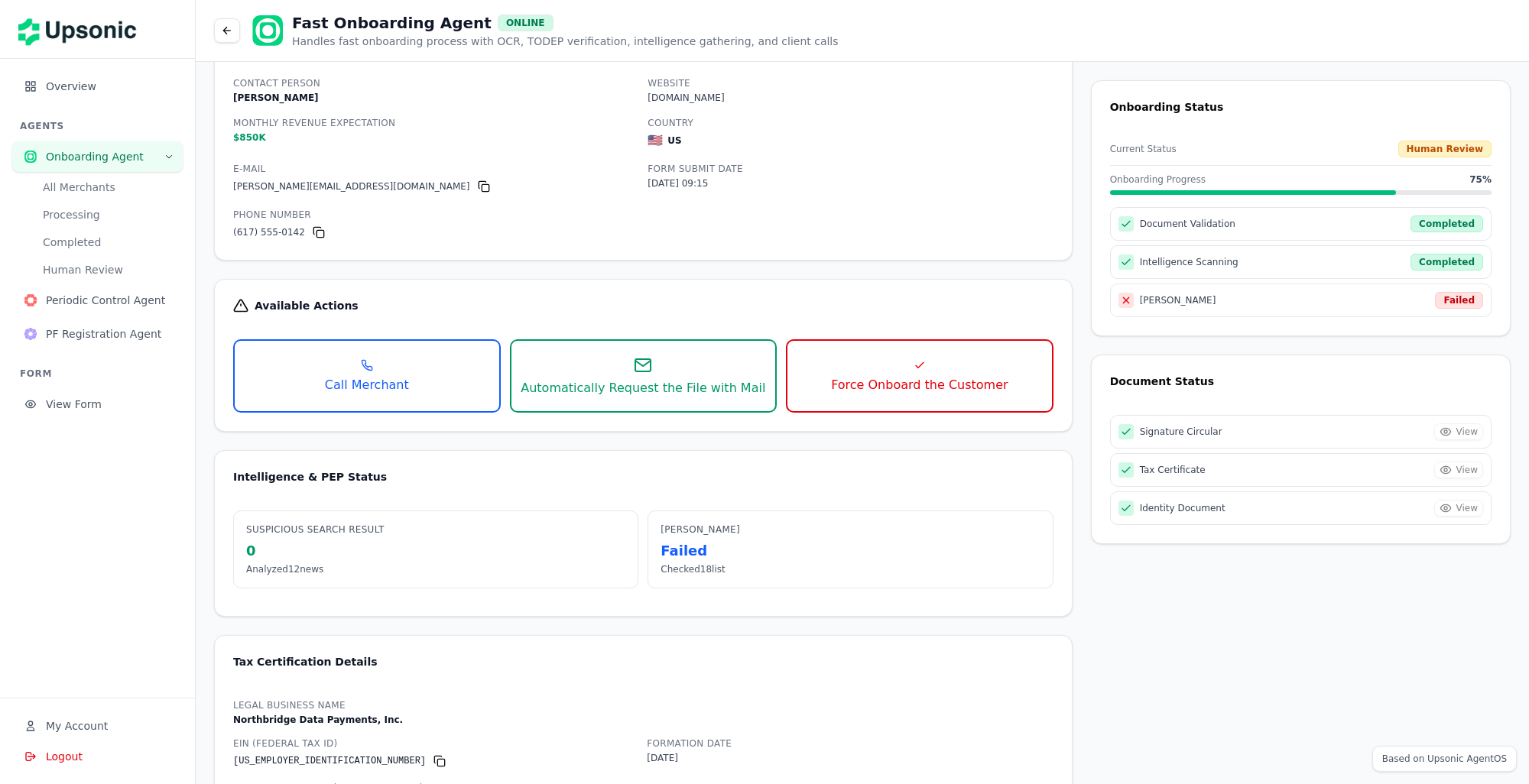
click at [359, 372] on button "Call Merchant" at bounding box center [367, 376] width 267 height 73
drag, startPoint x: 1101, startPoint y: 430, endPoint x: 973, endPoint y: 475, distance: 135.7
click at [1101, 430] on div "Signature Circular View Tax Certificate View Identity Document View" at bounding box center [1301, 470] width 418 height 110
click at [1445, 295] on div "Failed" at bounding box center [1459, 300] width 48 height 17
click at [1448, 298] on div "Failed" at bounding box center [1459, 300] width 48 height 17
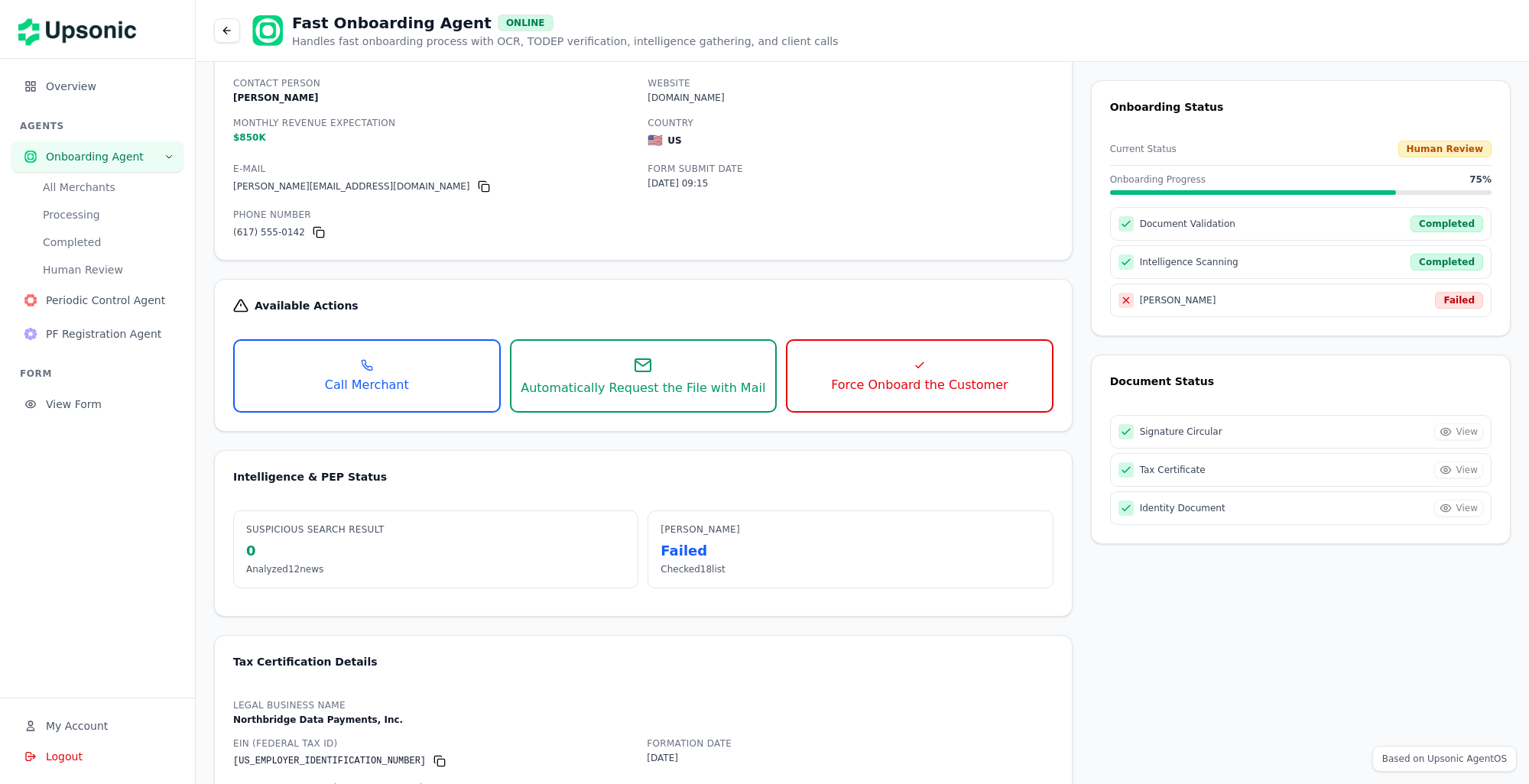
click at [943, 226] on div "Contact Person Michael Richardson Website northbridgepayments.com Monthly Reven…" at bounding box center [643, 157] width 820 height 168
click at [901, 371] on button "Force Onboard the Customer" at bounding box center [919, 376] width 267 height 73
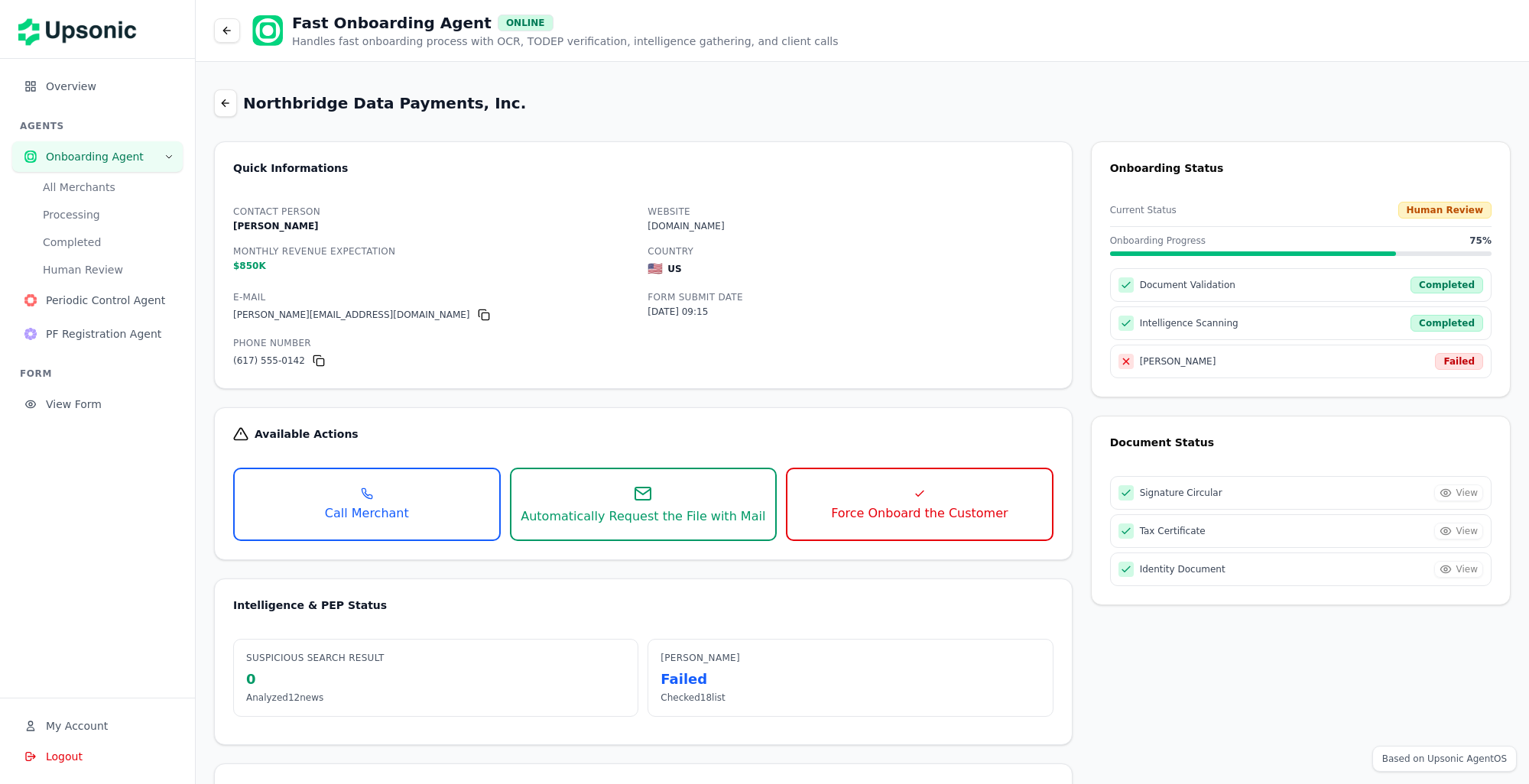
scroll to position [0, 0]
click at [226, 99] on icon at bounding box center [225, 102] width 12 height 12
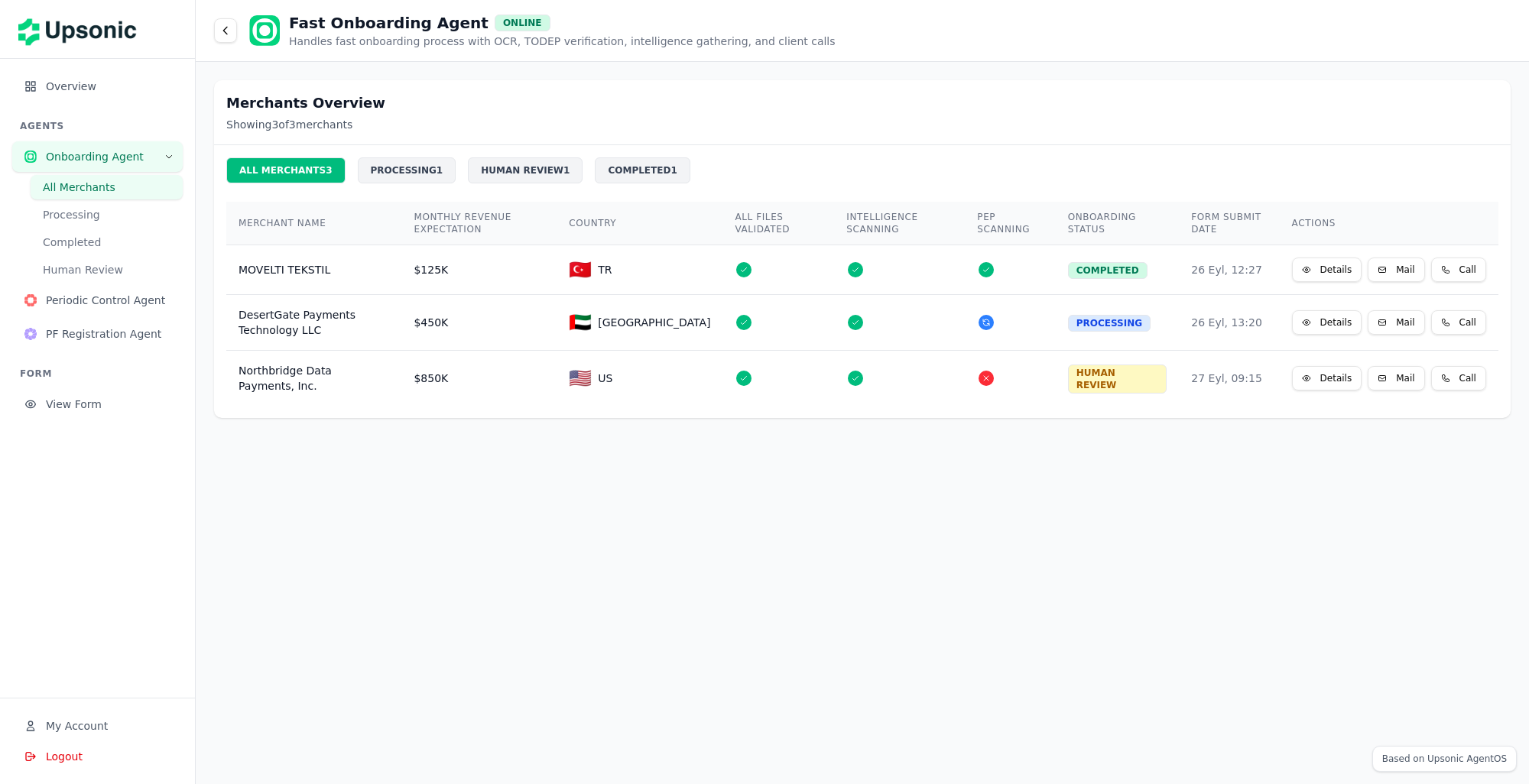
click at [931, 258] on td at bounding box center [899, 270] width 130 height 50
click at [1349, 327] on button "Details" at bounding box center [1326, 323] width 70 height 24
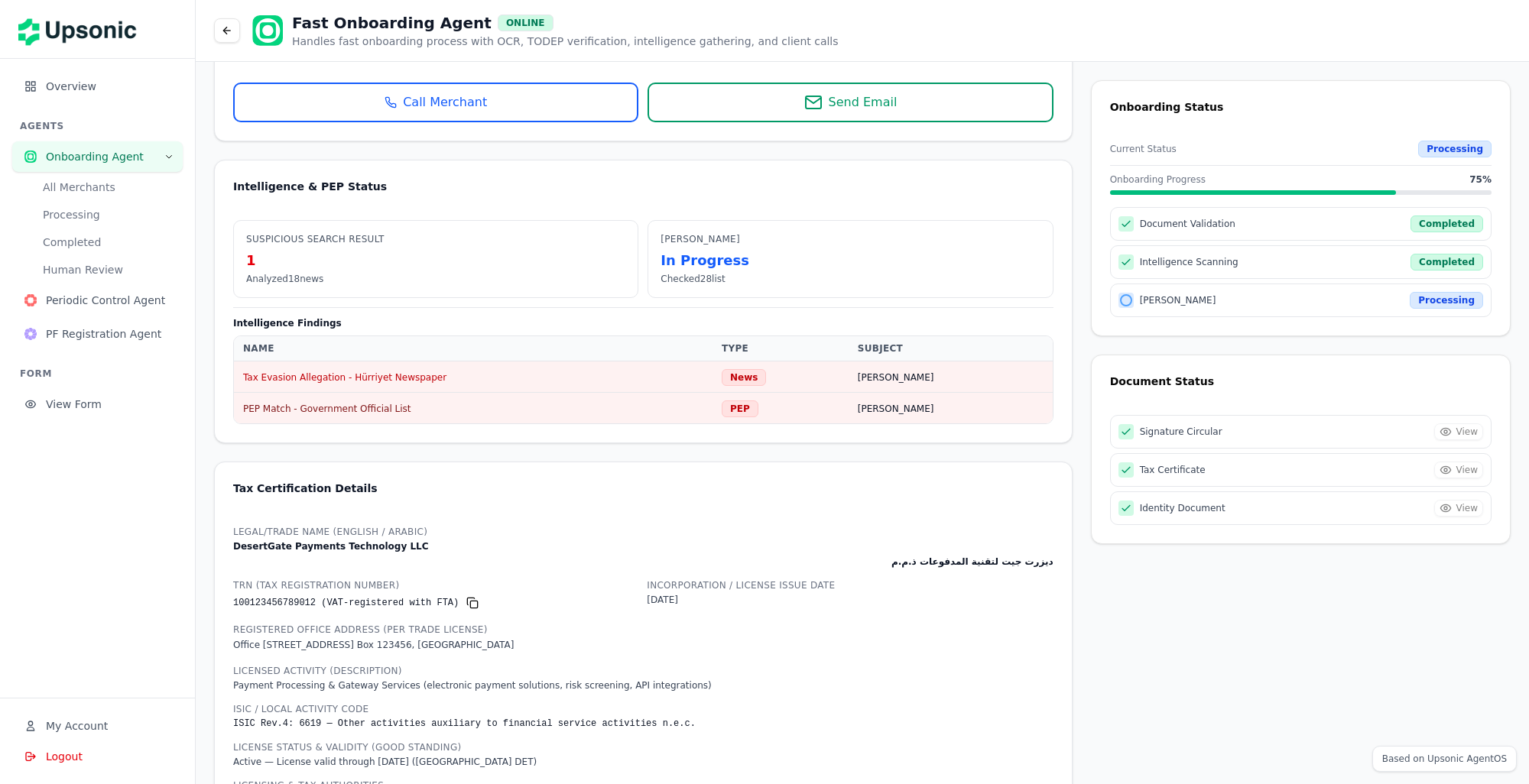
scroll to position [385, 0]
click at [519, 380] on td "Tax Evasion Allegation - Hürriyet Newspaper" at bounding box center [473, 376] width 478 height 31
click at [341, 380] on link "Tax Evasion Allegation - Hürriyet Newspaper" at bounding box center [344, 377] width 204 height 10
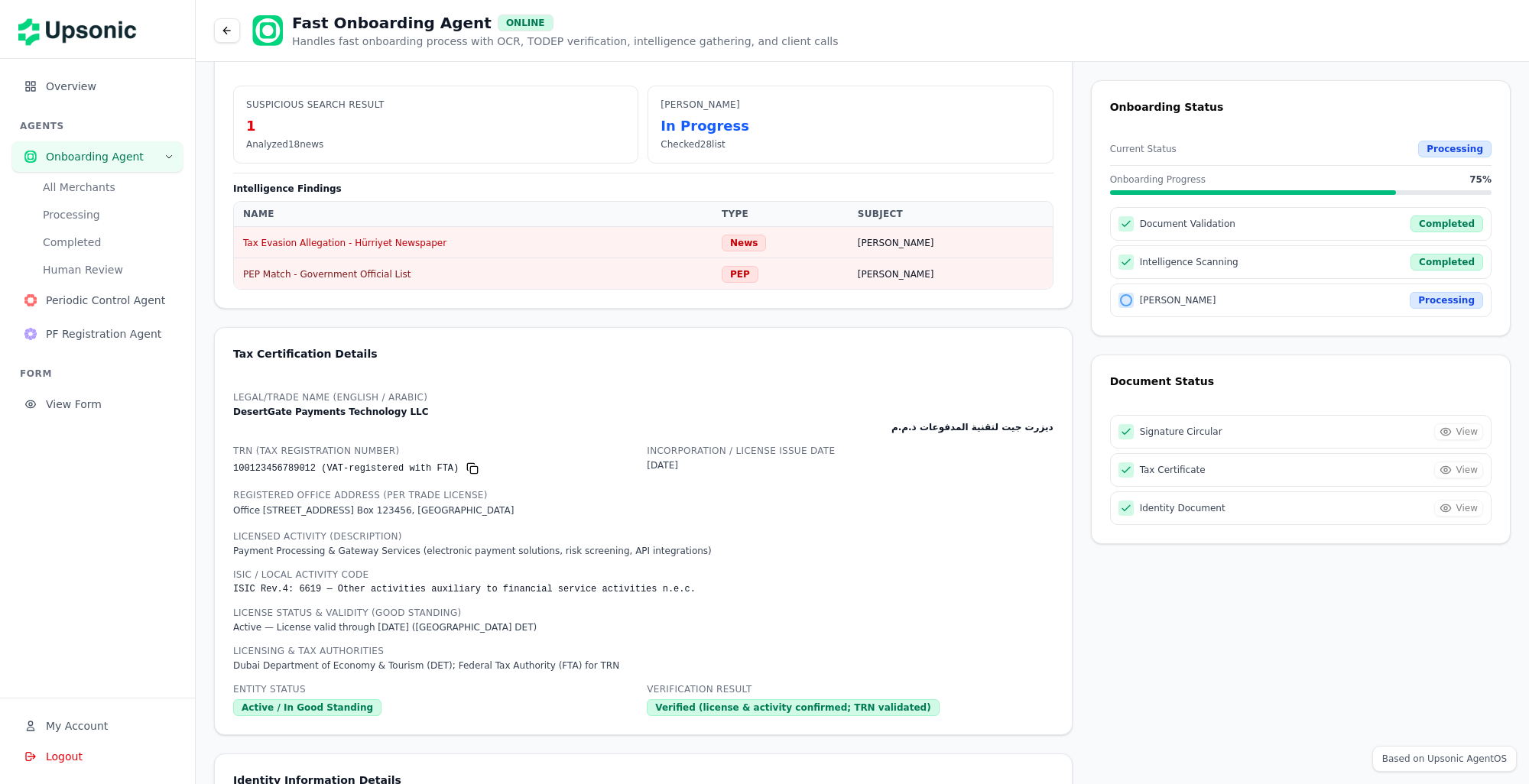
click at [697, 269] on td "PEP Match - Government Official List" at bounding box center [473, 273] width 478 height 31
click at [304, 270] on span "PEP Match - Government Official List" at bounding box center [326, 274] width 168 height 10
drag, startPoint x: 304, startPoint y: 270, endPoint x: 762, endPoint y: 266, distance: 458.0
click at [762, 266] on tr "PEP Match - Government Official List PEP Ayşe Demir" at bounding box center [643, 273] width 819 height 31
click at [758, 272] on div "PEP" at bounding box center [739, 275] width 37 height 17
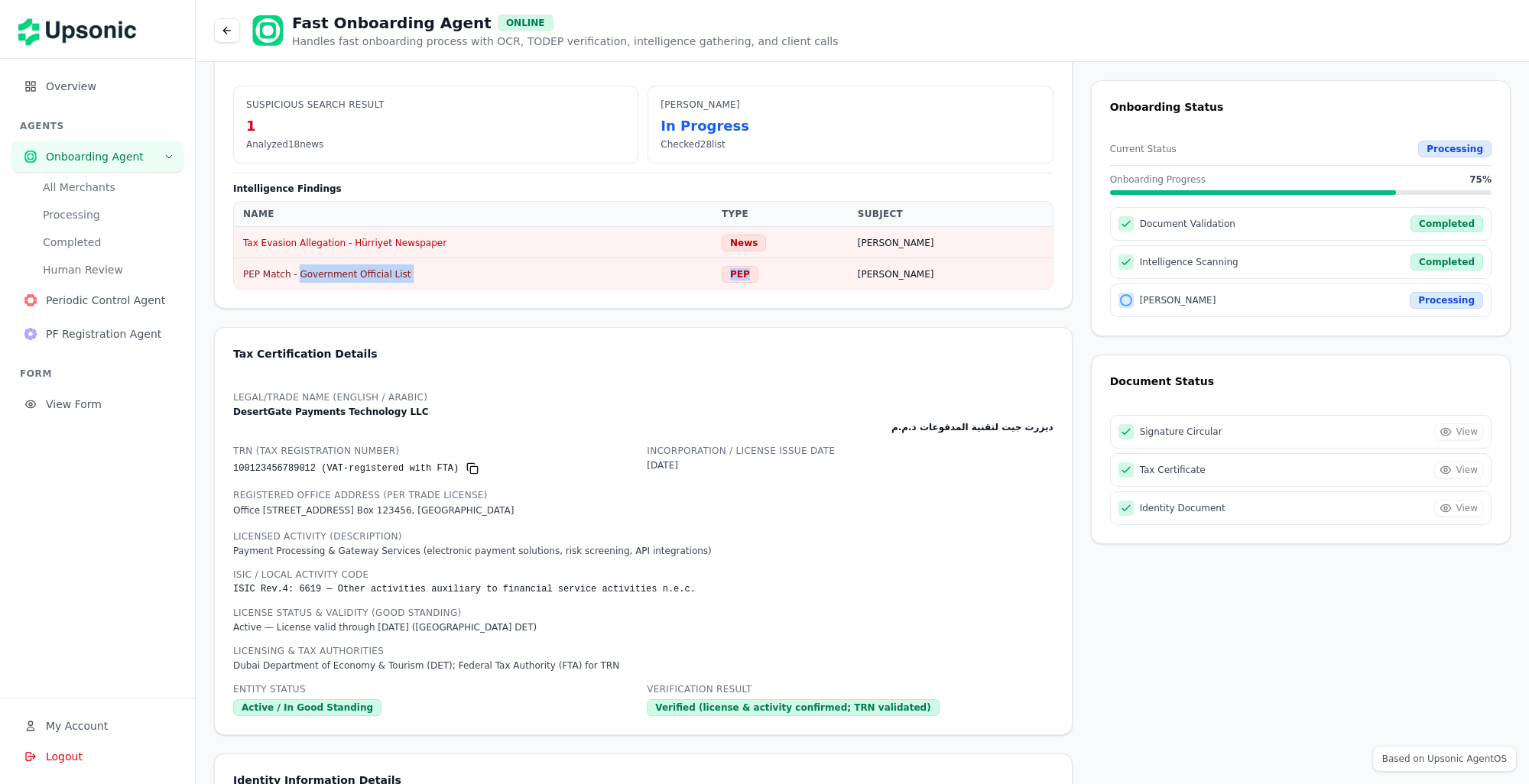
click at [758, 272] on div "PEP" at bounding box center [739, 275] width 37 height 17
click at [377, 241] on link "Tax Evasion Allegation - Hürriyet Newspaper" at bounding box center [344, 242] width 204 height 10
click at [317, 275] on span "PEP Match - Government Official List" at bounding box center [326, 274] width 168 height 10
click at [647, 55] on div "Fast Onboarding Agent ONLINE Handles fast onboarding process with OCR, TODEP ve…" at bounding box center [862, 31] width 1333 height 62
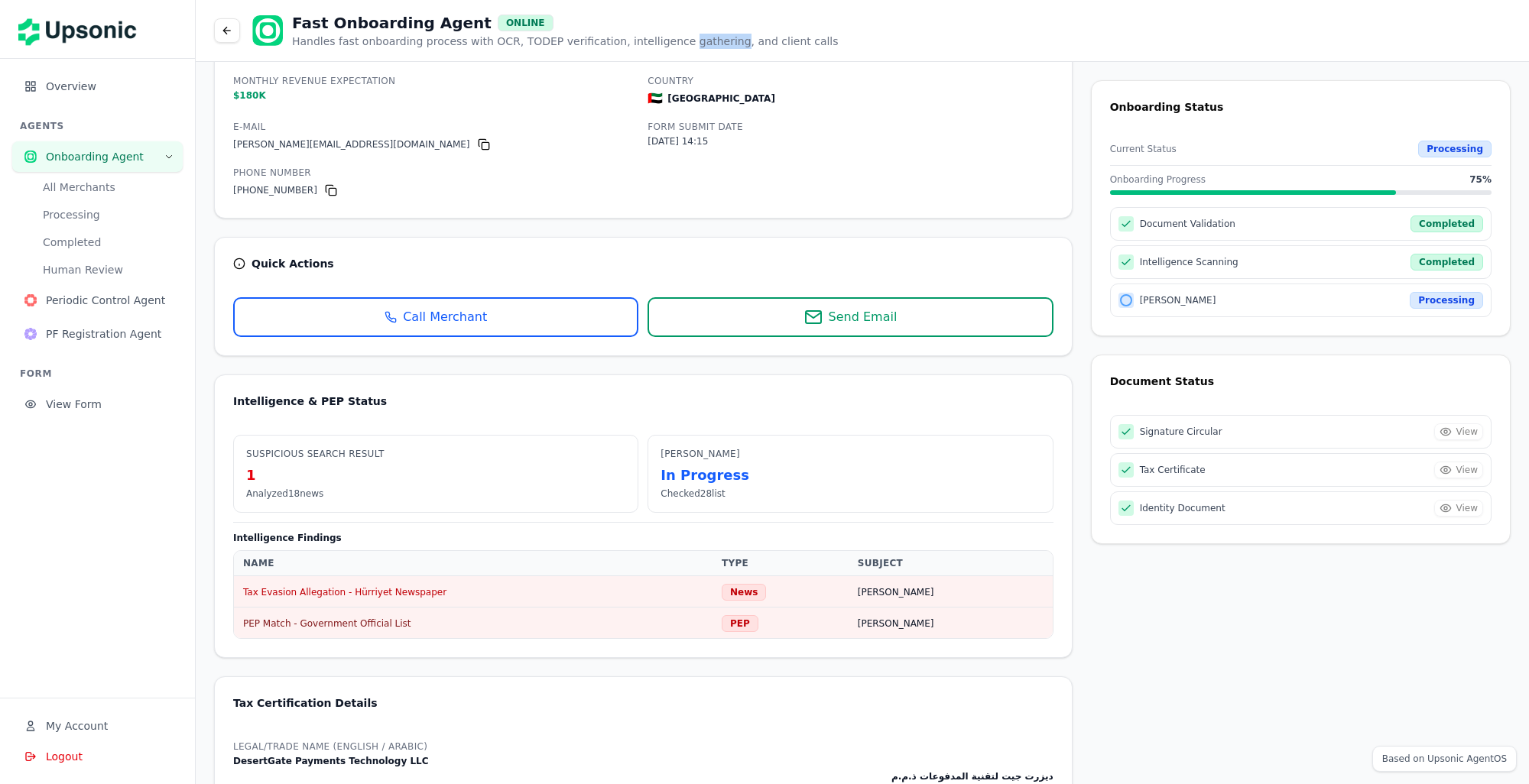
scroll to position [150, 0]
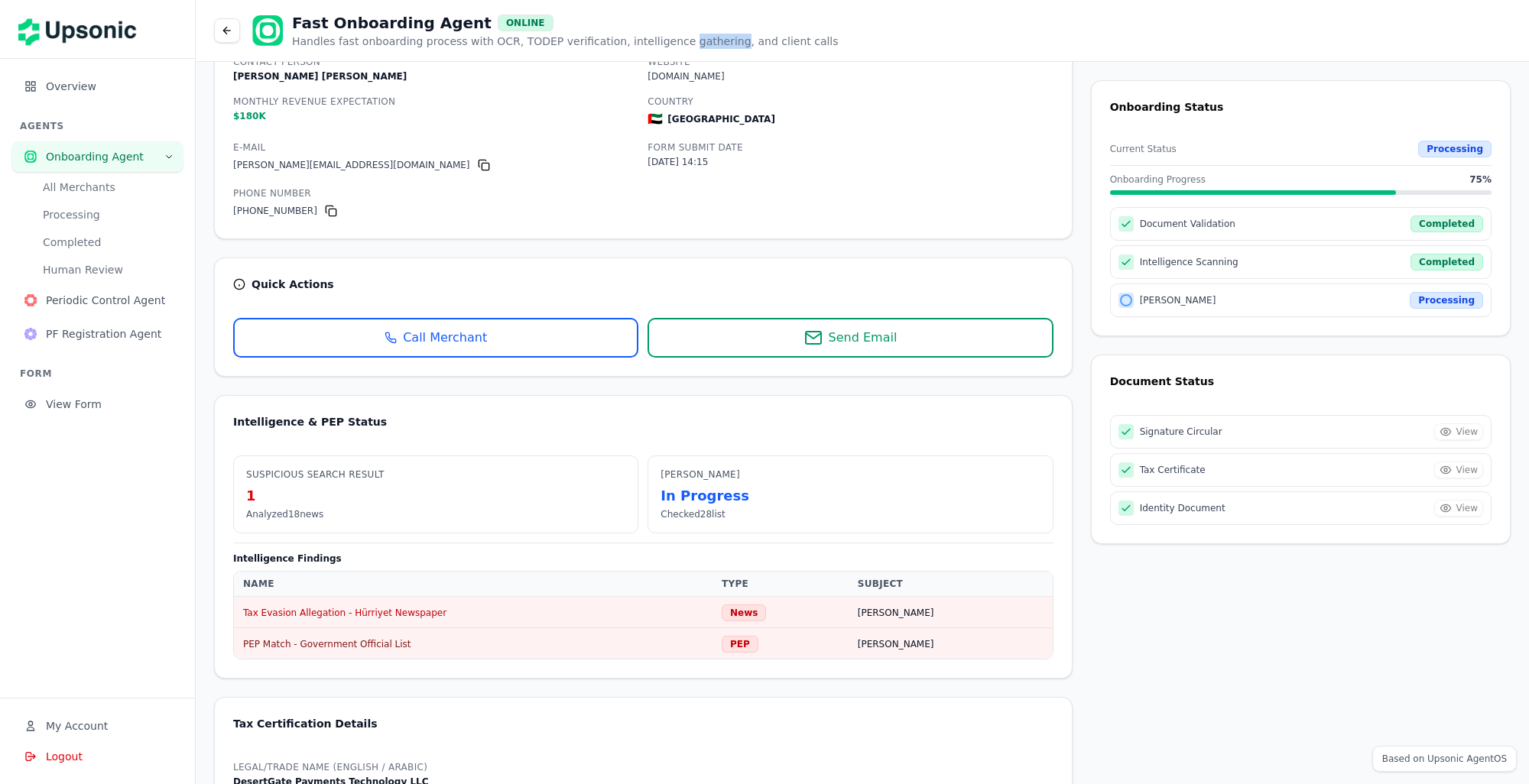
click at [859, 336] on span "Send Email" at bounding box center [862, 338] width 68 height 19
click at [233, 35] on button at bounding box center [227, 31] width 26 height 24
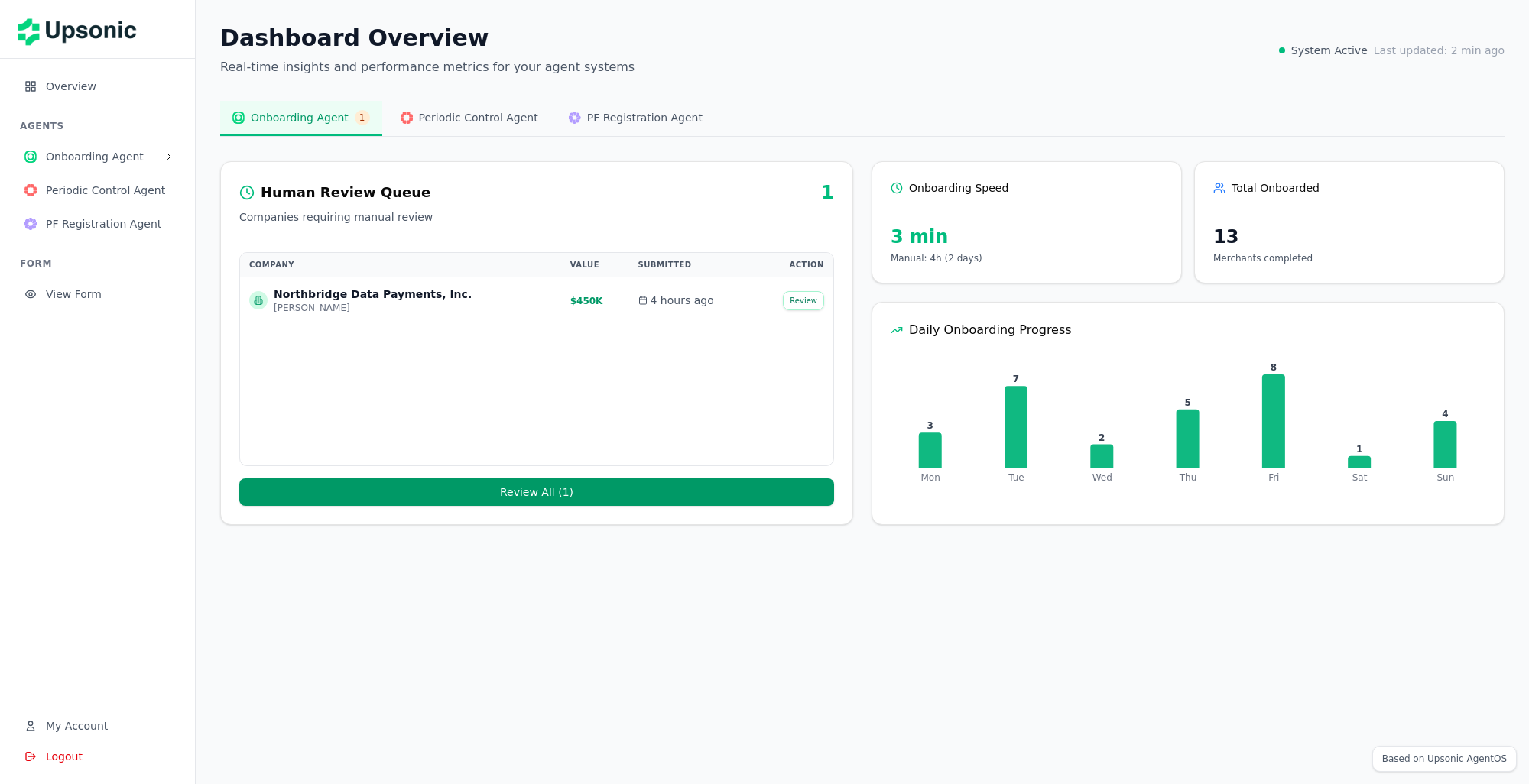
click at [942, 420] on icon "Mon Tue Wed Thu Fri Sat Sun 3 7 2 5 8 1 4" at bounding box center [1188, 432] width 631 height 146
drag, startPoint x: 1165, startPoint y: 264, endPoint x: 1191, endPoint y: 255, distance: 27.5
click at [1167, 264] on div "Onboarding Speed 3 min Manual: 4h (2 days)" at bounding box center [1026, 222] width 310 height 122
click at [1180, 227] on div "Onboarding Speed 3 min Manual: 4h (2 days) Total Onboarded 13 Merchants complet…" at bounding box center [1188, 222] width 633 height 122
drag, startPoint x: 1180, startPoint y: 227, endPoint x: 526, endPoint y: 315, distance: 659.9
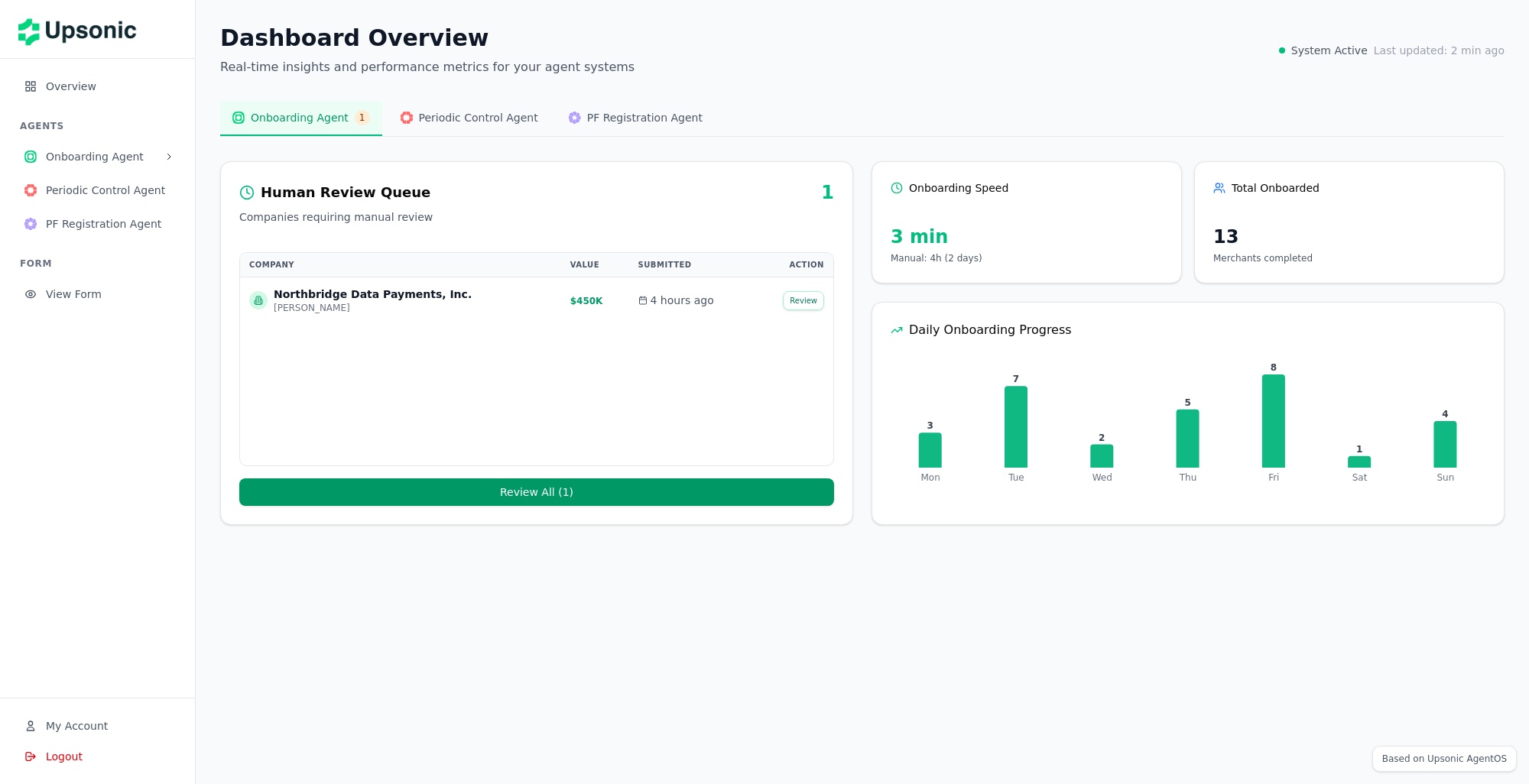
click at [526, 315] on div "Company Value Submitted Action Northbridge Data Payments, Inc. [PERSON_NAME] $4…" at bounding box center [537, 359] width 595 height 214
drag, startPoint x: 526, startPoint y: 315, endPoint x: 187, endPoint y: 267, distance: 342.4
click at [284, 380] on div "Company Value Submitted Action Northbridge Data Payments, Inc. [PERSON_NAME] $4…" at bounding box center [537, 359] width 595 height 214
click at [102, 188] on span "Periodic Control Agent" at bounding box center [108, 190] width 125 height 15
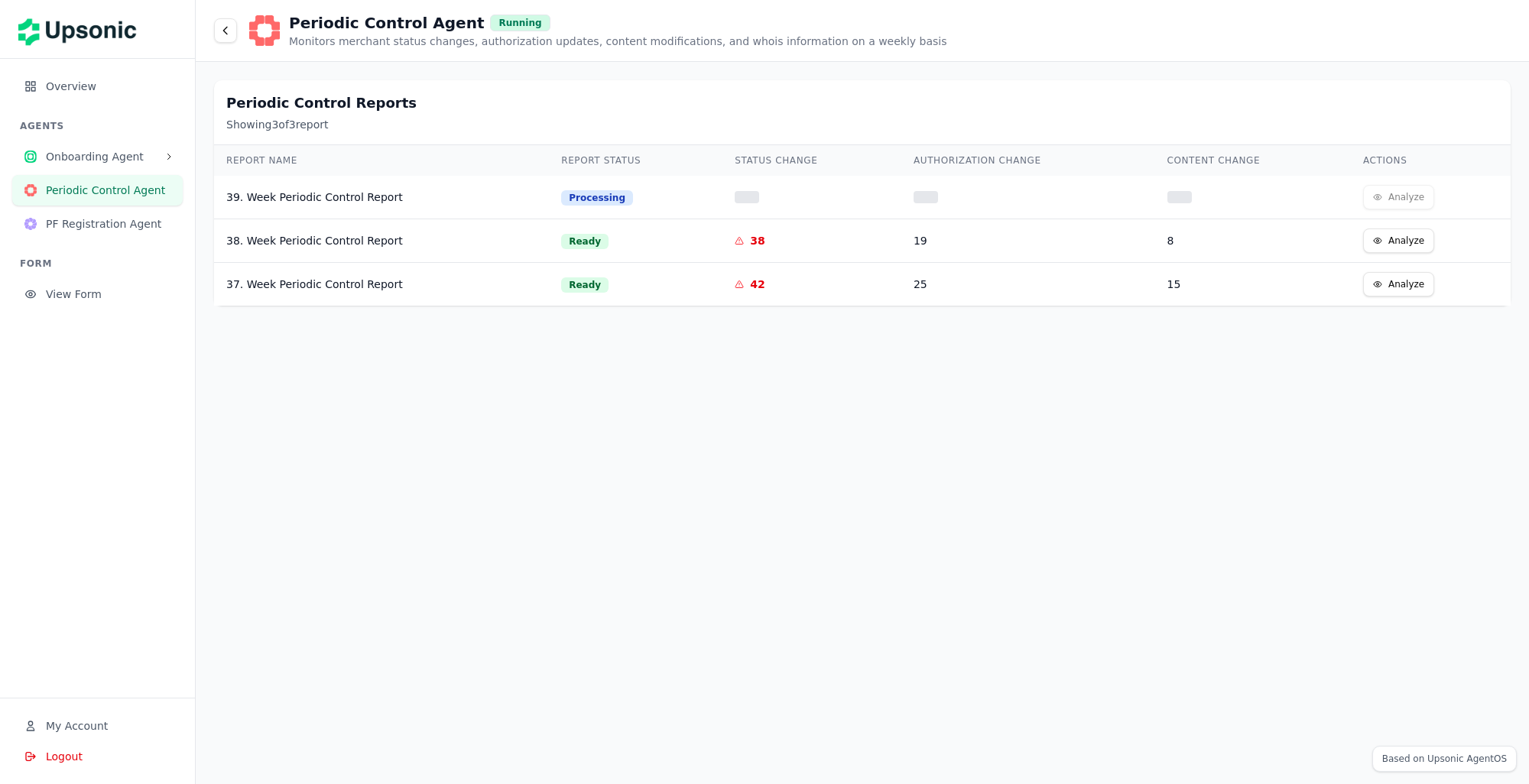
click at [93, 217] on span "PF Registration Agent" at bounding box center [108, 224] width 125 height 15
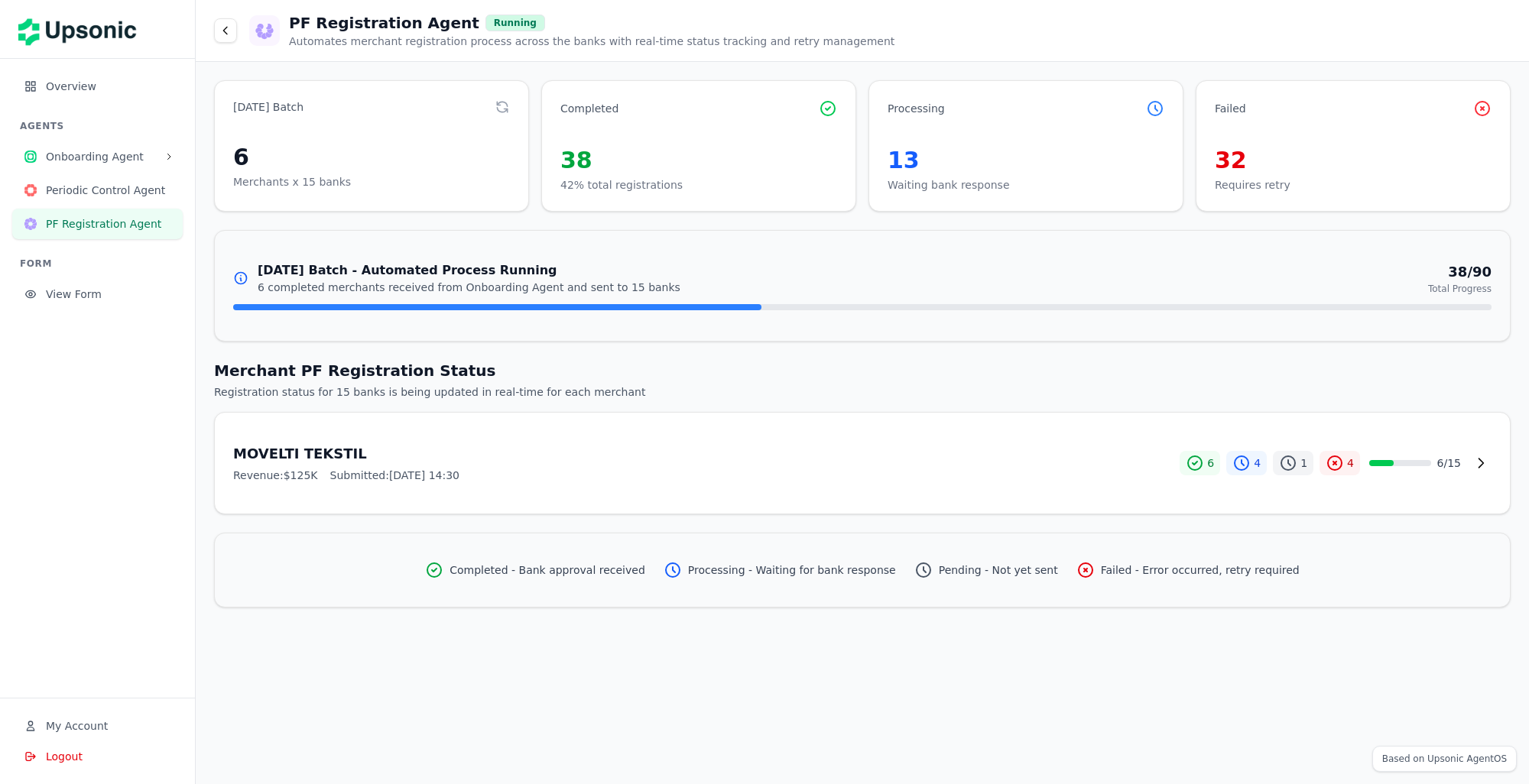
click at [80, 287] on span "View Form" at bounding box center [108, 294] width 125 height 15
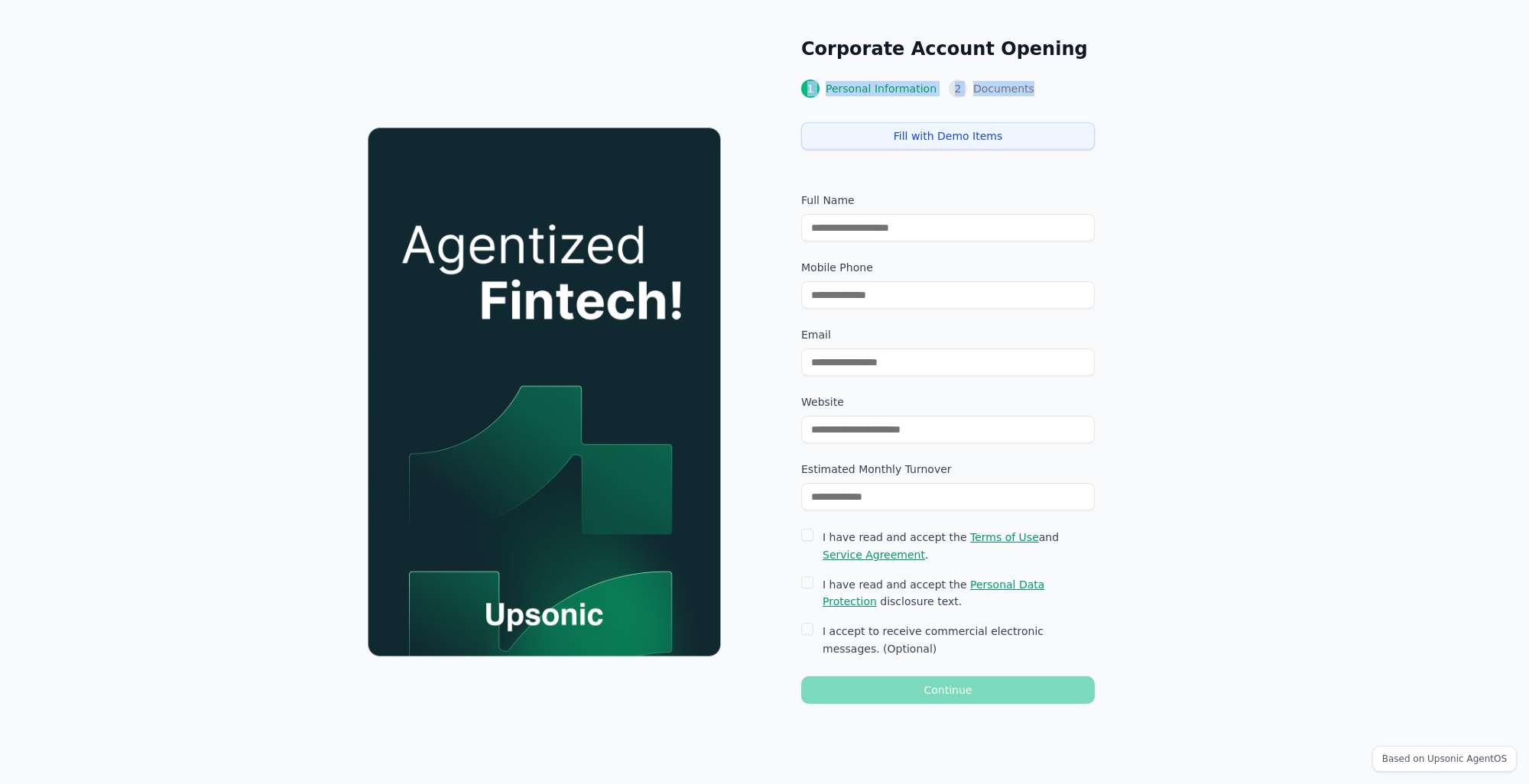
drag, startPoint x: 775, startPoint y: 61, endPoint x: 1143, endPoint y: 84, distance: 368.7
click at [1143, 84] on div "Corporate Account Opening 1 Personal Information 2 Documents Fill with Demo Ite…" at bounding box center [1146, 370] width 764 height 741
drag, startPoint x: 1143, startPoint y: 84, endPoint x: 1281, endPoint y: 180, distance: 168.1
click at [1292, 180] on div "Corporate Account Opening 1 Personal Information 2 Documents Fill with Demo Ite…" at bounding box center [1146, 370] width 764 height 741
